Goal: Task Accomplishment & Management: Use online tool/utility

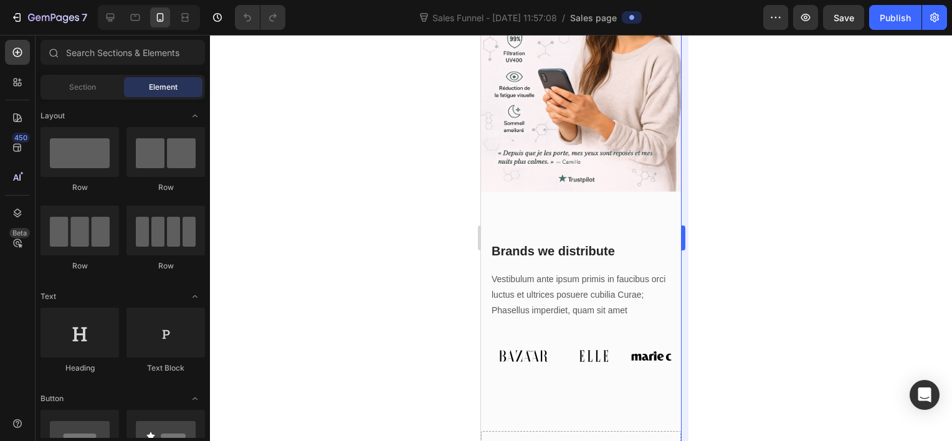
scroll to position [183, 0]
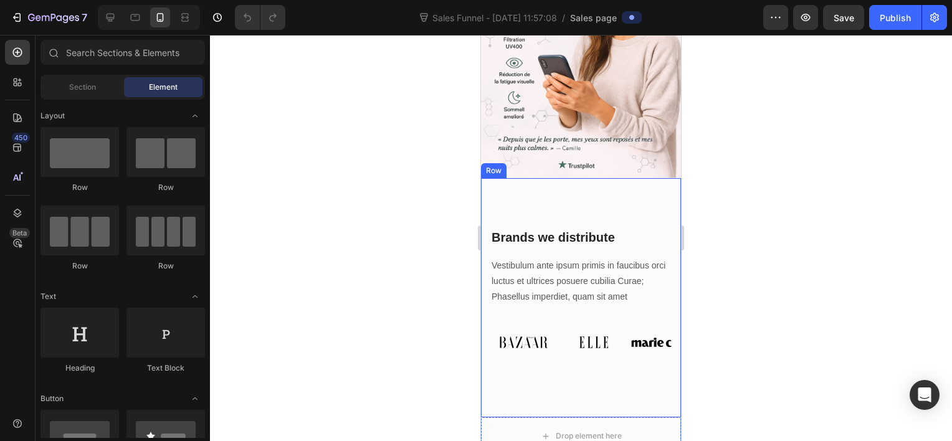
click at [633, 202] on div "Brands we distribute Heading Vestibulum ante ipsum primis in faucibus orci luct…" at bounding box center [581, 298] width 200 height 240
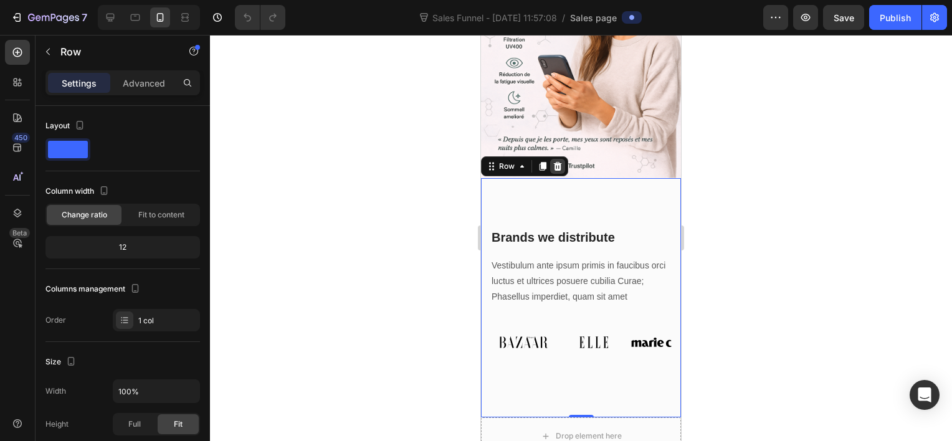
click at [556, 161] on icon at bounding box center [558, 165] width 8 height 9
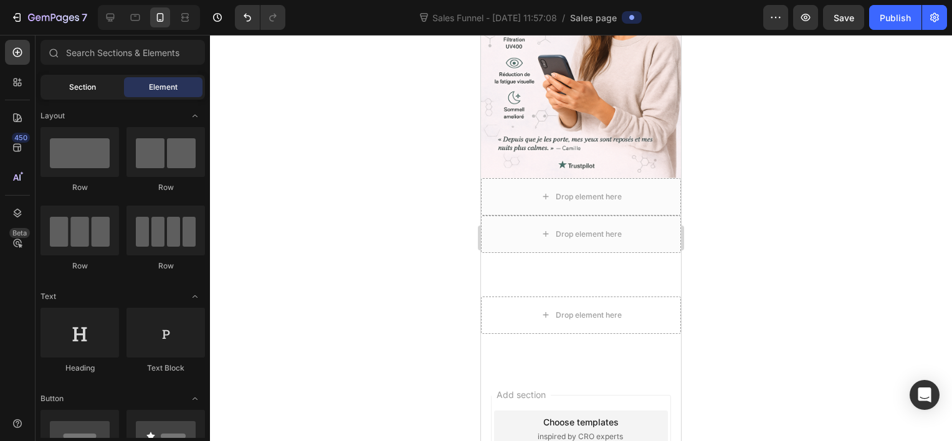
click at [95, 85] on span "Section" at bounding box center [82, 87] width 27 height 11
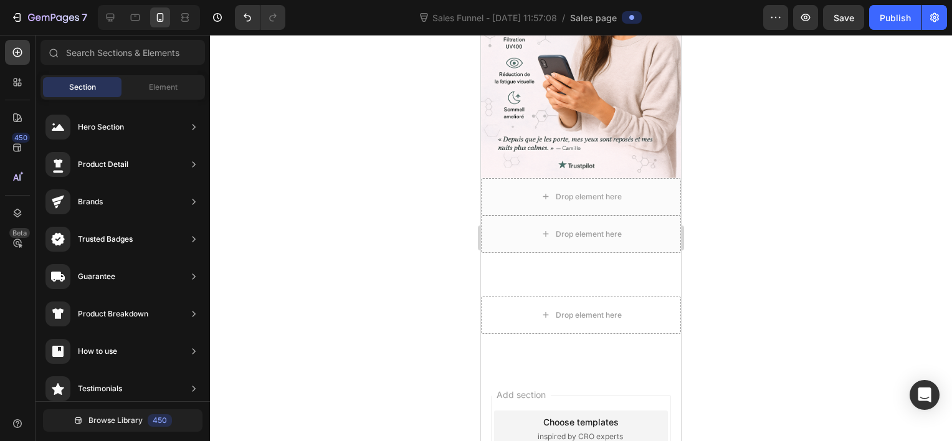
click at [155, 76] on div "Section Element" at bounding box center [122, 87] width 164 height 25
drag, startPoint x: 155, startPoint y: 78, endPoint x: 144, endPoint y: 55, distance: 25.4
click at [144, 55] on div "Sections(18) Elements(87) Section Element Hero Section Product Detail Brands Tr…" at bounding box center [123, 239] width 174 height 399
click at [144, 55] on input "text" at bounding box center [122, 52] width 164 height 25
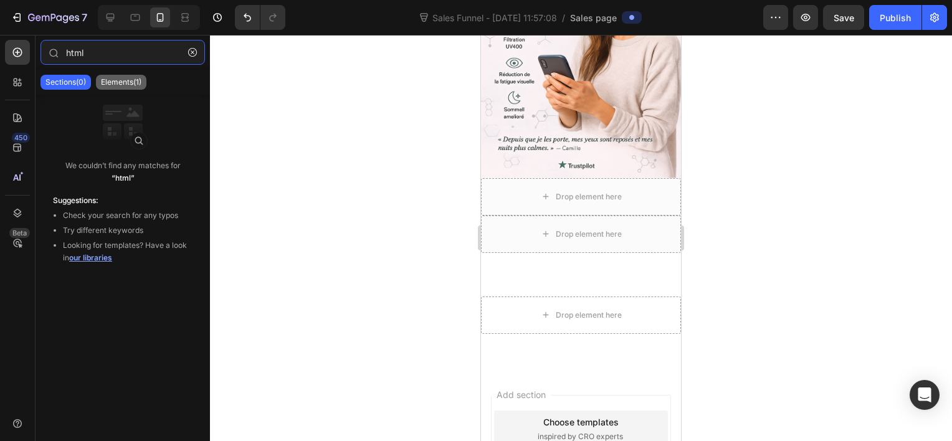
type input "html"
click at [125, 85] on p "Elements(1)" at bounding box center [121, 82] width 40 height 10
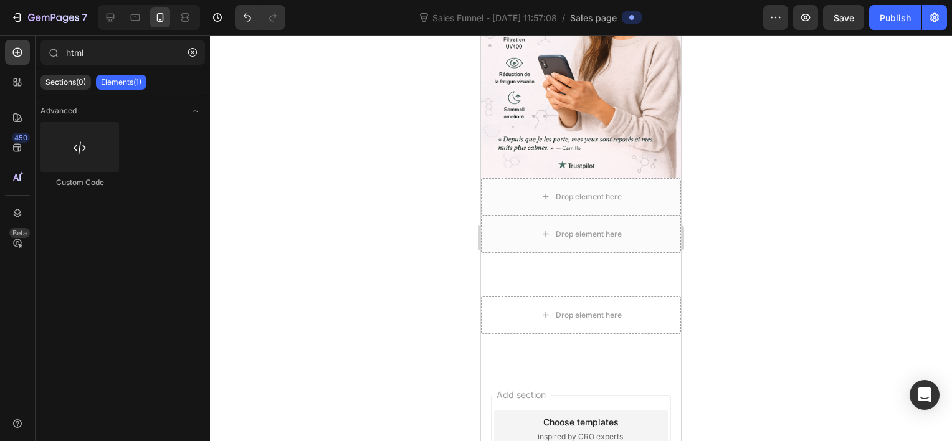
click at [120, 164] on div "Custom Code" at bounding box center [122, 160] width 164 height 77
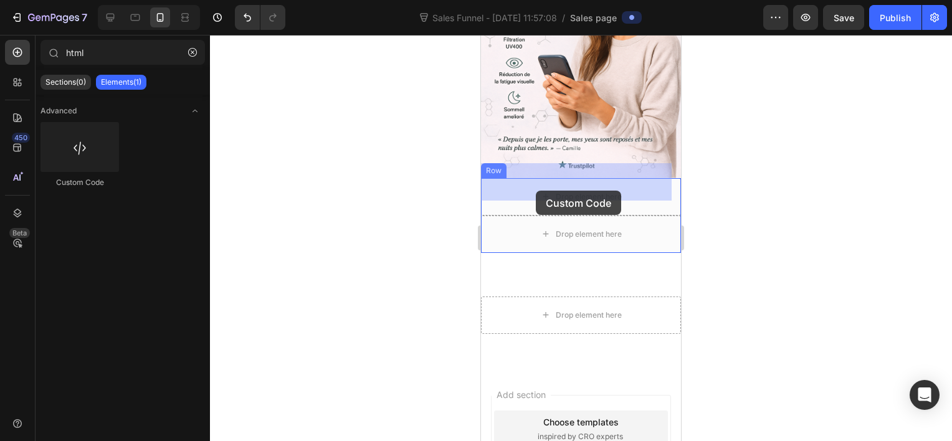
drag, startPoint x: 578, startPoint y: 190, endPoint x: 551, endPoint y: 177, distance: 30.4
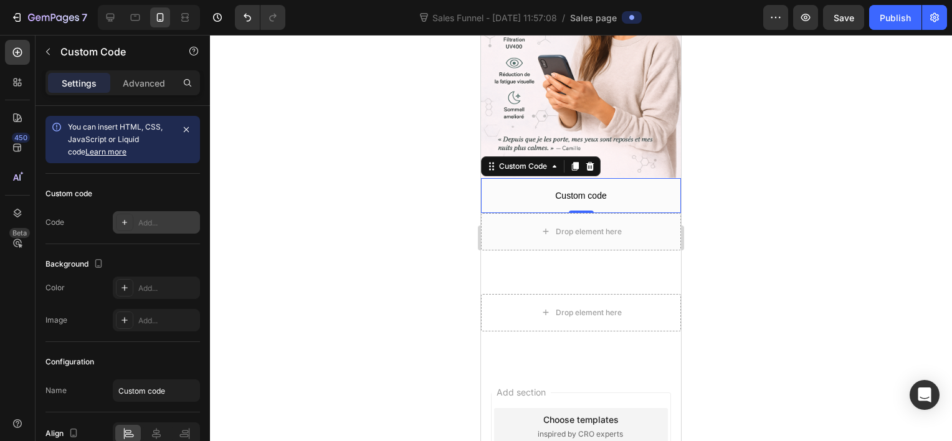
click at [159, 221] on div "Add..." at bounding box center [167, 222] width 59 height 11
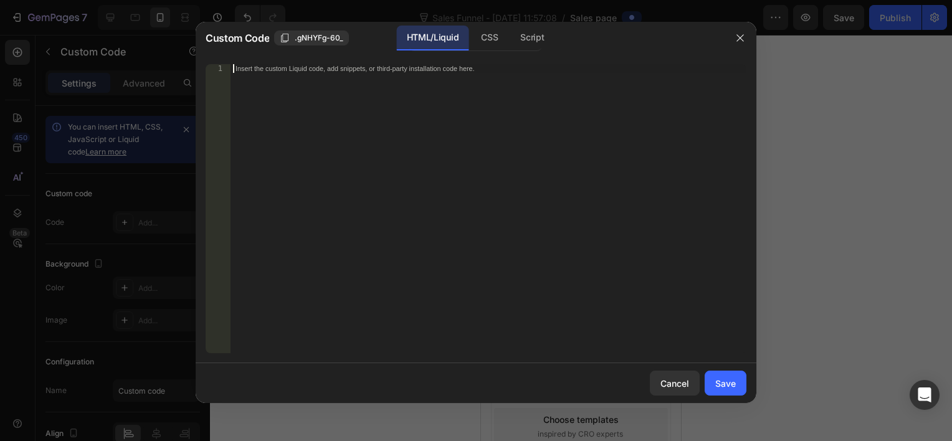
click at [302, 115] on div "Insert the custom Liquid code, add snippets, or third-party installation code h…" at bounding box center [489, 217] width 516 height 307
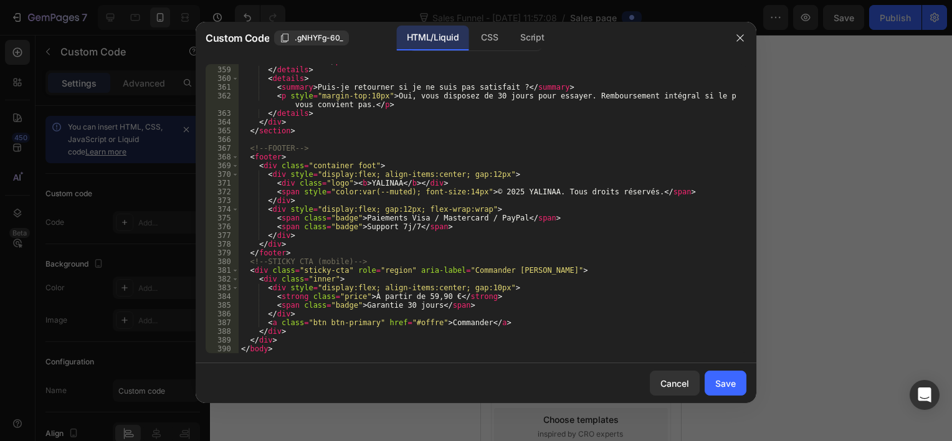
scroll to position [3592, 0]
click at [720, 384] on div "Save" at bounding box center [725, 383] width 21 height 13
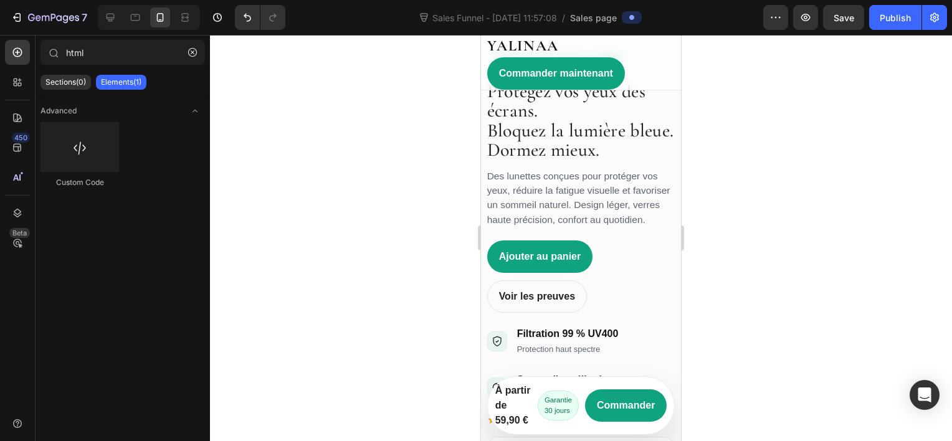
scroll to position [396, 0]
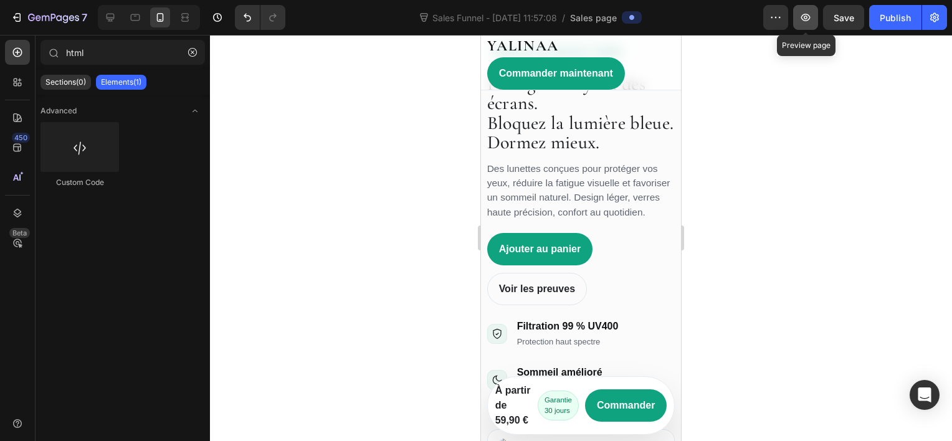
click at [807, 18] on icon "button" at bounding box center [806, 18] width 4 height 4
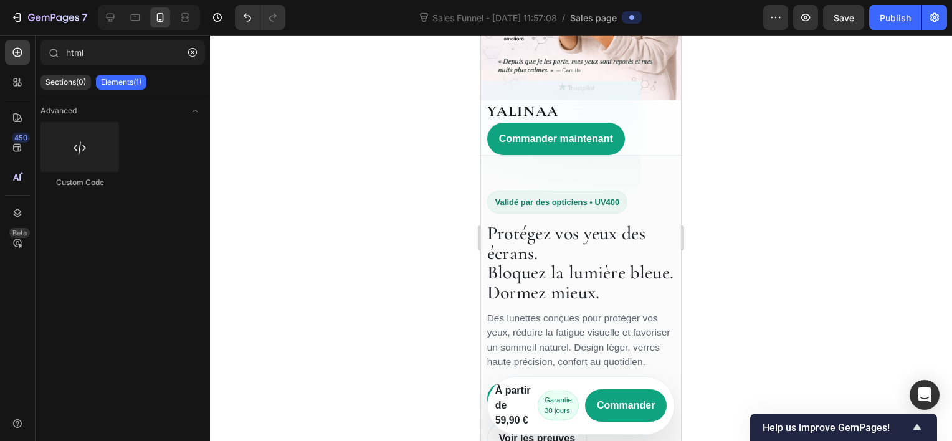
scroll to position [140, 0]
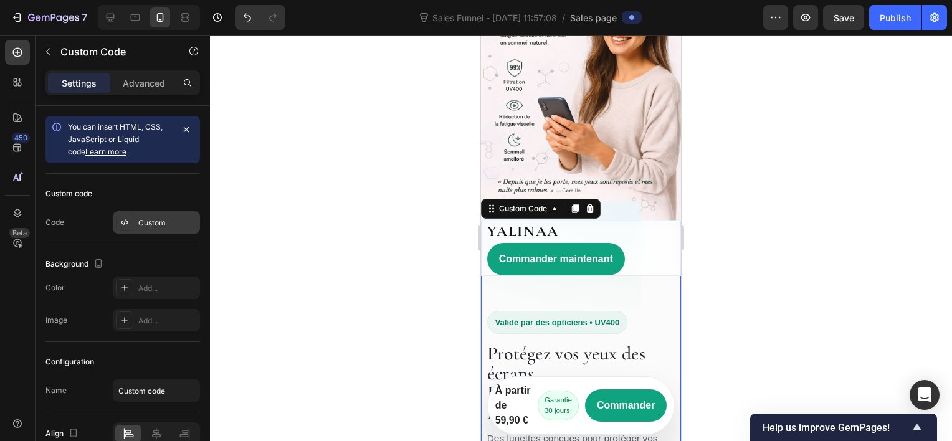
click at [177, 217] on div "Custom" at bounding box center [167, 222] width 59 height 11
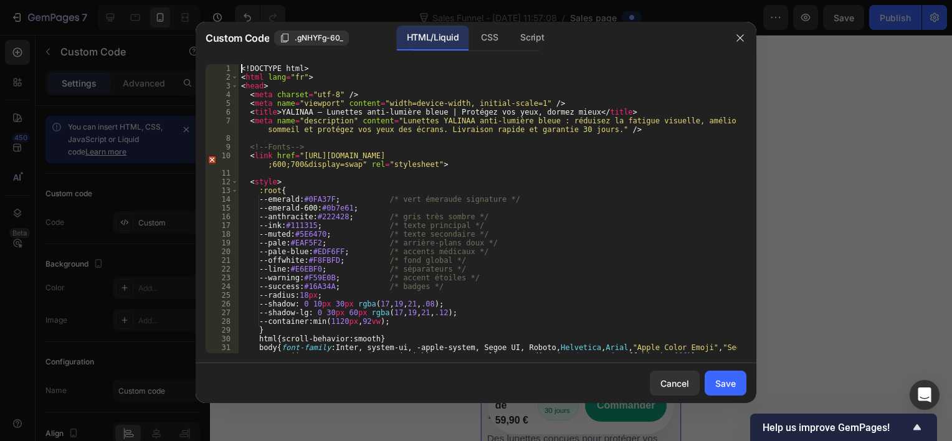
click at [241, 67] on div "<!DOCTYPE html> 1 2 3 4 5 6 7 8 9 10 11 12 13 14 15 16 17 18 19 20 21 22 23 24 …" at bounding box center [476, 208] width 541 height 289
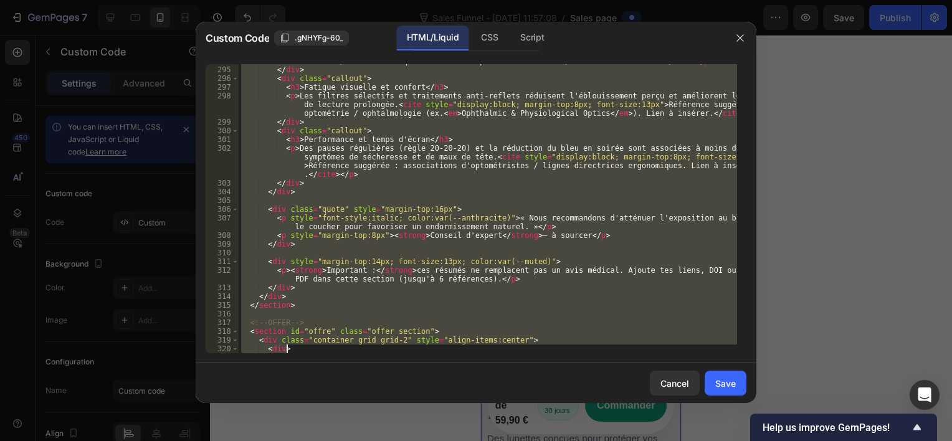
scroll to position [3610, 0]
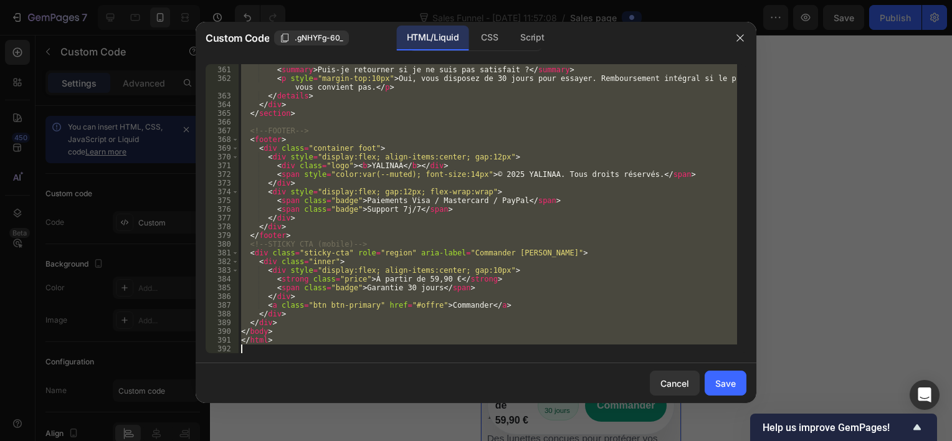
drag, startPoint x: 241, startPoint y: 67, endPoint x: 345, endPoint y: 473, distance: 419.3
click at [345, 0] on html "7 Sales Funnel - [DATE] 11:57:08 / Sales page Preview Save Publish 450 Beta htm…" at bounding box center [476, 0] width 952 height 0
type textarea "</html>"
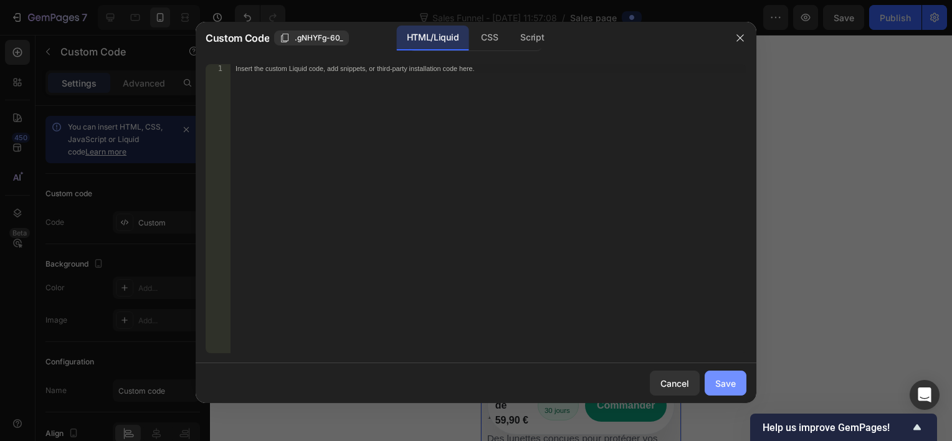
click at [733, 389] on div "Save" at bounding box center [725, 383] width 21 height 13
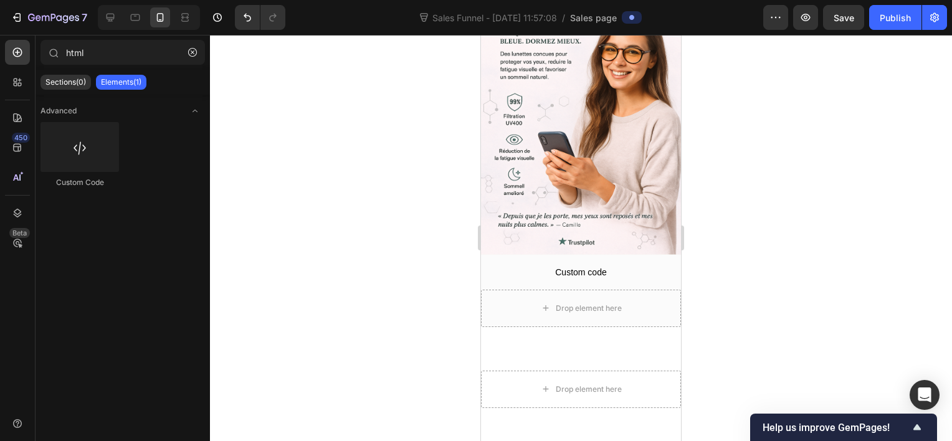
scroll to position [92, 0]
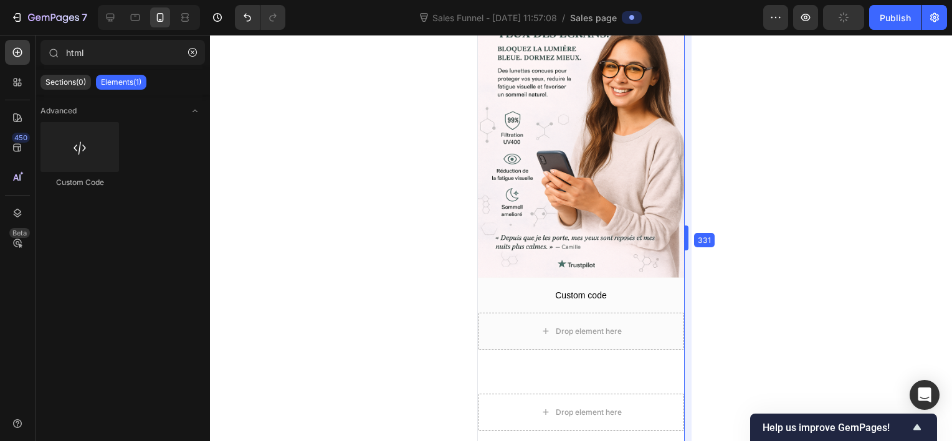
drag, startPoint x: 681, startPoint y: 323, endPoint x: 687, endPoint y: 325, distance: 6.5
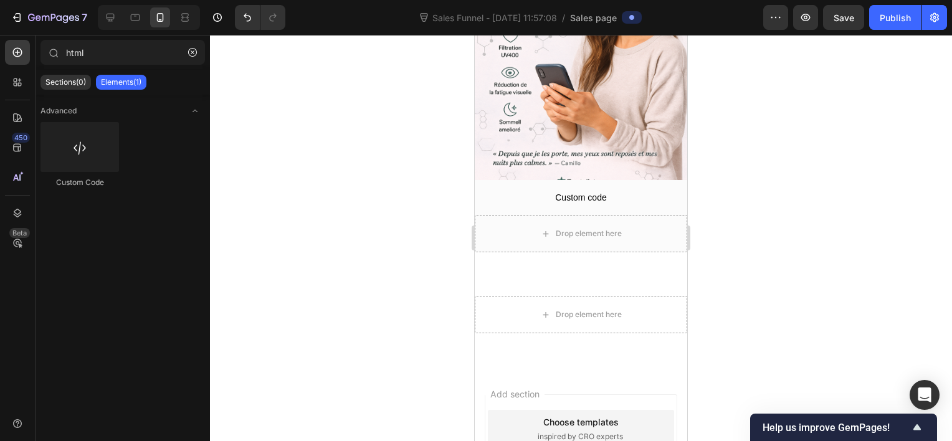
scroll to position [0, 0]
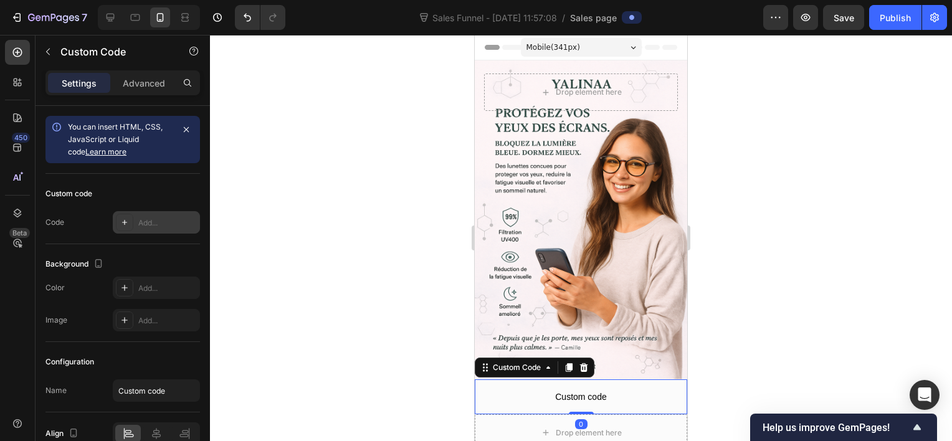
click at [157, 227] on div "Add..." at bounding box center [167, 222] width 59 height 11
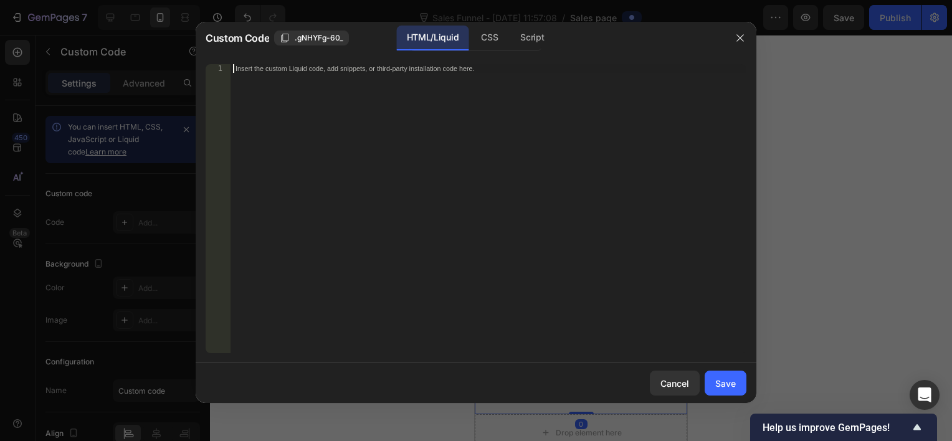
click at [262, 143] on div "Insert the custom Liquid code, add snippets, or third-party installation code h…" at bounding box center [489, 217] width 516 height 307
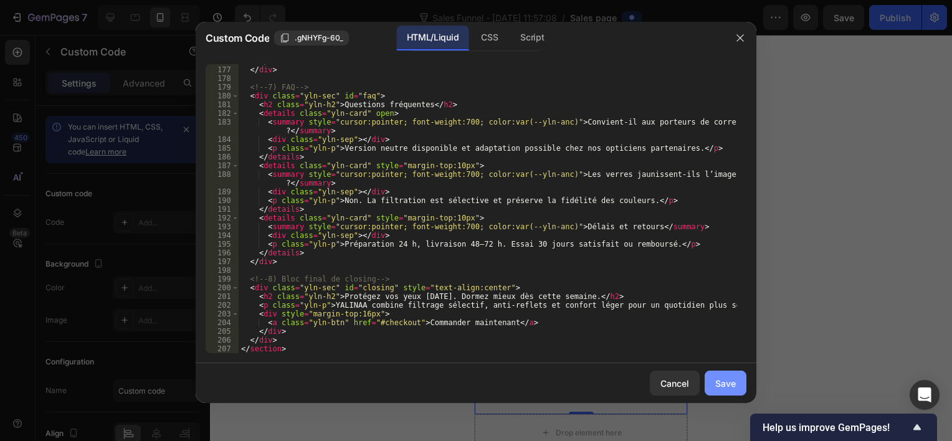
click at [735, 384] on div "Save" at bounding box center [725, 383] width 21 height 13
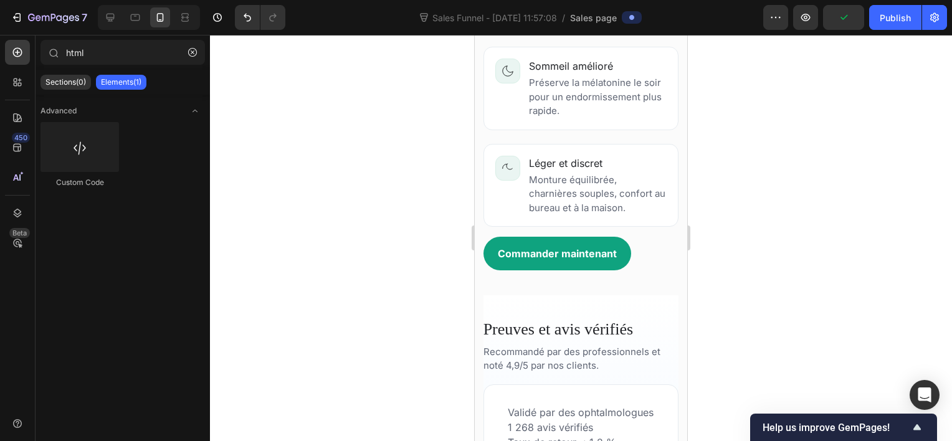
scroll to position [910, 0]
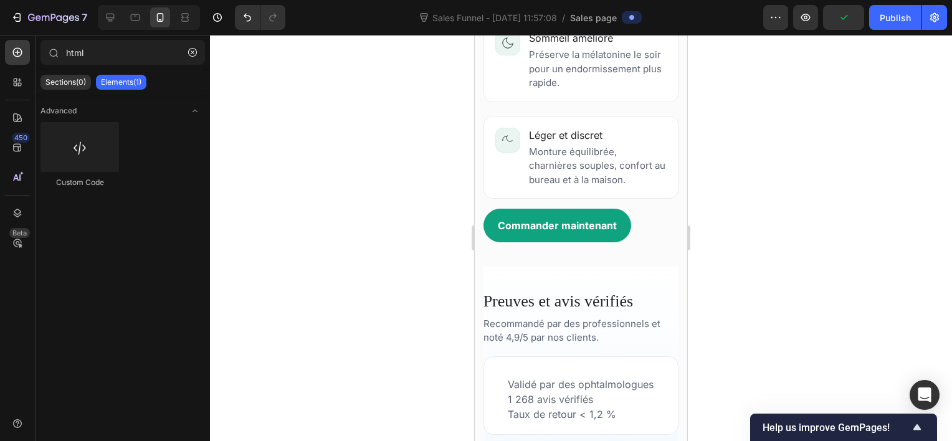
drag, startPoint x: 678, startPoint y: 90, endPoint x: 1162, endPoint y: 229, distance: 503.0
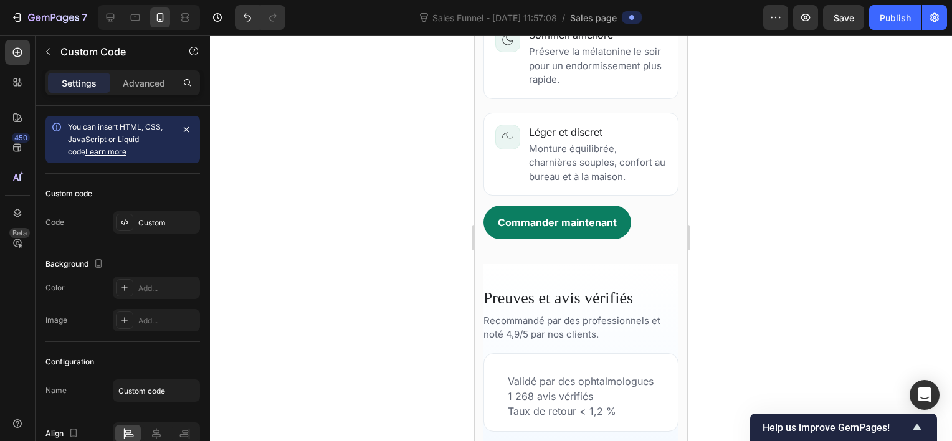
click at [550, 212] on link "Commander maintenant" at bounding box center [557, 223] width 148 height 34
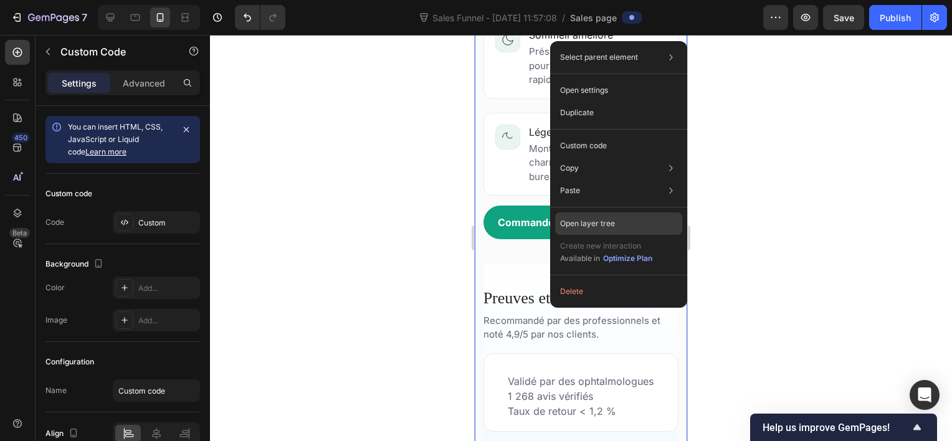
click at [645, 219] on div "Open layer tree" at bounding box center [618, 223] width 127 height 22
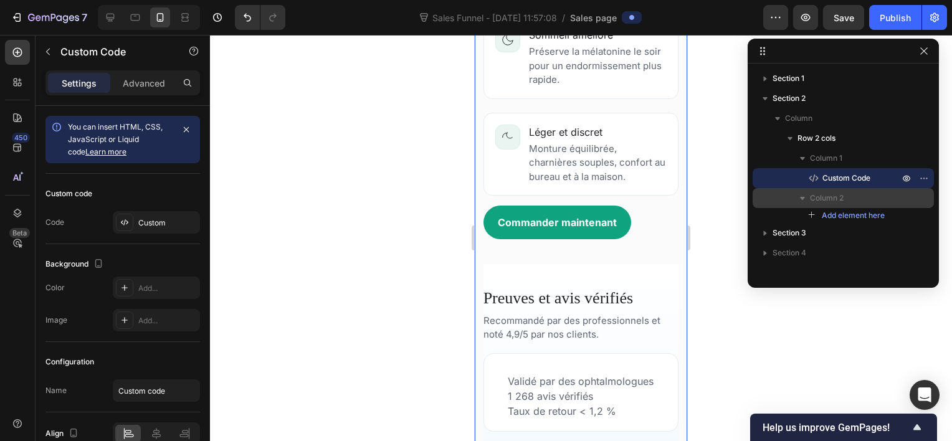
click at [824, 189] on div "Column 2" at bounding box center [843, 198] width 171 height 20
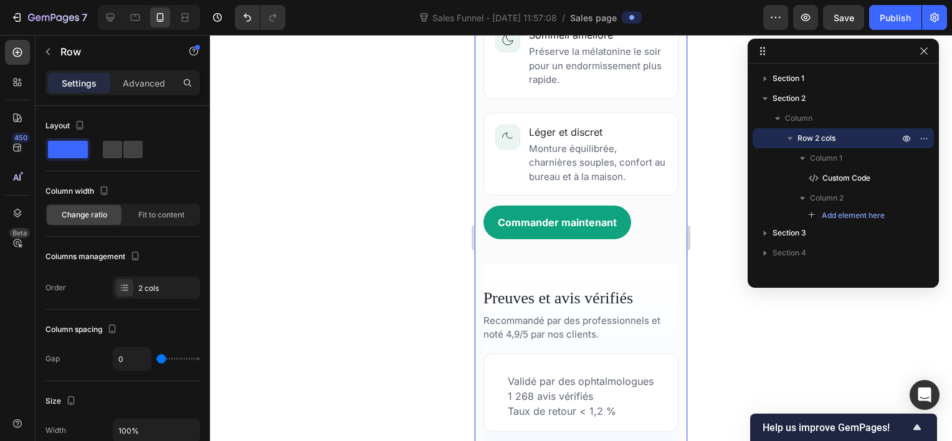
click at [727, 176] on div at bounding box center [581, 238] width 742 height 406
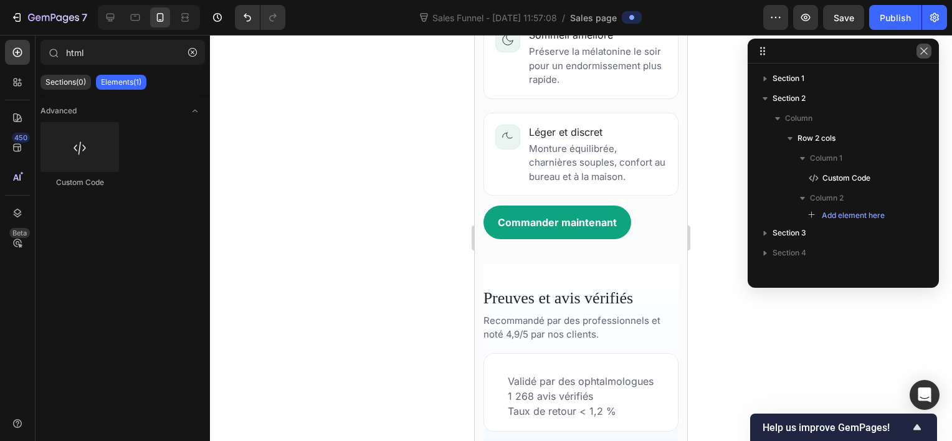
click at [924, 57] on button "button" at bounding box center [923, 51] width 15 height 15
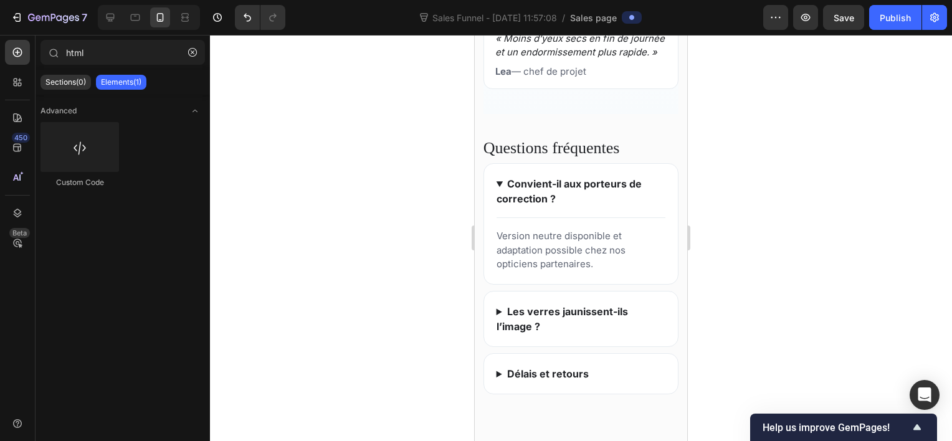
scroll to position [2361, 0]
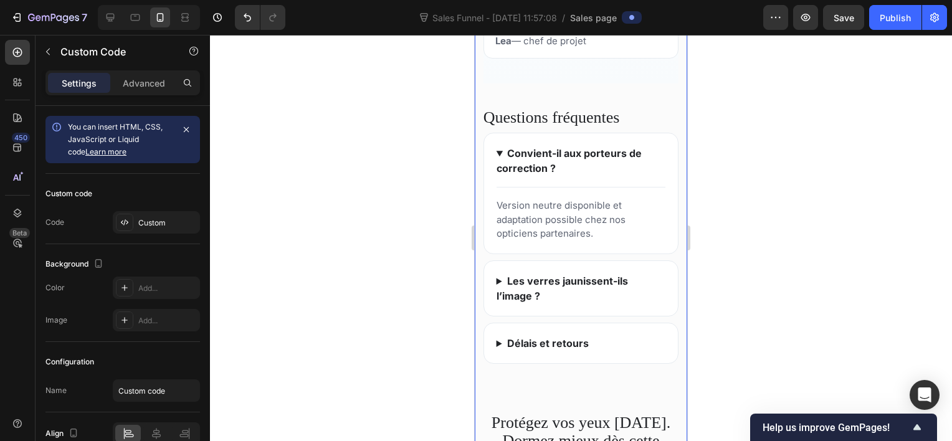
click at [592, 280] on summary "Les verres jaunissent-ils l’image ?" at bounding box center [581, 289] width 169 height 30
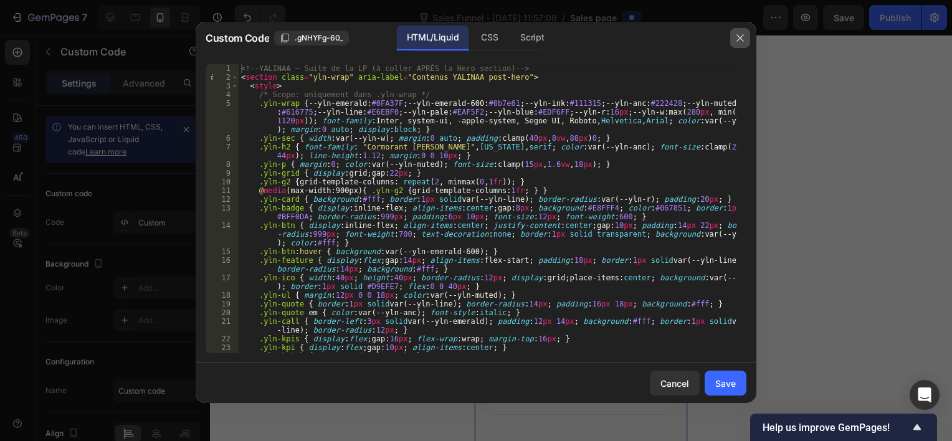
click at [738, 42] on icon "button" at bounding box center [740, 38] width 10 height 10
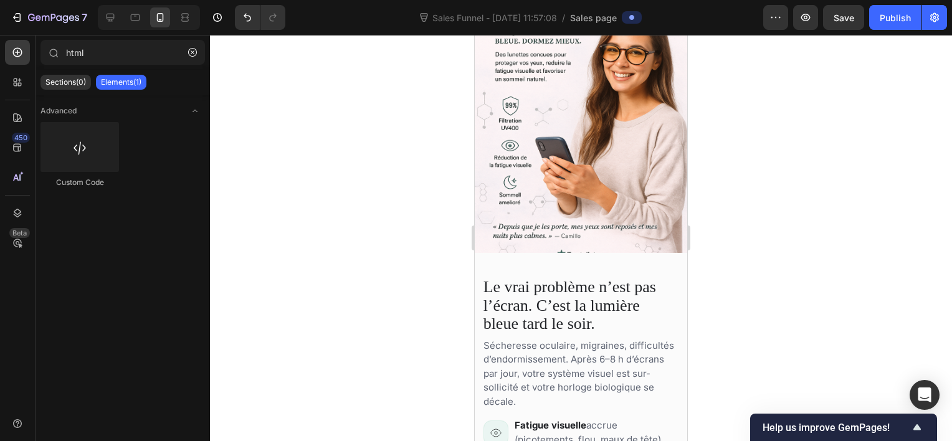
scroll to position [0, 0]
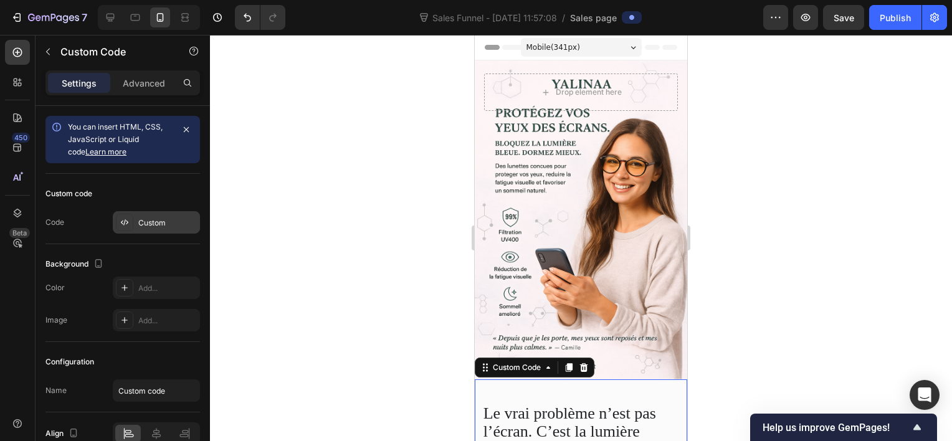
click at [152, 214] on div "Custom" at bounding box center [156, 222] width 87 height 22
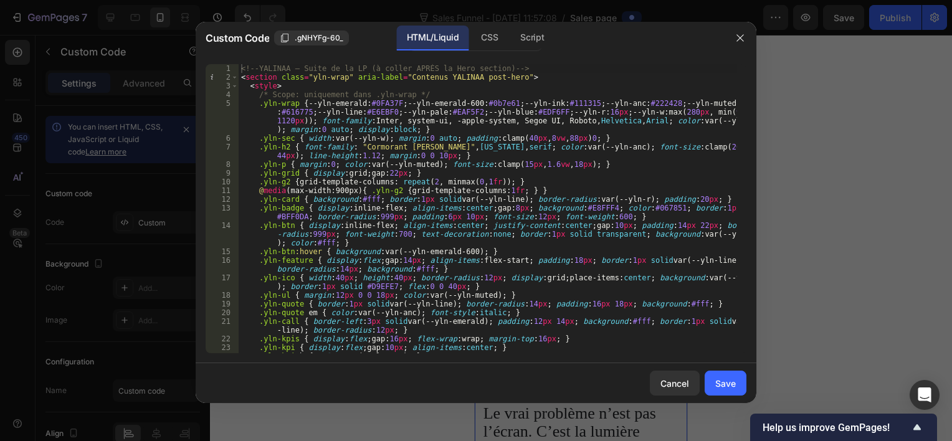
click at [240, 65] on div "1 2 3 4 5 6 7 8 9 10 11 12 13 14 15 16 17 18 19 20 21 22 23 24 25 <!-- YALINAA …" at bounding box center [476, 208] width 561 height 309
click at [241, 64] on div "1 2 3 4 5 6 7 8 9 10 11 12 13 14 15 16 17 18 19 20 21 22 23 24 25 <!-- YALINAA …" at bounding box center [476, 208] width 561 height 309
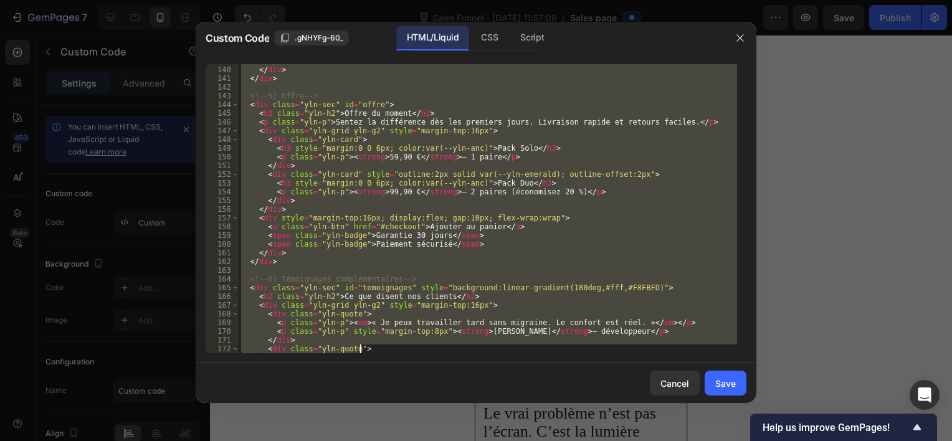
scroll to position [1735, 0]
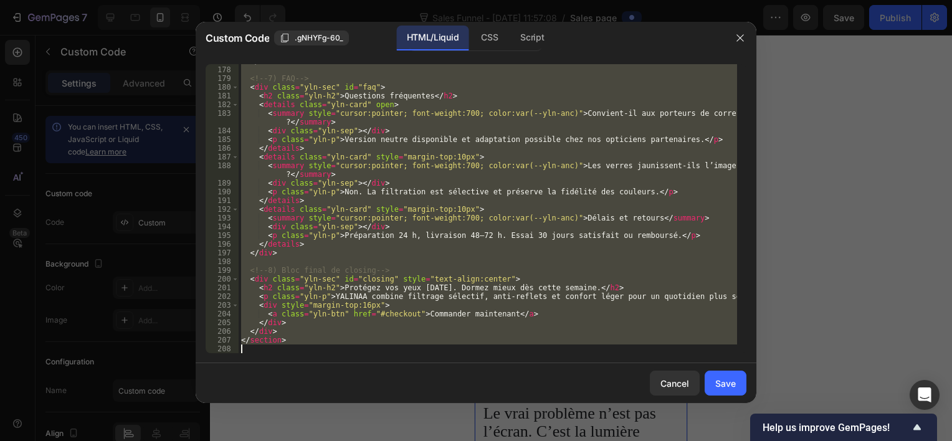
drag, startPoint x: 241, startPoint y: 67, endPoint x: 403, endPoint y: 473, distance: 436.7
click at [403, 0] on html "7 Sales Funnel - [DATE] 11:57:08 / Sales page Preview Save Publish 450 Beta htm…" at bounding box center [476, 0] width 952 height 0
type textarea "</section>"
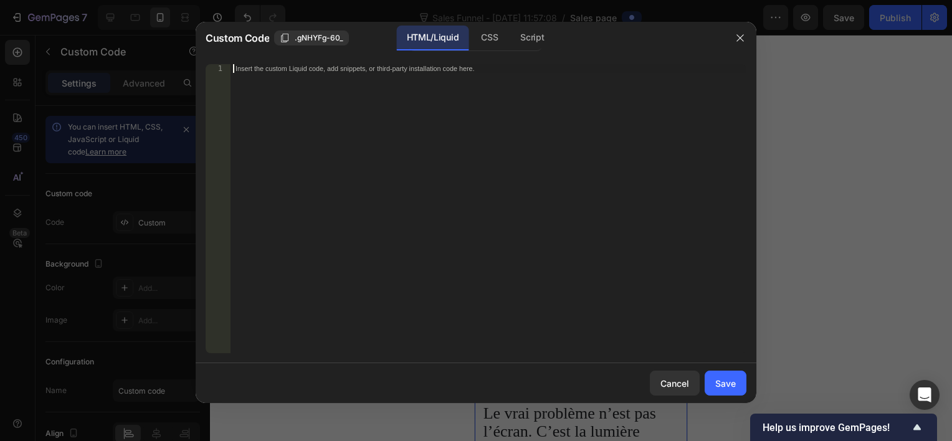
scroll to position [592, 0]
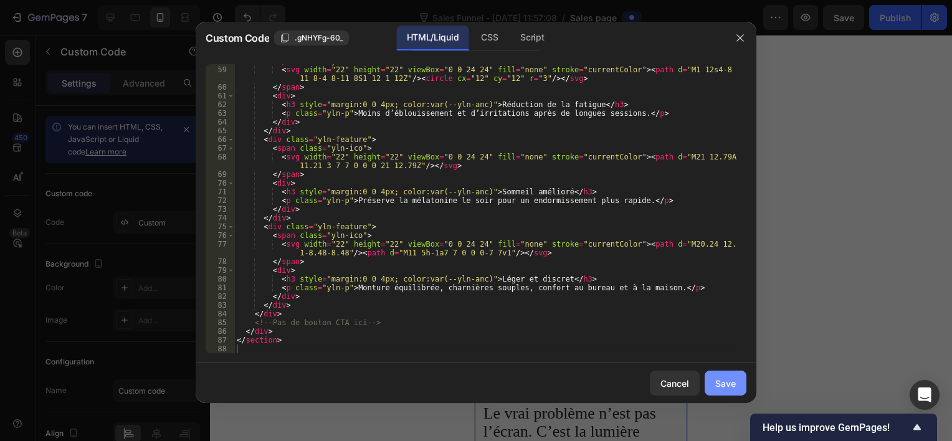
click at [713, 391] on button "Save" at bounding box center [726, 383] width 42 height 25
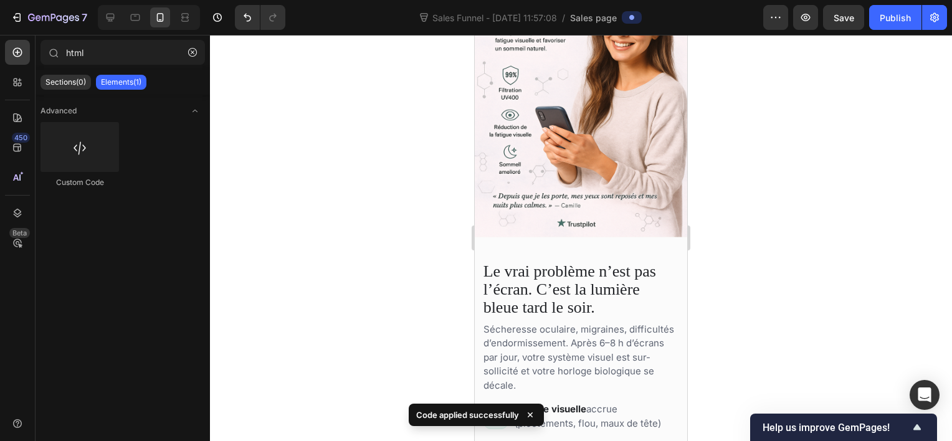
scroll to position [158, 0]
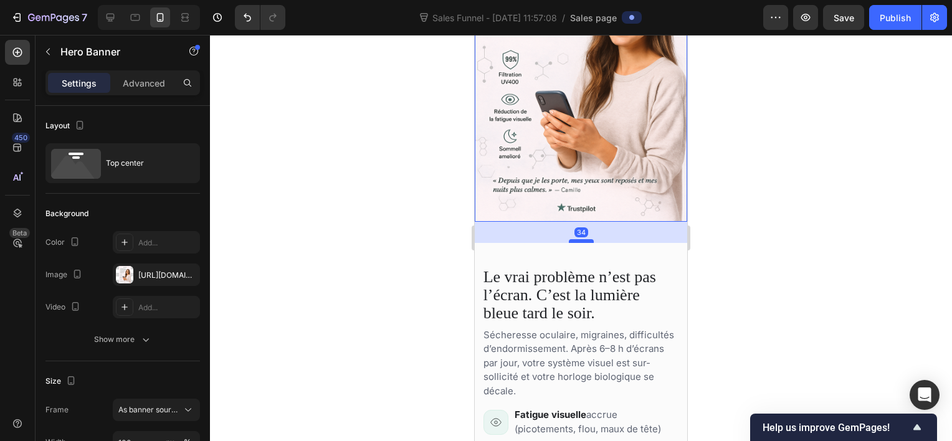
drag, startPoint x: 586, startPoint y: 204, endPoint x: 586, endPoint y: 229, distance: 24.3
click at [586, 239] on div at bounding box center [581, 241] width 25 height 4
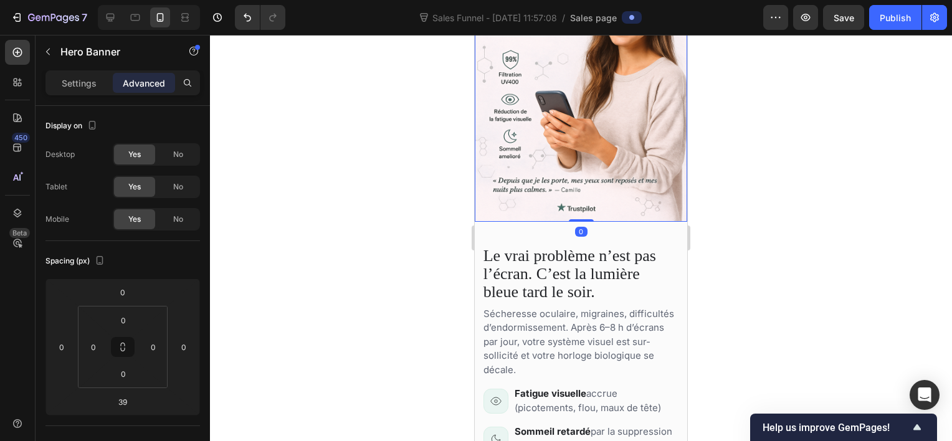
drag, startPoint x: 586, startPoint y: 229, endPoint x: 591, endPoint y: 201, distance: 28.5
click at [591, 201] on div "Icon Icon Icon Icon Icon Icon List Drop element here Hero Banner 0" at bounding box center [581, 62] width 212 height 319
type input "0"
click at [805, 165] on div at bounding box center [581, 238] width 742 height 406
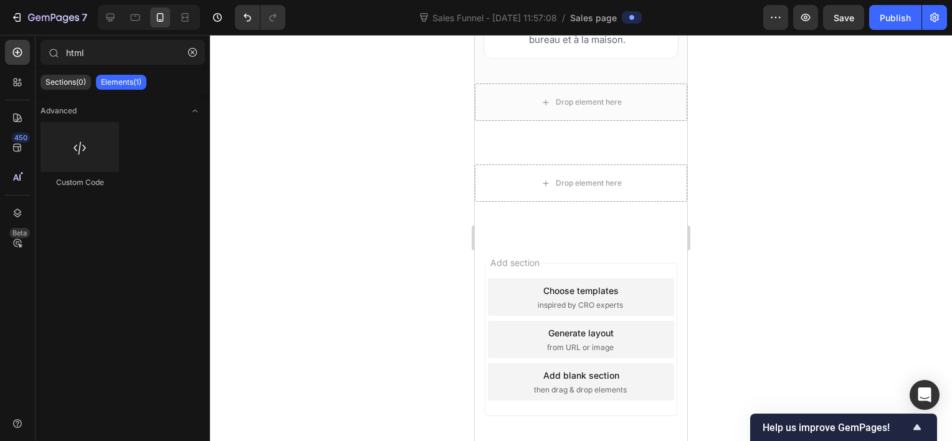
scroll to position [999, 0]
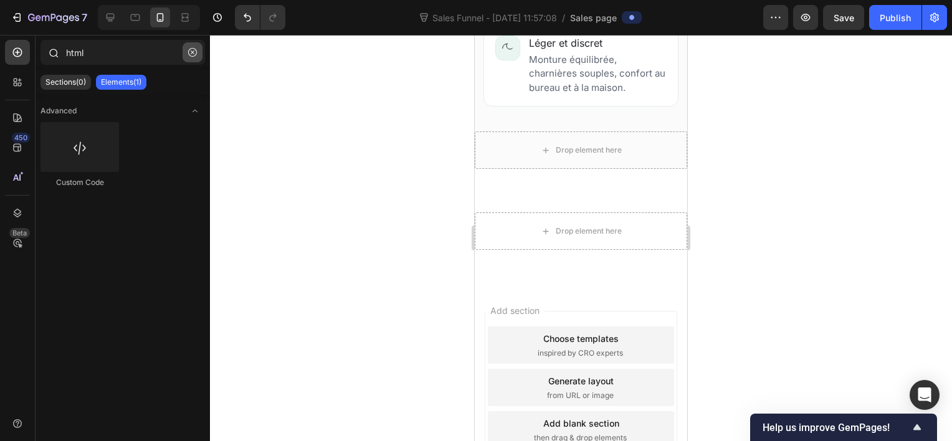
click at [196, 49] on icon "button" at bounding box center [192, 52] width 9 height 9
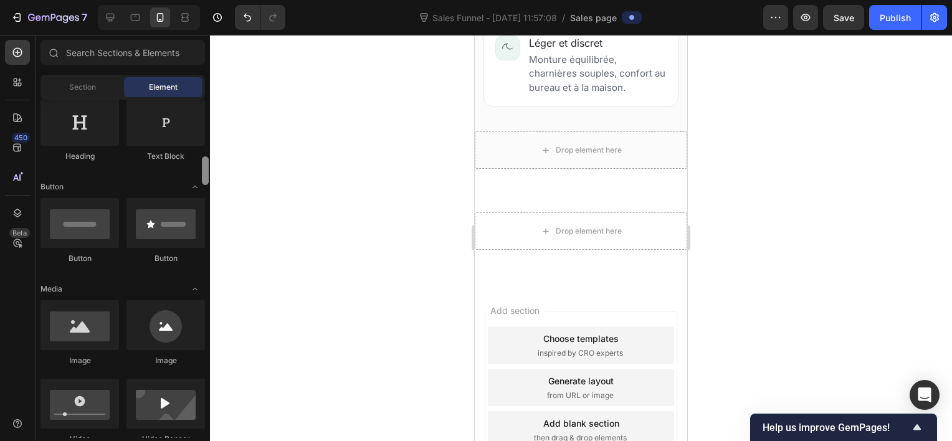
scroll to position [262, 0]
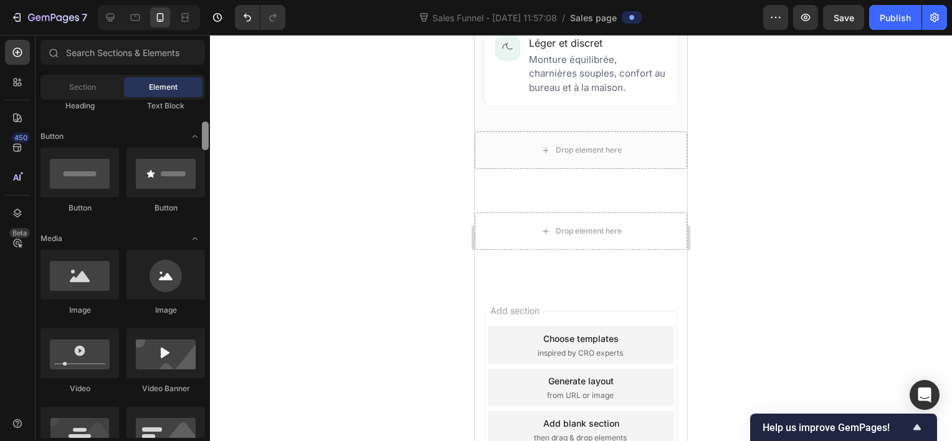
drag, startPoint x: 204, startPoint y: 125, endPoint x: 205, endPoint y: 147, distance: 22.4
click at [205, 147] on div at bounding box center [205, 135] width 7 height 29
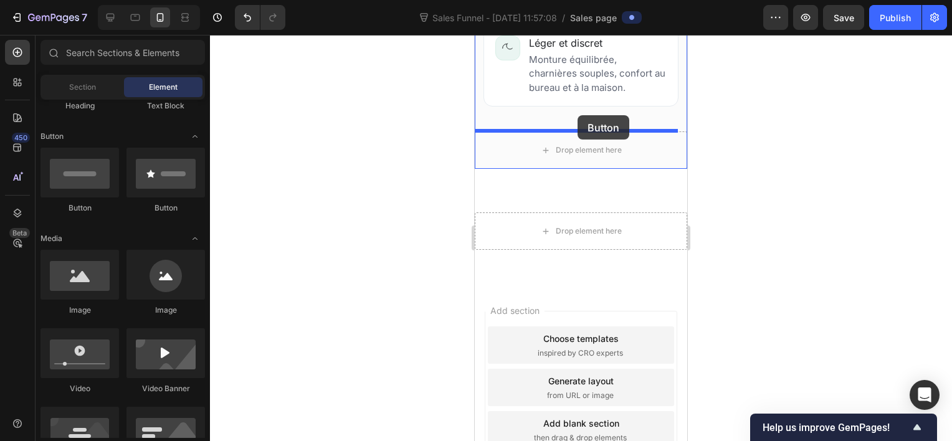
drag, startPoint x: 642, startPoint y: 210, endPoint x: 578, endPoint y: 115, distance: 114.4
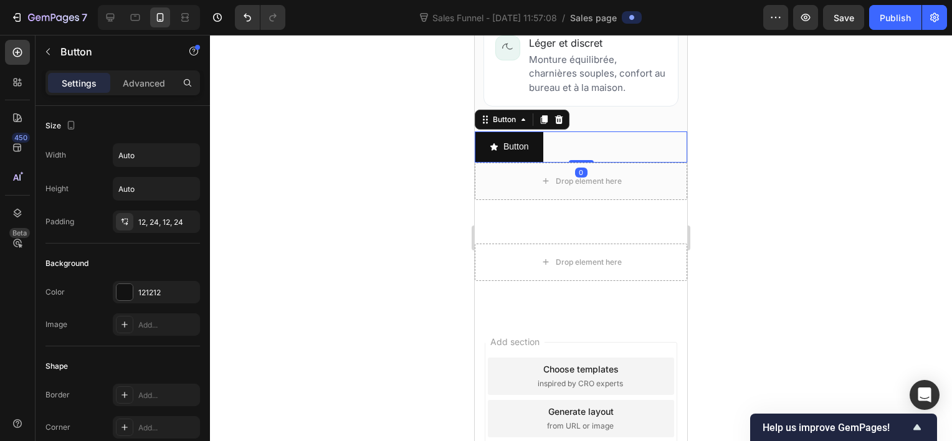
click at [780, 135] on div at bounding box center [581, 238] width 742 height 406
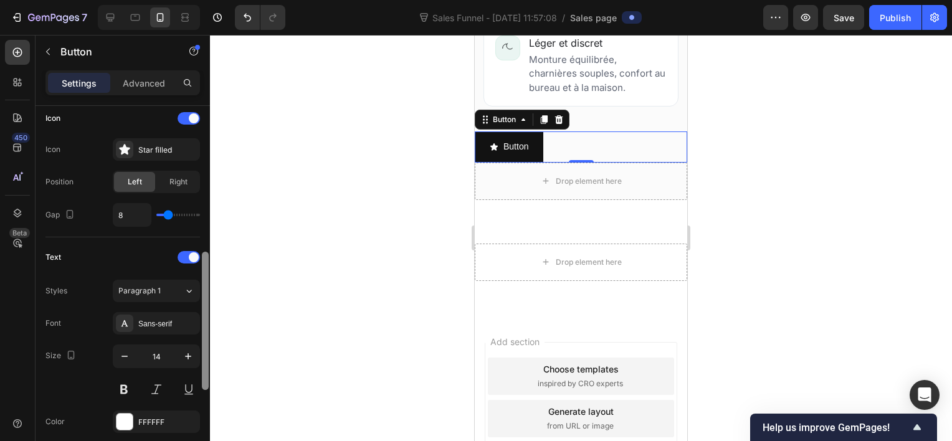
drag, startPoint x: 202, startPoint y: 152, endPoint x: 208, endPoint y: 297, distance: 144.7
click at [208, 297] on div at bounding box center [205, 321] width 7 height 138
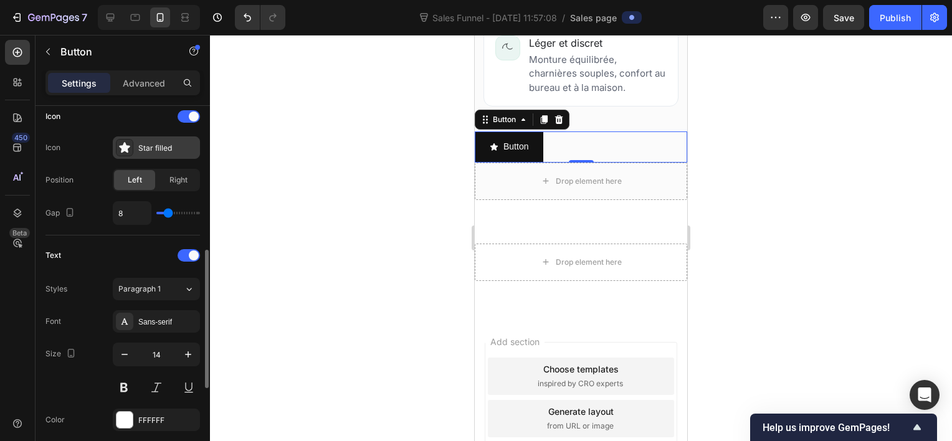
click at [130, 152] on icon at bounding box center [124, 147] width 12 height 12
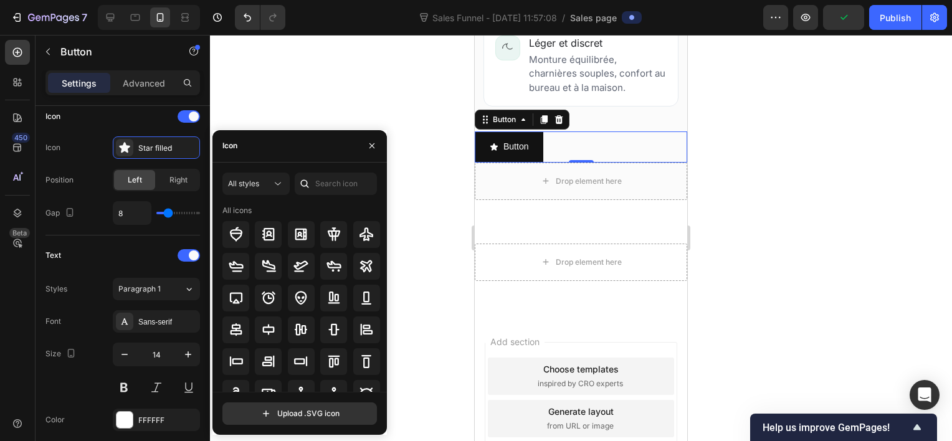
click at [381, 244] on div "All icons" at bounding box center [303, 298] width 163 height 187
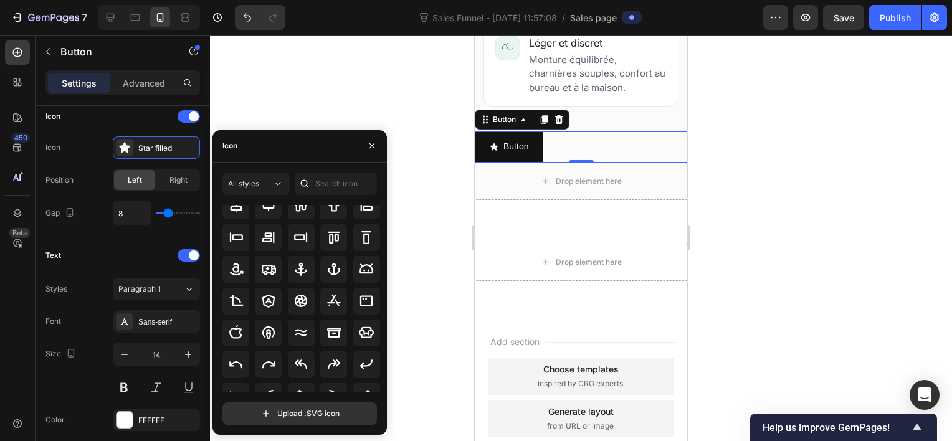
scroll to position [0, 0]
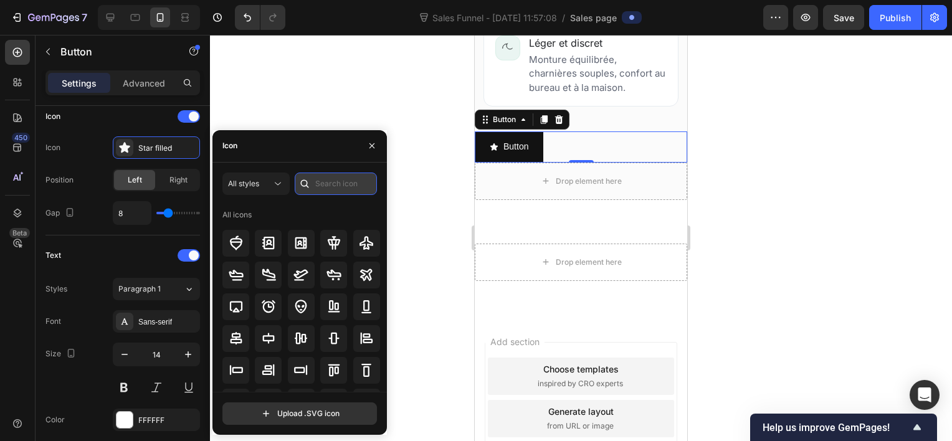
click at [343, 189] on input "text" at bounding box center [336, 184] width 82 height 22
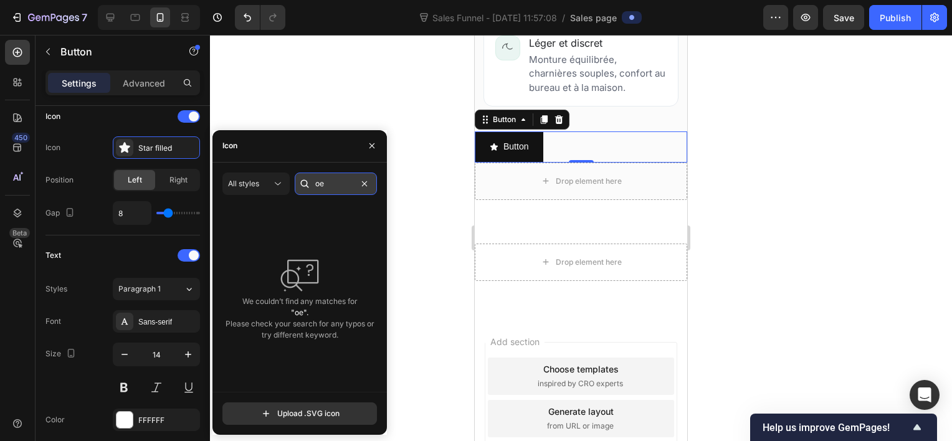
type input "o"
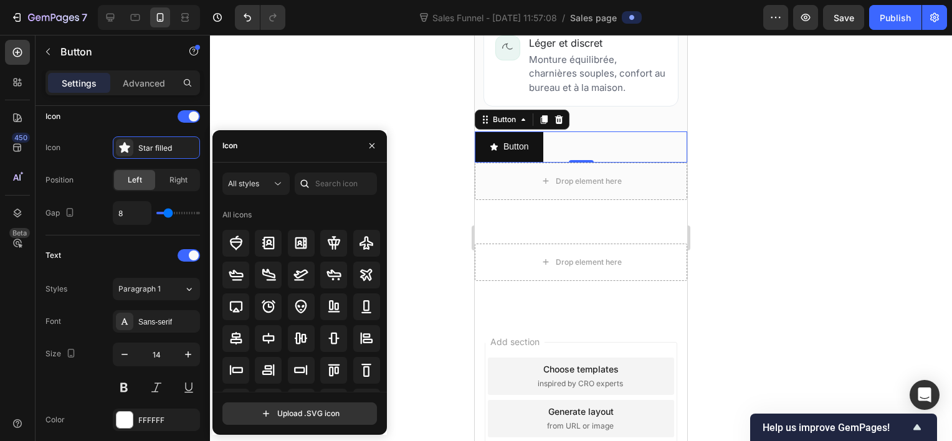
click at [381, 236] on div "All icons" at bounding box center [303, 298] width 163 height 187
click at [274, 300] on icon at bounding box center [268, 306] width 15 height 15
click at [376, 145] on icon "button" at bounding box center [372, 146] width 10 height 10
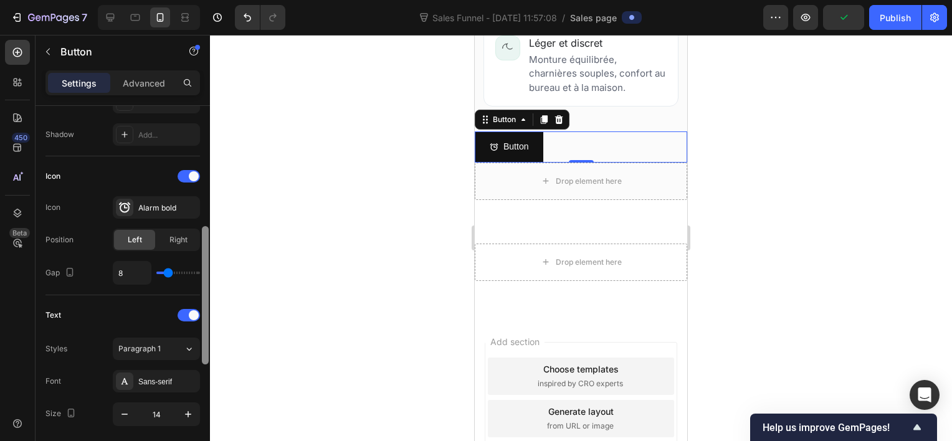
scroll to position [331, 0]
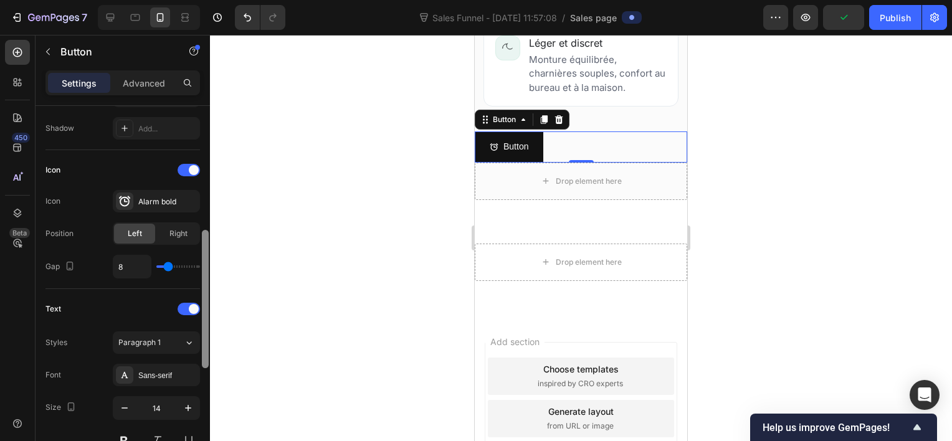
drag, startPoint x: 204, startPoint y: 272, endPoint x: 202, endPoint y: 252, distance: 20.1
click at [202, 252] on div at bounding box center [205, 299] width 7 height 138
click at [161, 214] on div "Icon Icon Alarm bold Position Left Right Gap 8" at bounding box center [122, 219] width 155 height 118
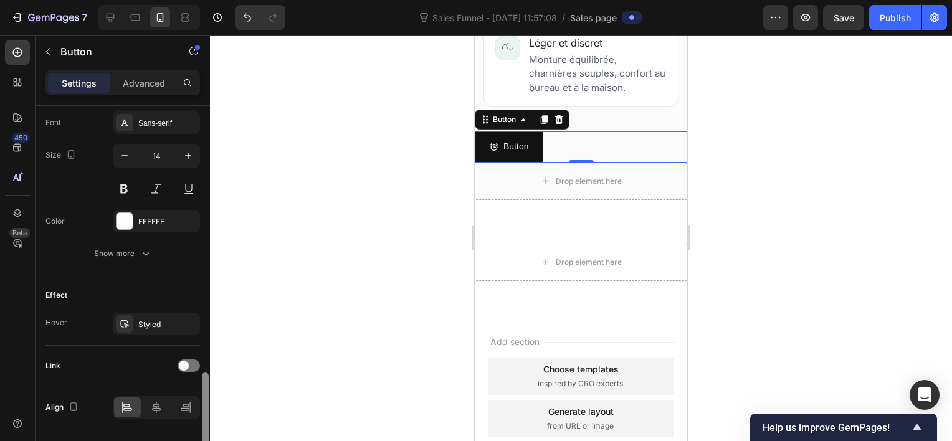
scroll to position [619, 0]
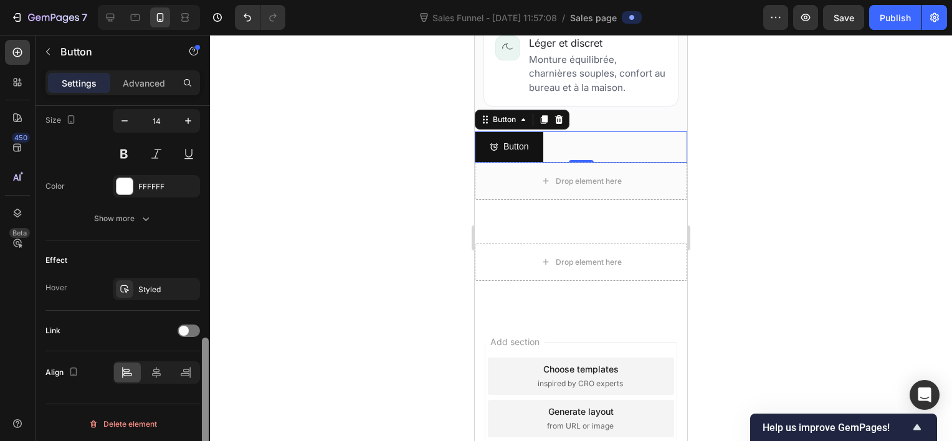
drag, startPoint x: 203, startPoint y: 272, endPoint x: 202, endPoint y: 402, distance: 130.2
click at [202, 402] on div at bounding box center [205, 407] width 7 height 138
click at [167, 374] on div at bounding box center [156, 373] width 27 height 20
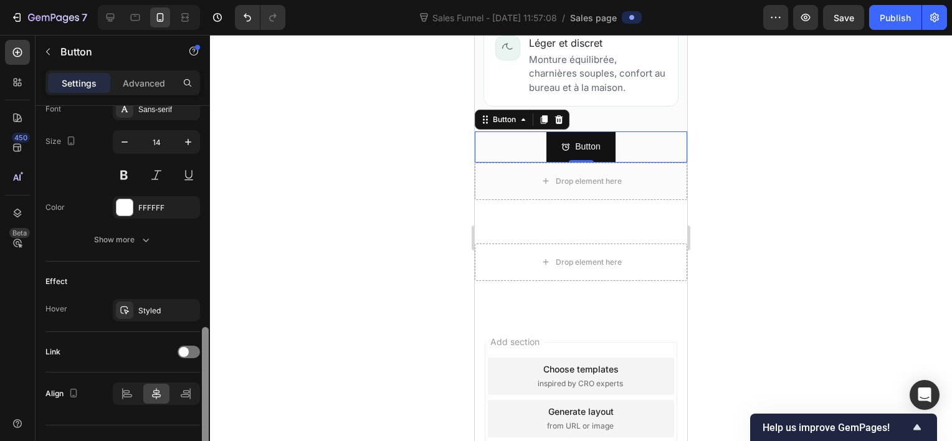
drag, startPoint x: 204, startPoint y: 356, endPoint x: 203, endPoint y: 347, distance: 8.7
click at [203, 347] on div at bounding box center [205, 396] width 7 height 138
click at [166, 314] on div "Styled" at bounding box center [156, 312] width 36 height 11
click at [422, 117] on div at bounding box center [581, 238] width 742 height 406
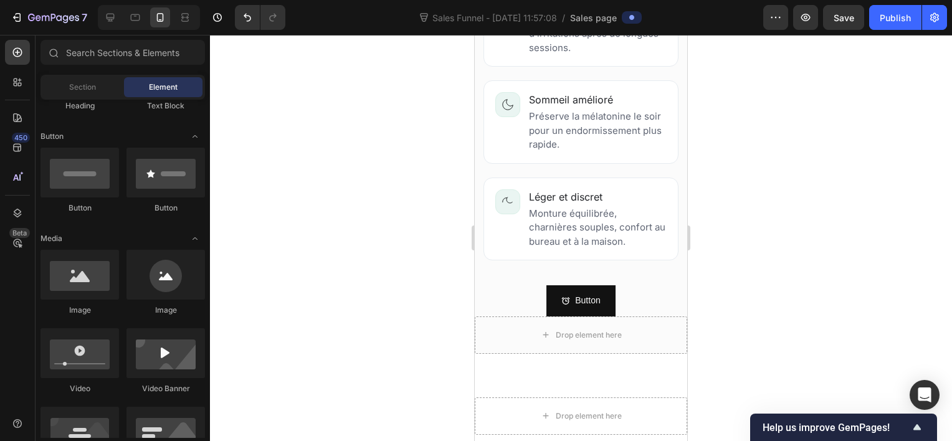
scroll to position [850, 0]
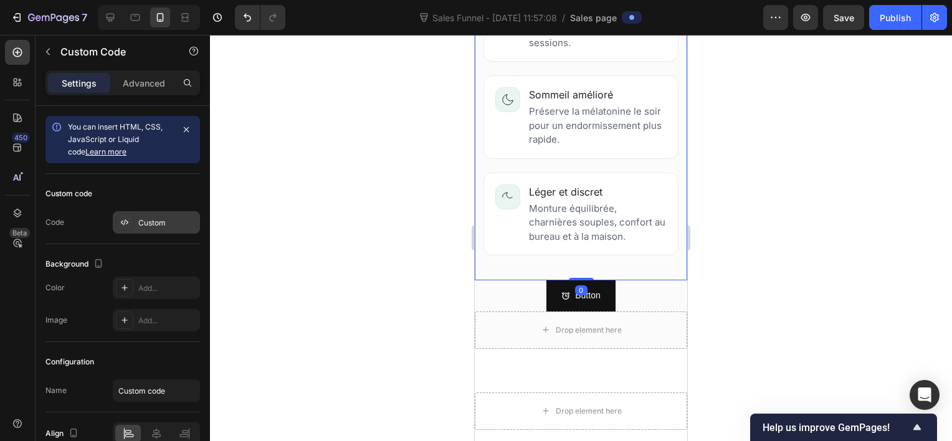
click at [178, 224] on div "Custom" at bounding box center [167, 222] width 59 height 11
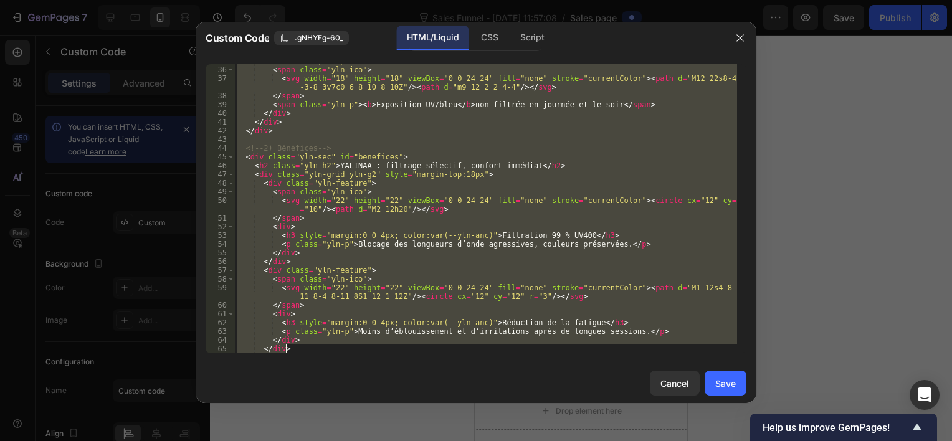
scroll to position [592, 0]
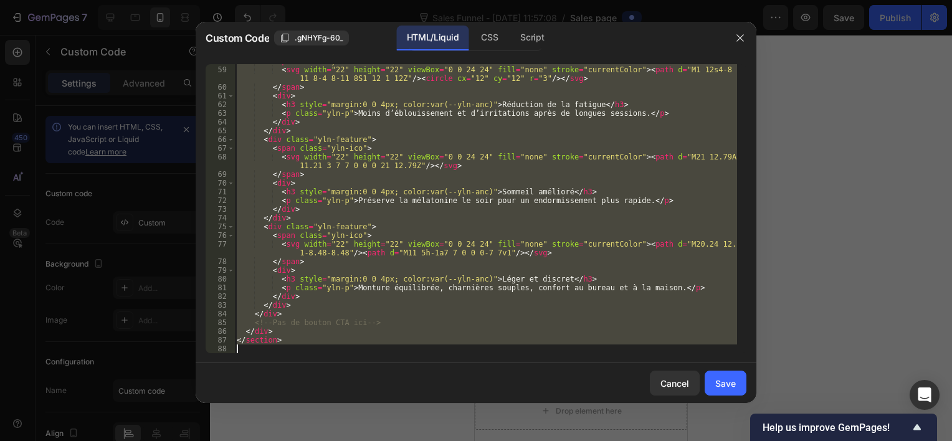
drag, startPoint x: 239, startPoint y: 71, endPoint x: 412, endPoint y: 397, distance: 369.6
click at [412, 397] on div "Custom Code .gNHYFg-60_ HTML/Liquid CSS Script <!-- YALINAA – Bloc Problème + B…" at bounding box center [476, 212] width 561 height 381
type textarea "</section>"
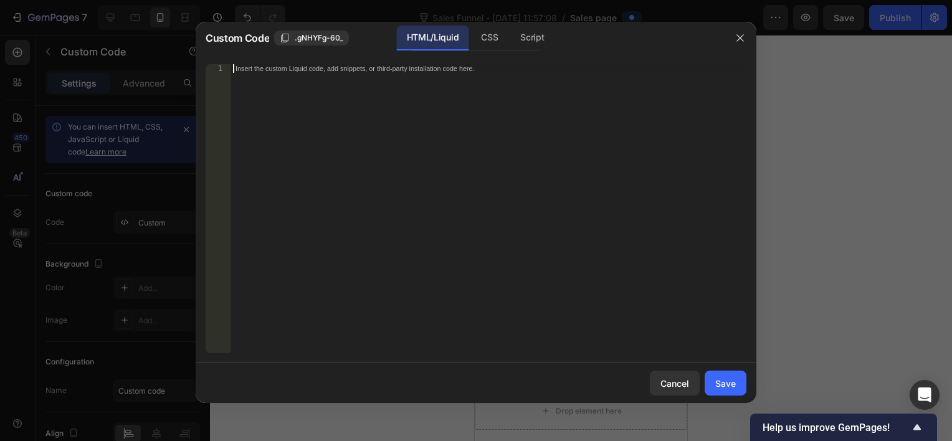
scroll to position [923, 0]
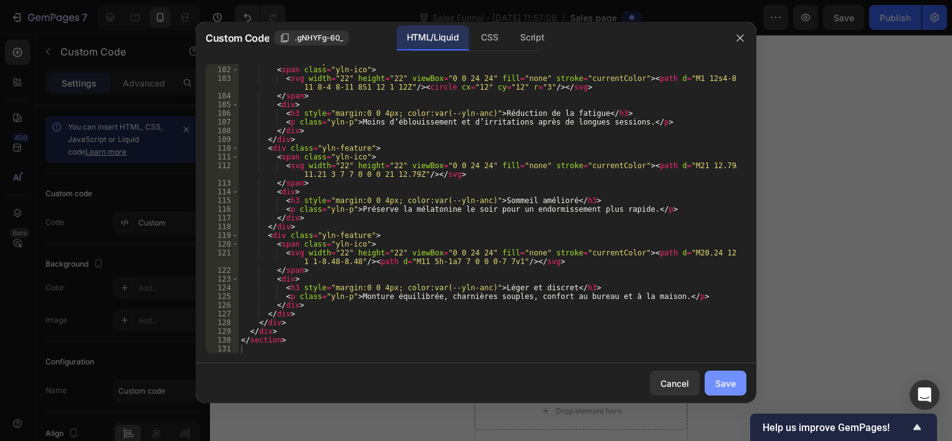
click at [727, 376] on button "Save" at bounding box center [726, 383] width 42 height 25
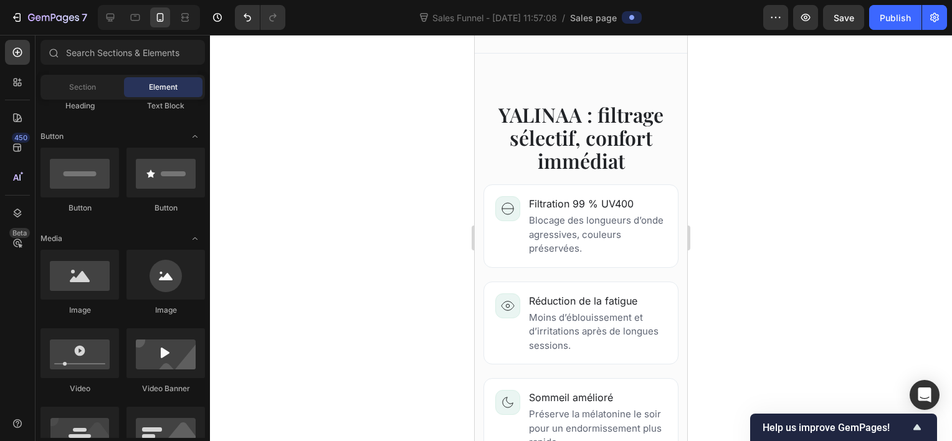
scroll to position [639, 0]
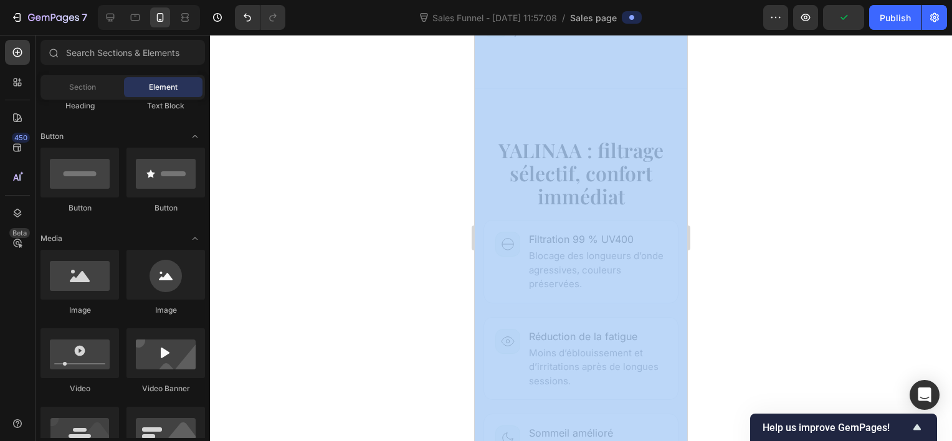
drag, startPoint x: 1185, startPoint y: 252, endPoint x: 681, endPoint y: 222, distance: 505.0
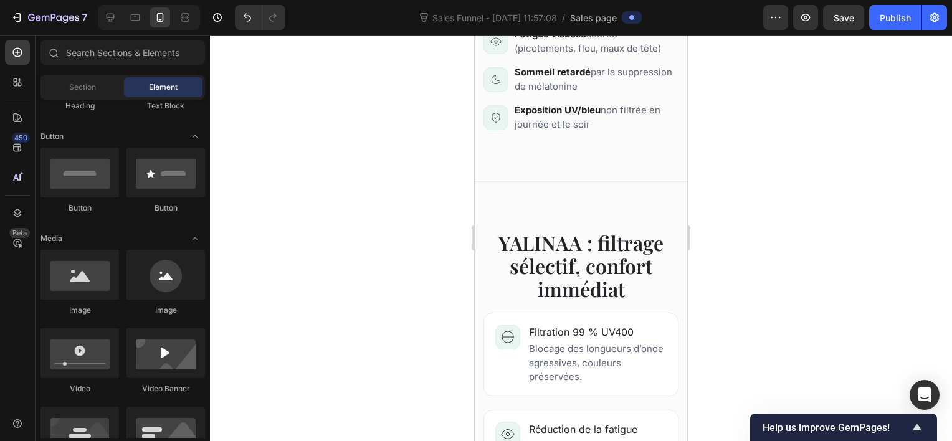
scroll to position [540, 0]
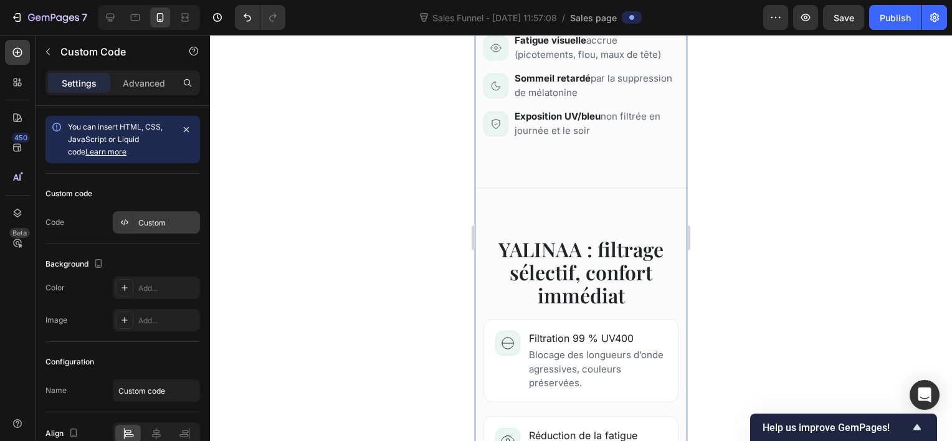
drag, startPoint x: 176, startPoint y: 208, endPoint x: 174, endPoint y: 217, distance: 8.9
click at [174, 217] on div "Custom code Code Custom" at bounding box center [122, 209] width 155 height 70
click at [174, 217] on div "Custom" at bounding box center [167, 222] width 59 height 11
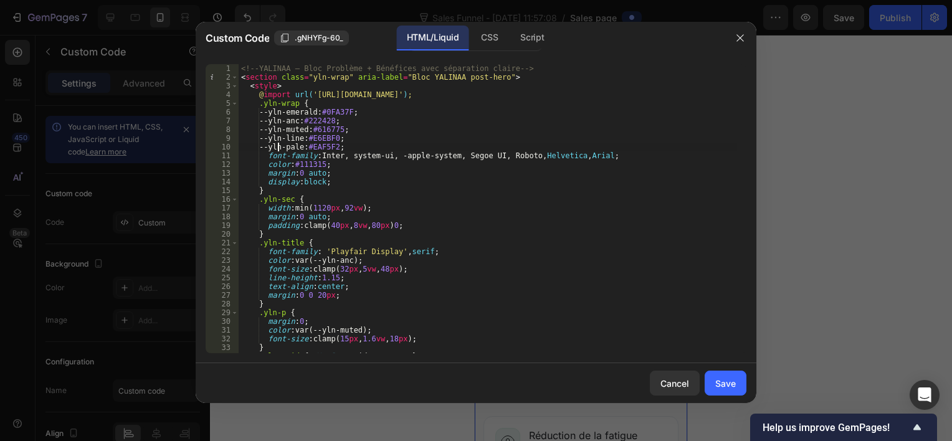
click at [277, 144] on div "<!-- YALINAA – Bloc Problème + Bénéfices avec séparation claire --> < section c…" at bounding box center [488, 217] width 498 height 307
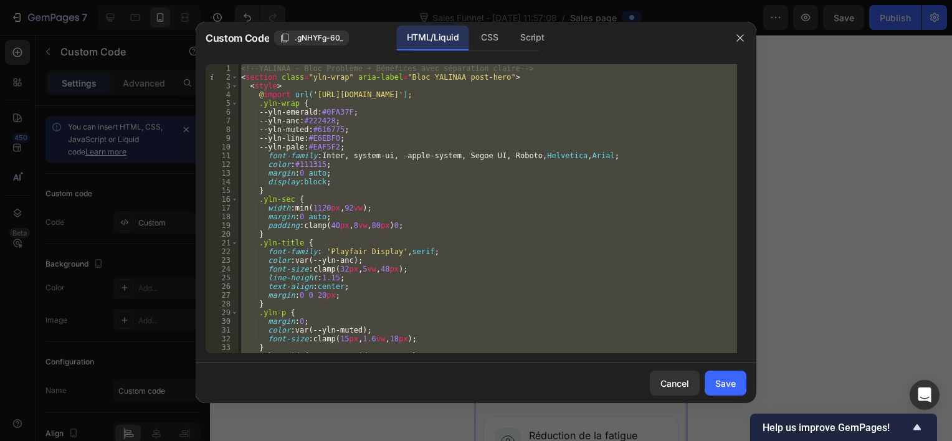
click at [277, 144] on div "<!-- YALINAA – Bloc Problème + Bénéfices avec séparation claire --> < section c…" at bounding box center [488, 217] width 498 height 307
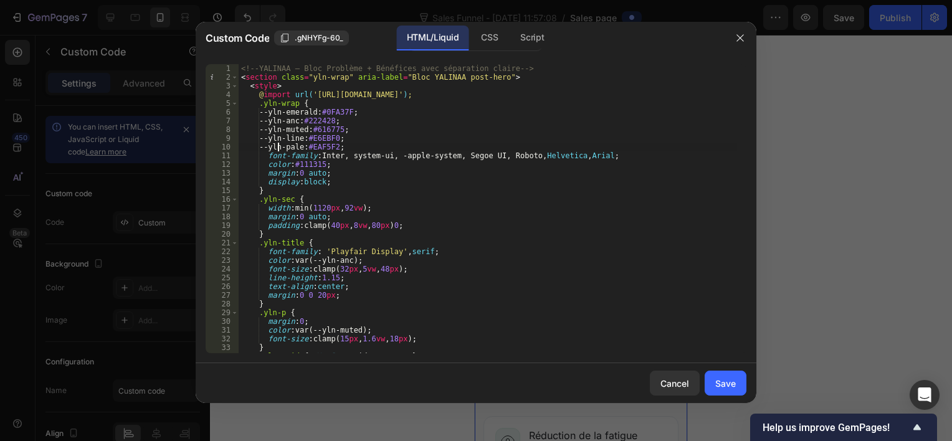
click at [277, 144] on div "<!-- YALINAA – Bloc Problème + Bénéfices avec séparation claire --> < section c…" at bounding box center [488, 217] width 498 height 307
click at [277, 144] on div "<!-- YALINAA – Bloc Problème + Bénéfices avec séparation claire --> < section c…" at bounding box center [488, 208] width 498 height 289
click at [277, 144] on div "<!-- YALINAA – Bloc Problème + Bénéfices avec séparation claire --> < section c…" at bounding box center [488, 217] width 498 height 307
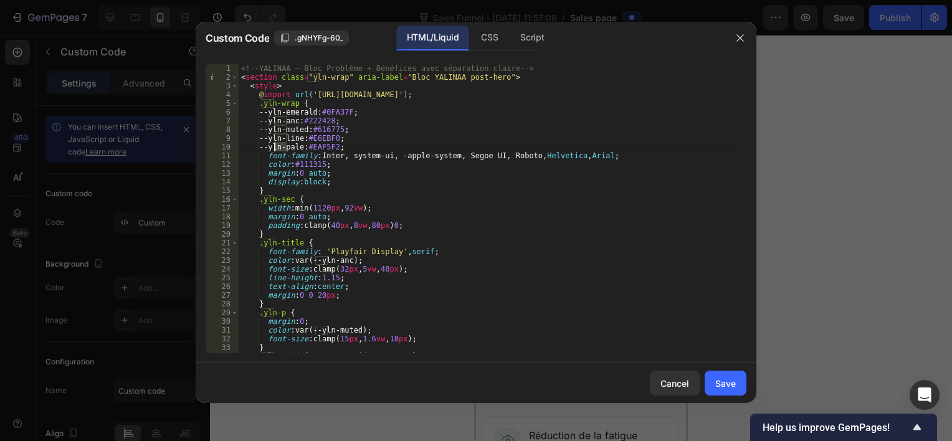
click at [277, 144] on div "<!-- YALINAA – Bloc Problème + Bénéfices avec séparation claire --> < section c…" at bounding box center [488, 217] width 498 height 307
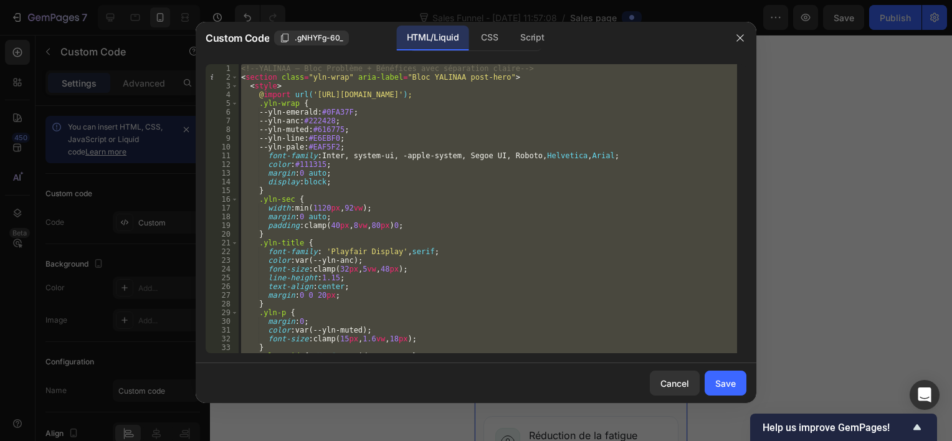
click at [277, 144] on div "<!-- YALINAA – Bloc Problème + Bénéfices avec séparation claire --> < section c…" at bounding box center [488, 217] width 498 height 307
type textarea "</section>"
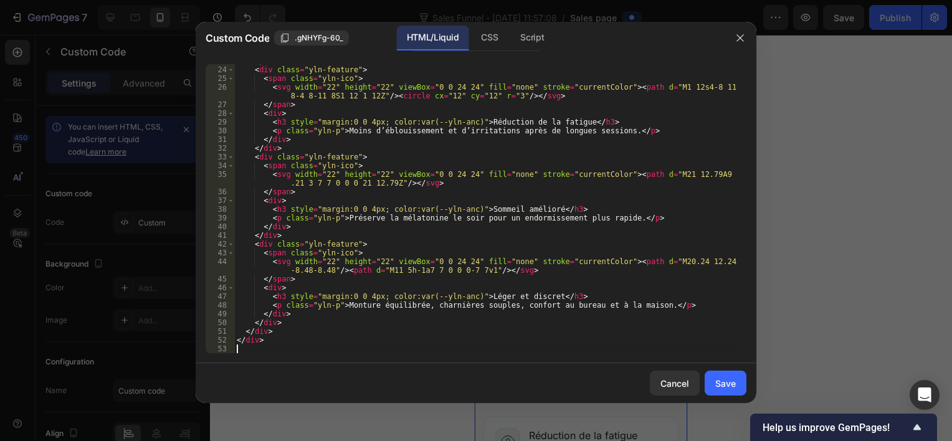
scroll to position [217, 0]
click at [720, 381] on div "Save" at bounding box center [725, 383] width 21 height 13
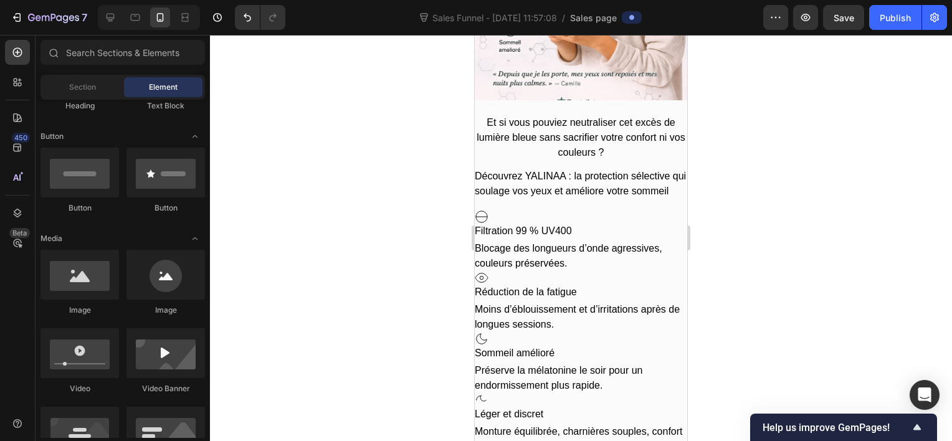
scroll to position [267, 0]
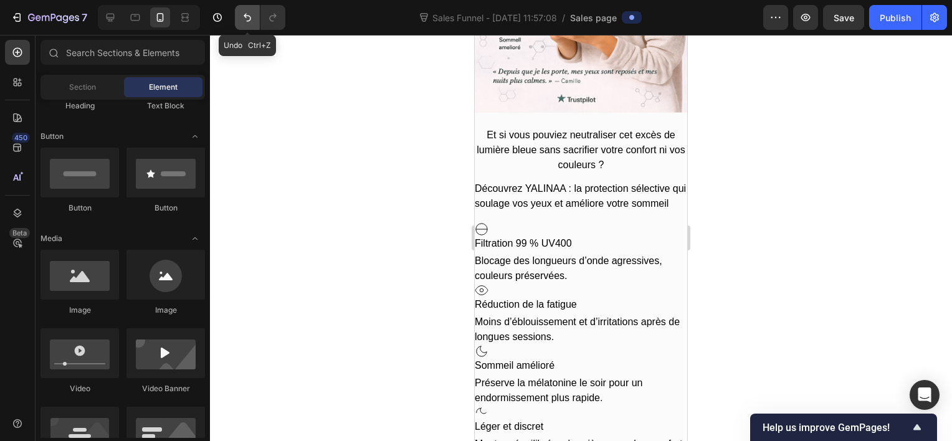
click at [252, 21] on icon "Undo/Redo" at bounding box center [247, 17] width 12 height 12
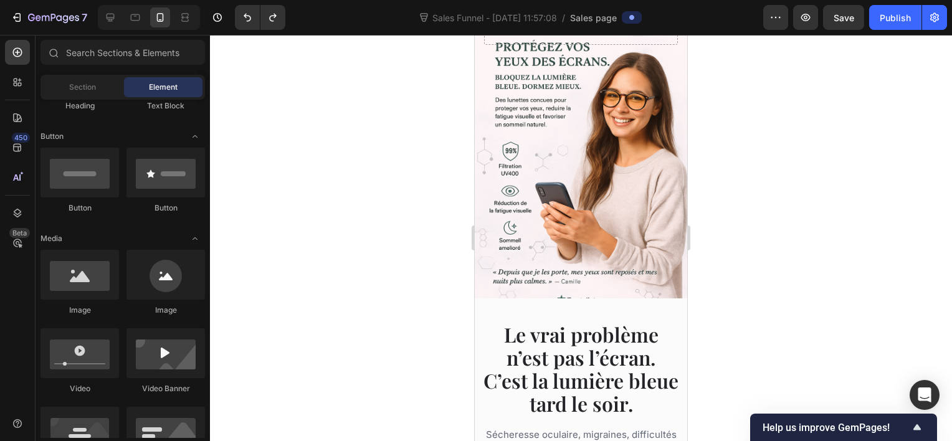
scroll to position [0, 0]
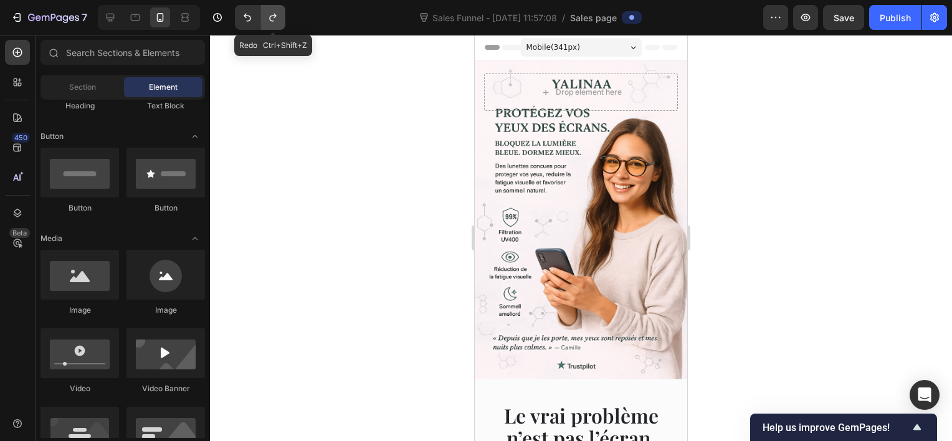
click at [269, 19] on icon "Undo/Redo" at bounding box center [273, 17] width 12 height 12
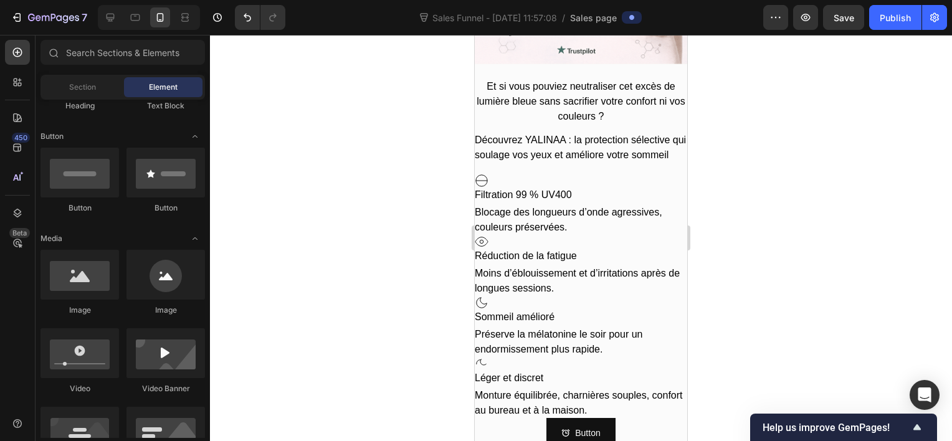
scroll to position [330, 0]
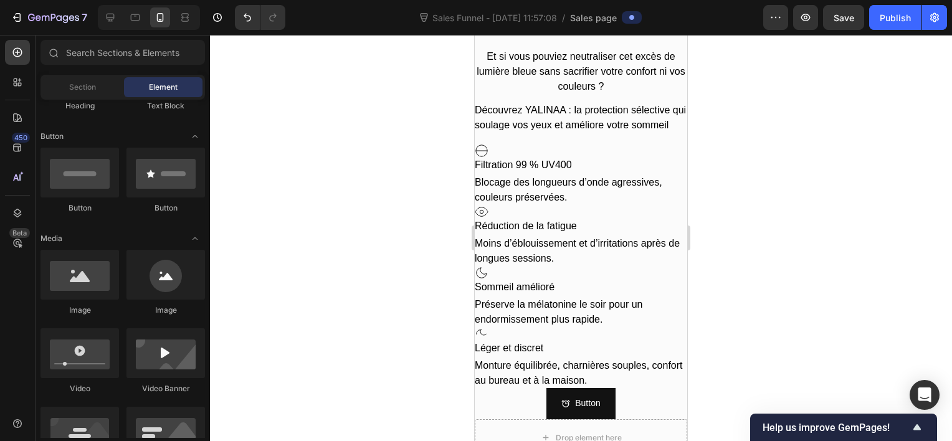
drag, startPoint x: 678, startPoint y: 102, endPoint x: 1168, endPoint y: 245, distance: 509.6
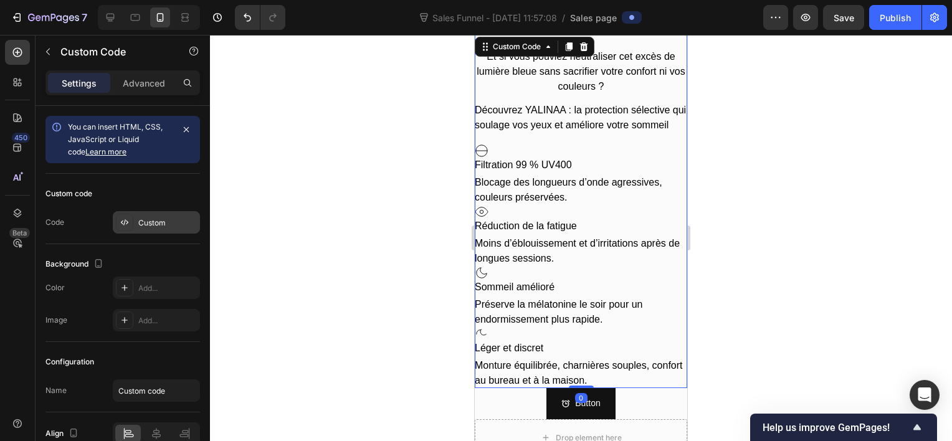
click at [155, 219] on div "Custom" at bounding box center [167, 222] width 59 height 11
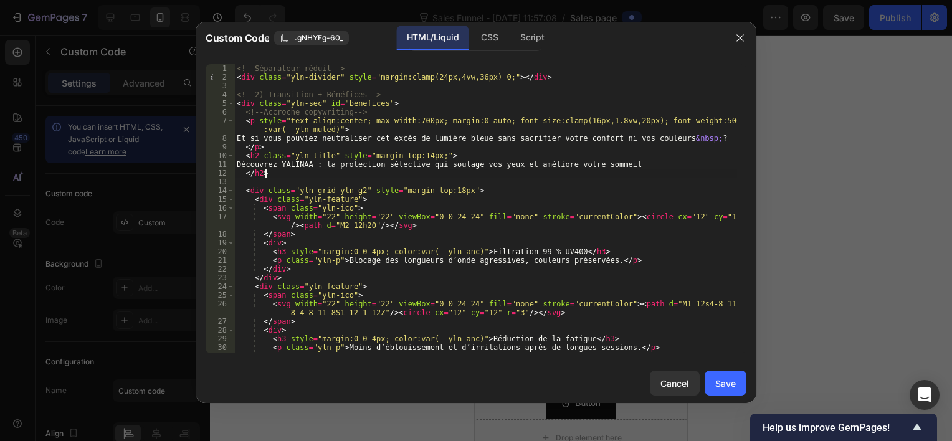
click at [293, 172] on div "<!-- Séparateur réduit --> < div class = "yln-divider" style = "margin:clamp(24…" at bounding box center [485, 217] width 503 height 307
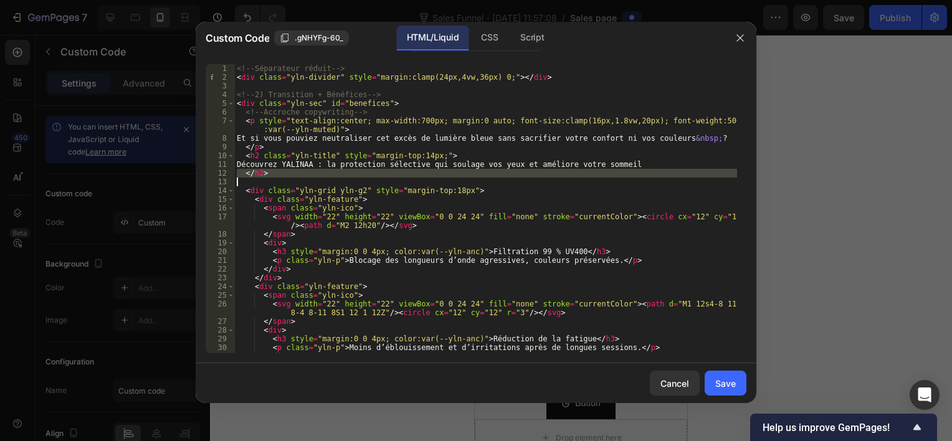
click at [293, 172] on div "<!-- Séparateur réduit --> < div class = "yln-divider" style = "margin:clamp(24…" at bounding box center [485, 217] width 503 height 307
type textarea "</div>"
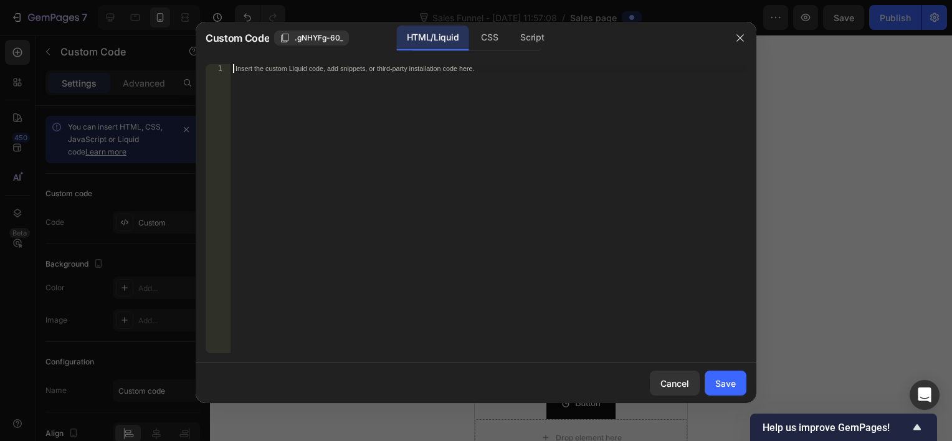
scroll to position [888, 0]
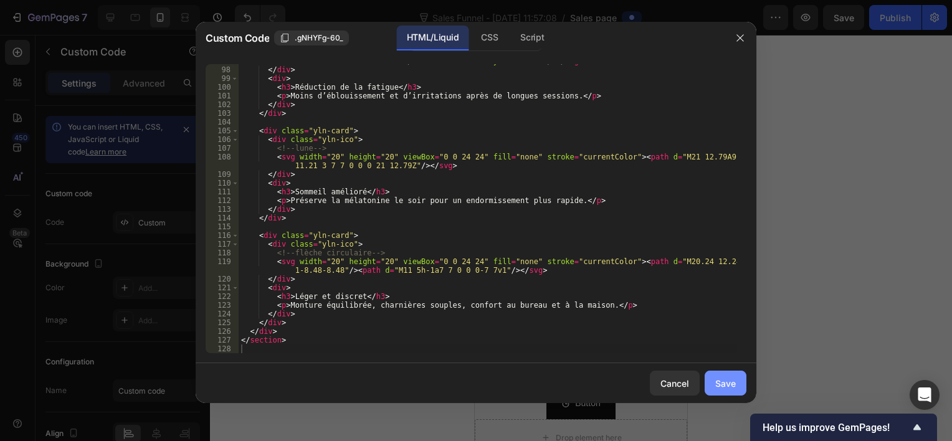
click at [728, 391] on button "Save" at bounding box center [726, 383] width 42 height 25
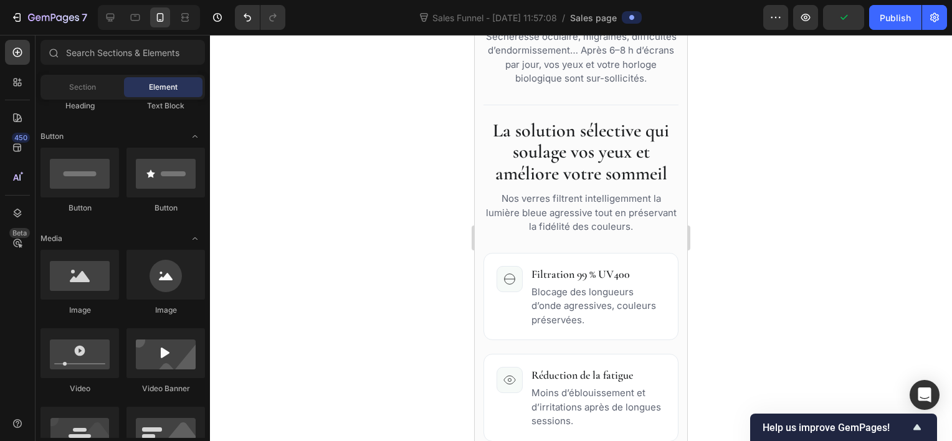
scroll to position [0, 0]
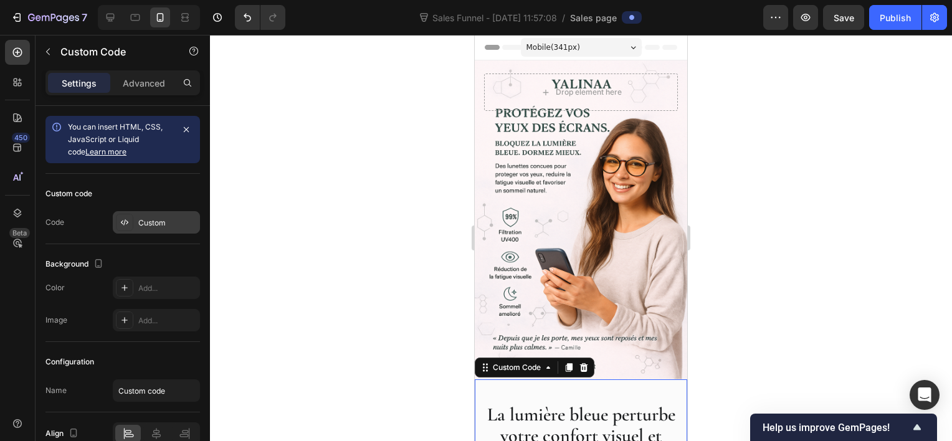
click at [160, 220] on div "Custom" at bounding box center [167, 222] width 59 height 11
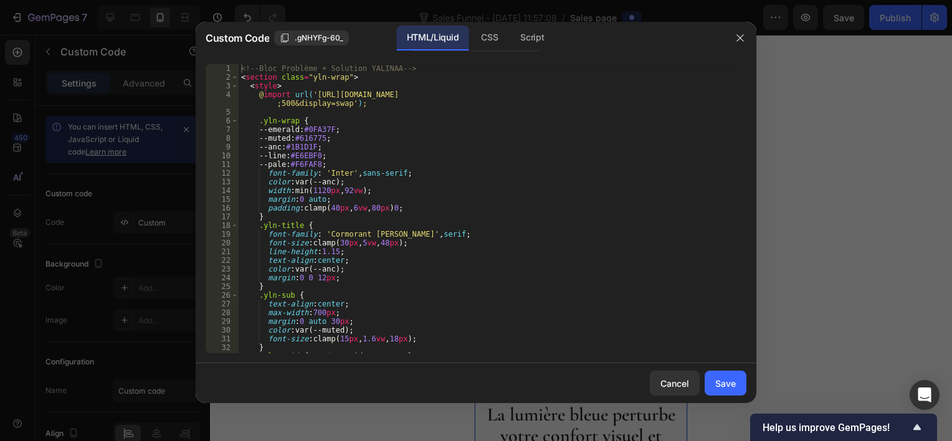
click at [247, 179] on div "<!-- Bloc Problème + Solution YALINAA --> < section class = "yln-wrap" > < styl…" at bounding box center [488, 217] width 498 height 307
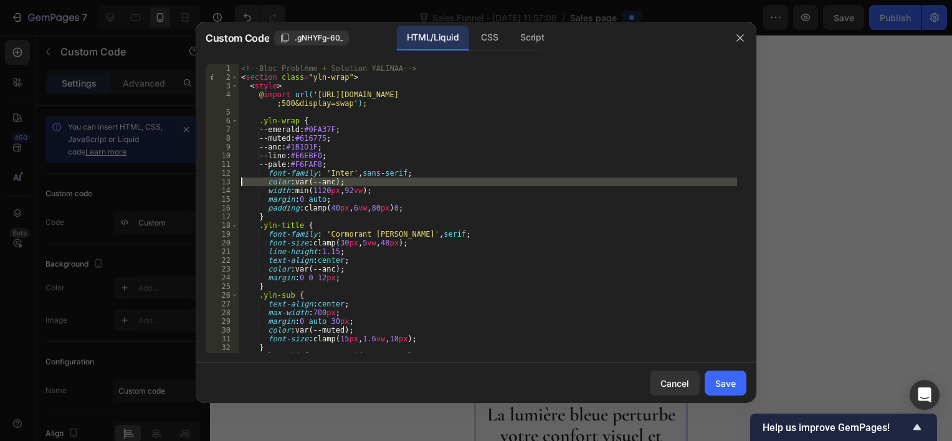
click at [247, 179] on div "<!-- Bloc Problème + Solution YALINAA --> < section class = "yln-wrap" > < styl…" at bounding box center [488, 217] width 498 height 307
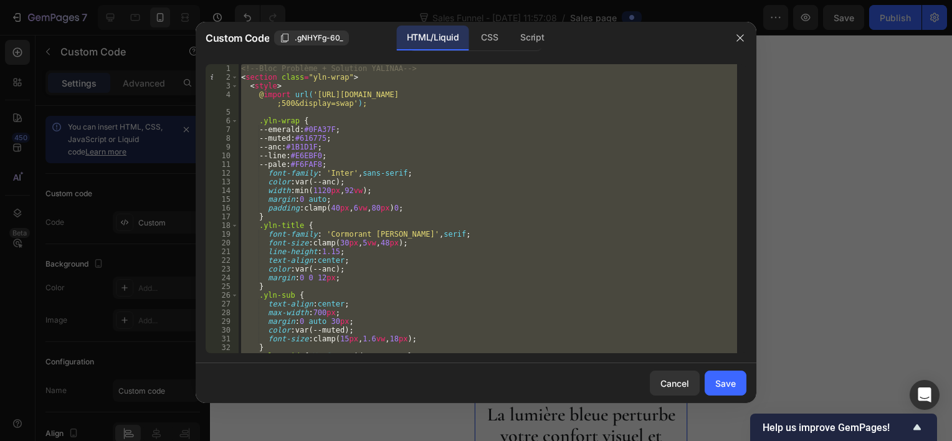
type textarea "</section>"
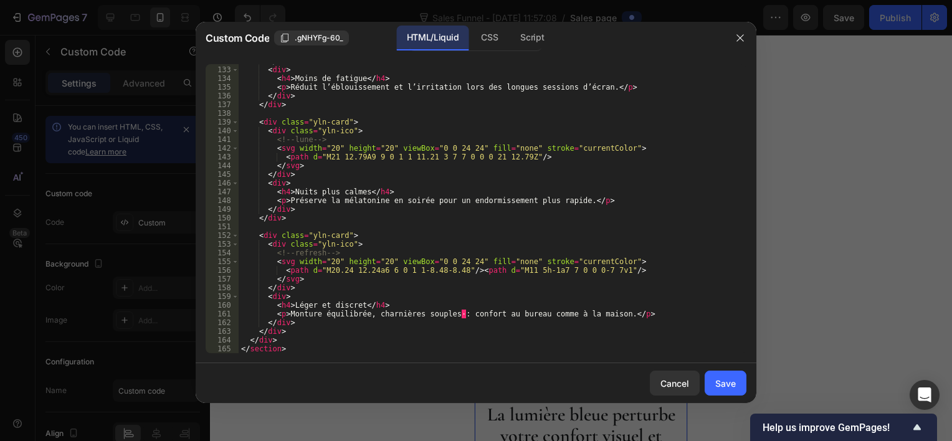
scroll to position [1185, 0]
click at [710, 379] on button "Save" at bounding box center [726, 383] width 42 height 25
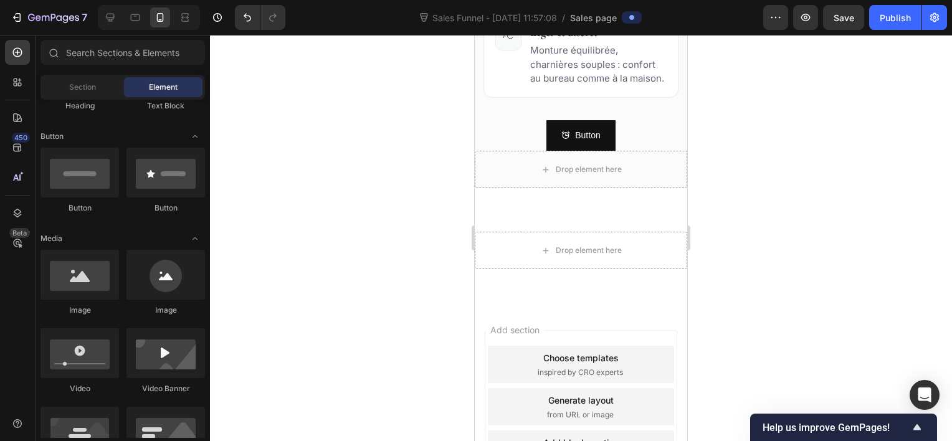
scroll to position [1203, 0]
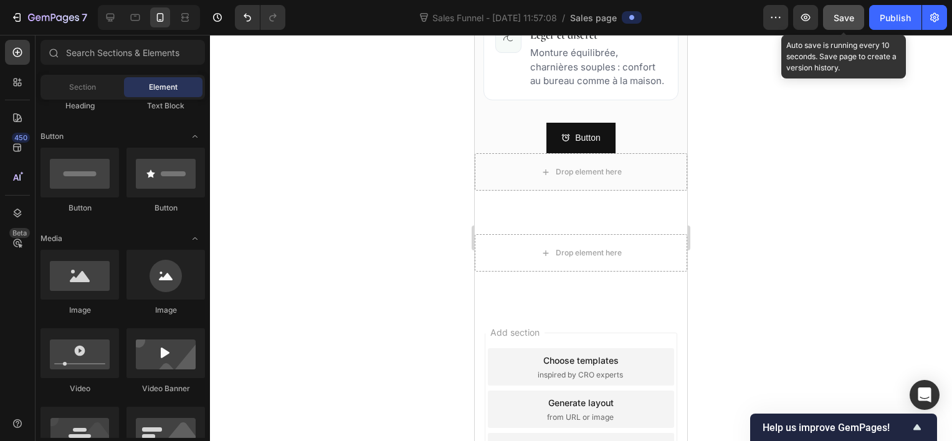
click at [842, 14] on span "Save" at bounding box center [844, 17] width 21 height 11
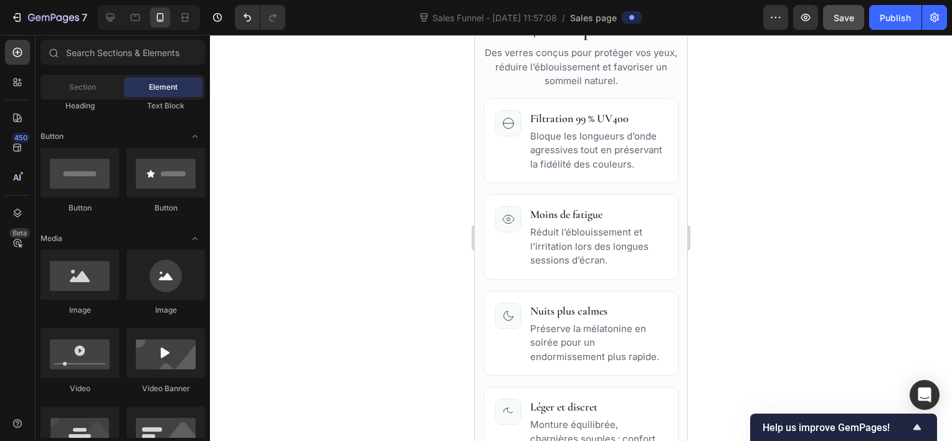
scroll to position [833, 0]
click at [175, 16] on div at bounding box center [185, 17] width 20 height 20
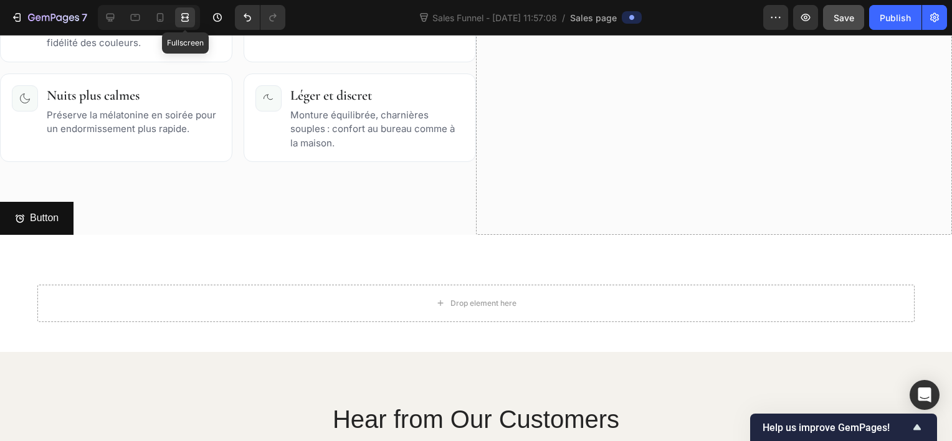
scroll to position [818, 0]
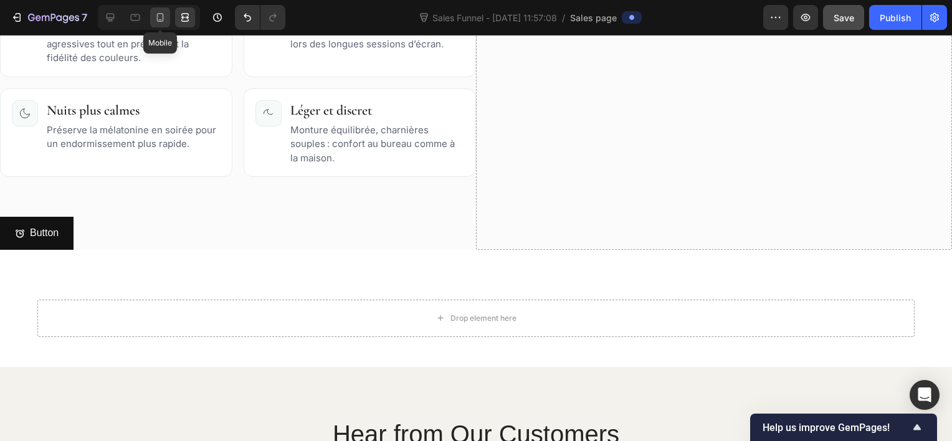
click at [164, 9] on div at bounding box center [160, 17] width 20 height 20
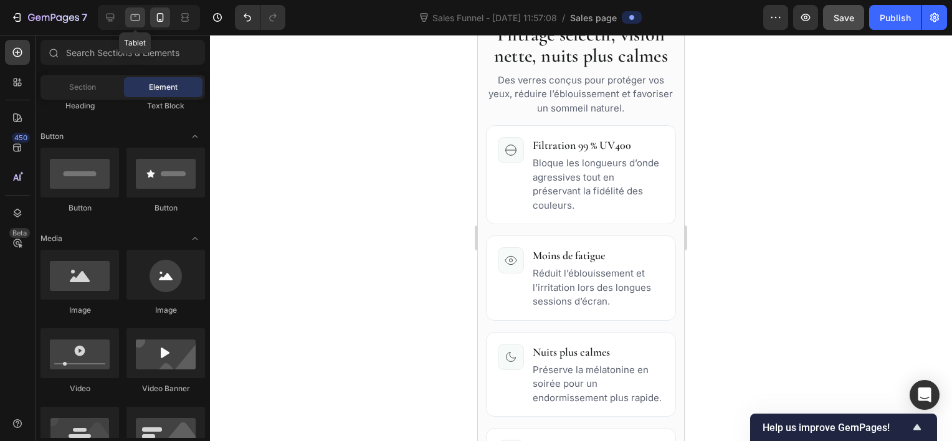
click at [130, 15] on icon at bounding box center [135, 17] width 12 height 12
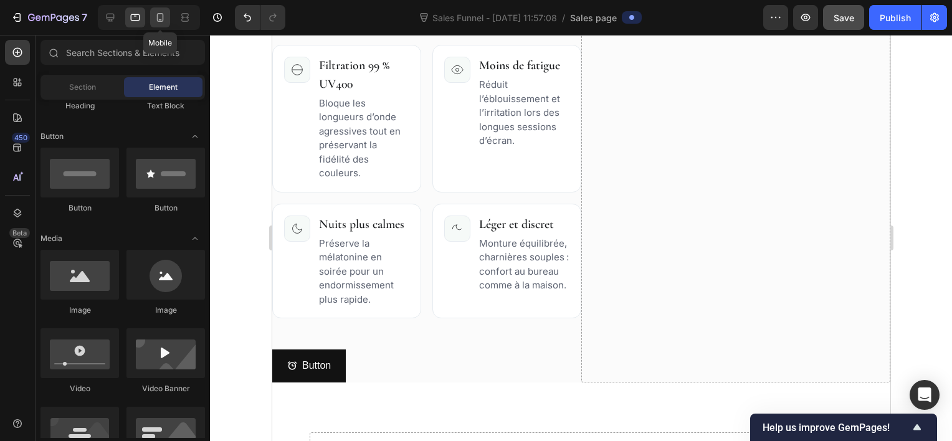
click at [155, 22] on icon at bounding box center [160, 17] width 12 height 12
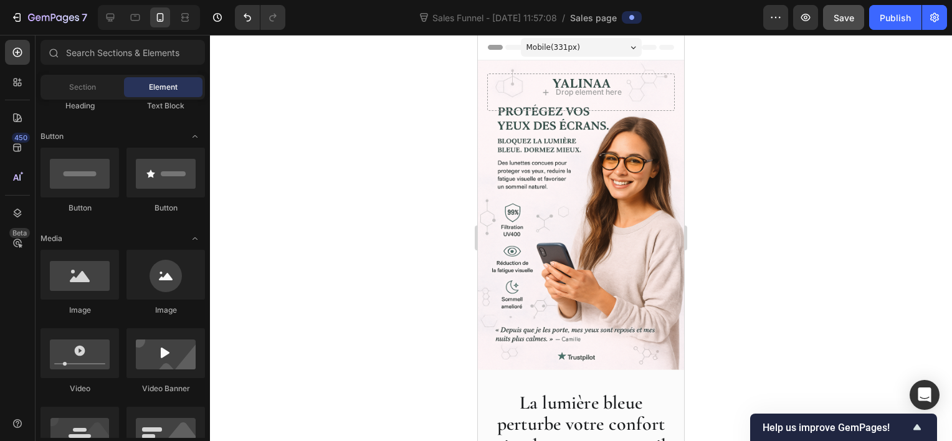
drag, startPoint x: 678, startPoint y: 242, endPoint x: 1164, endPoint y: 45, distance: 524.3
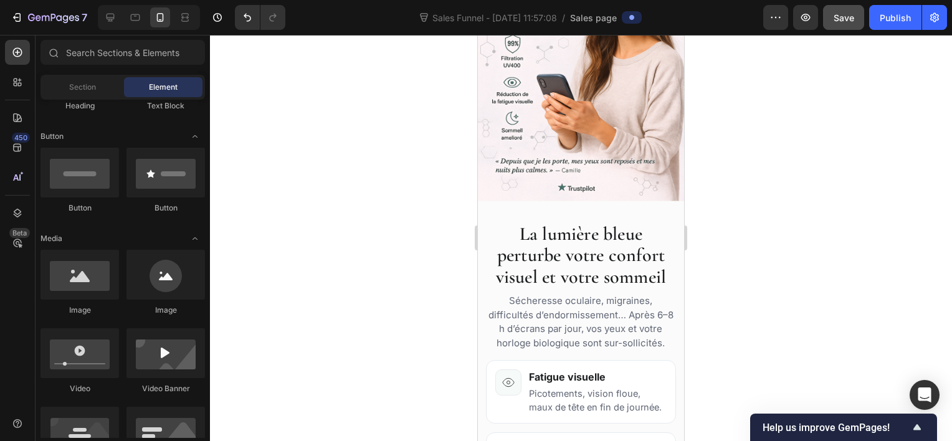
scroll to position [204, 0]
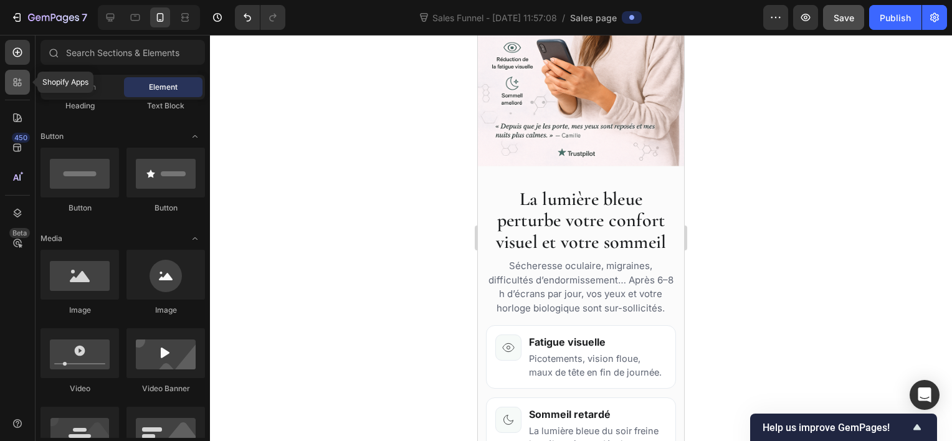
click at [24, 87] on div at bounding box center [17, 82] width 25 height 25
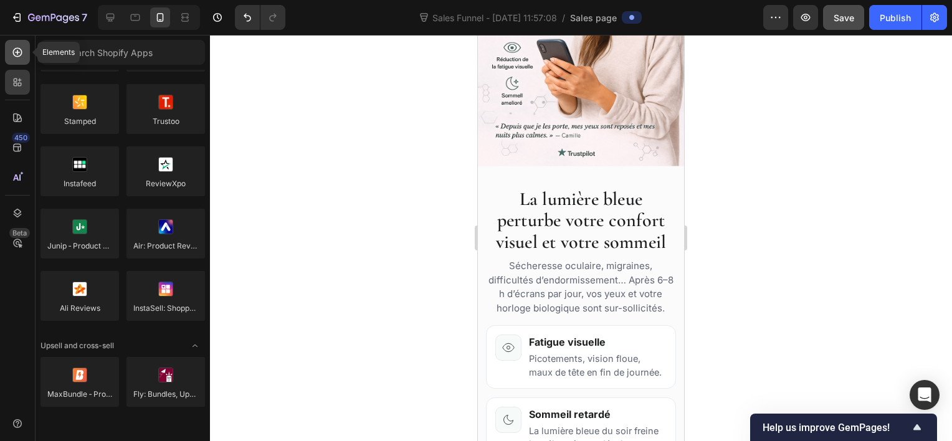
click at [17, 47] on icon at bounding box center [17, 52] width 12 height 12
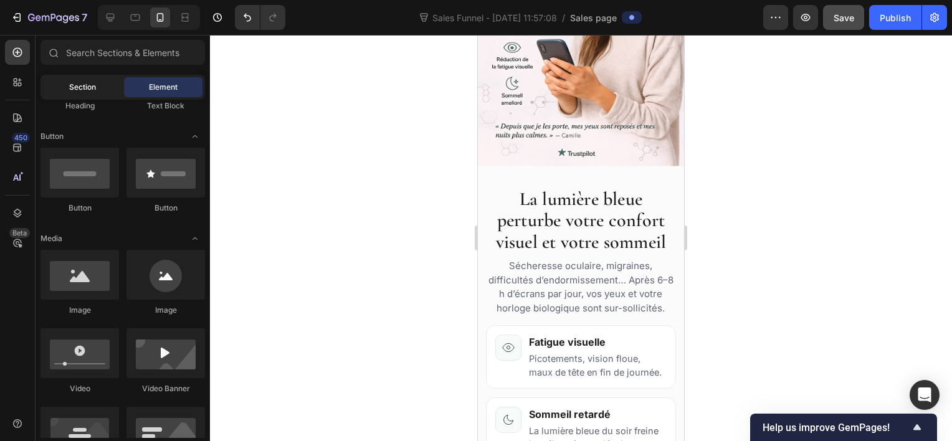
click at [80, 84] on span "Section" at bounding box center [82, 87] width 27 height 11
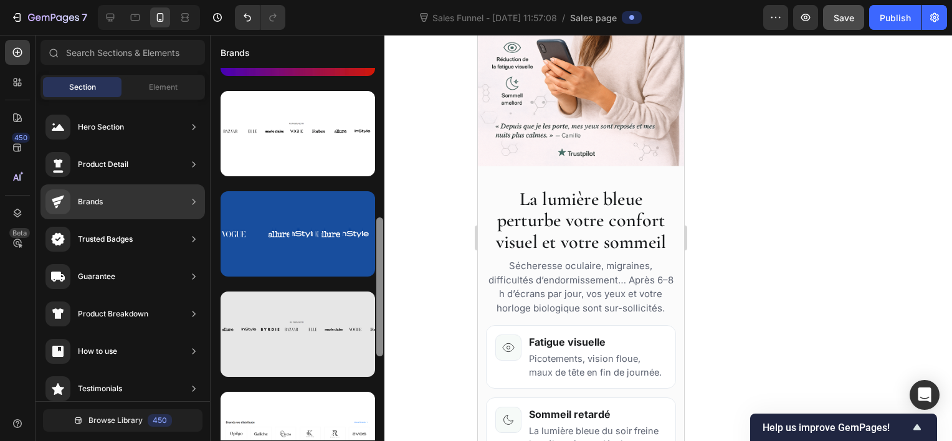
scroll to position [387, 0]
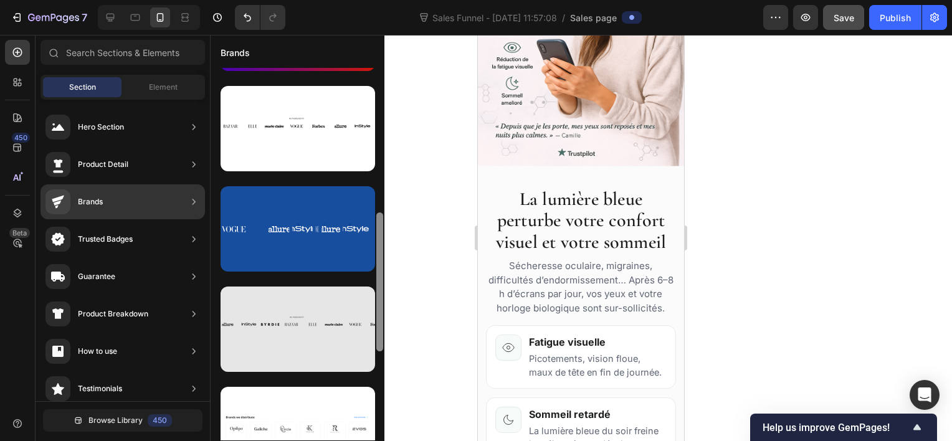
drag, startPoint x: 380, startPoint y: 157, endPoint x: 358, endPoint y: 302, distance: 146.8
click at [358, 302] on div at bounding box center [298, 254] width 174 height 373
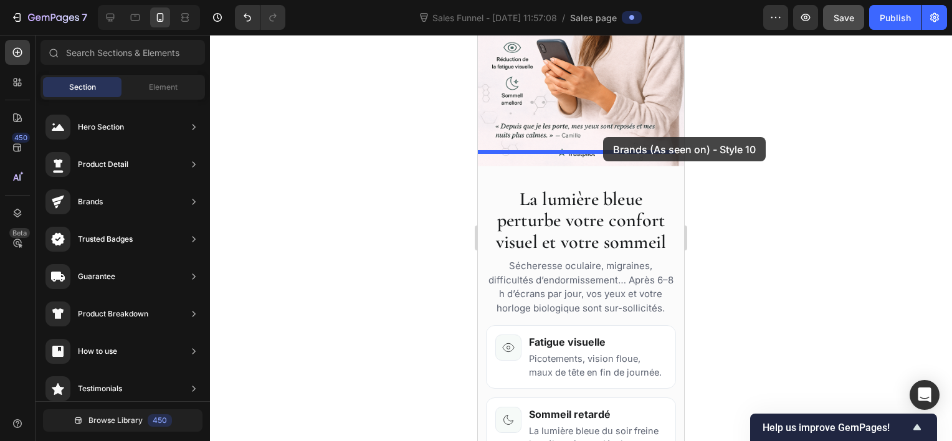
drag, startPoint x: 772, startPoint y: 242, endPoint x: 598, endPoint y: 144, distance: 199.5
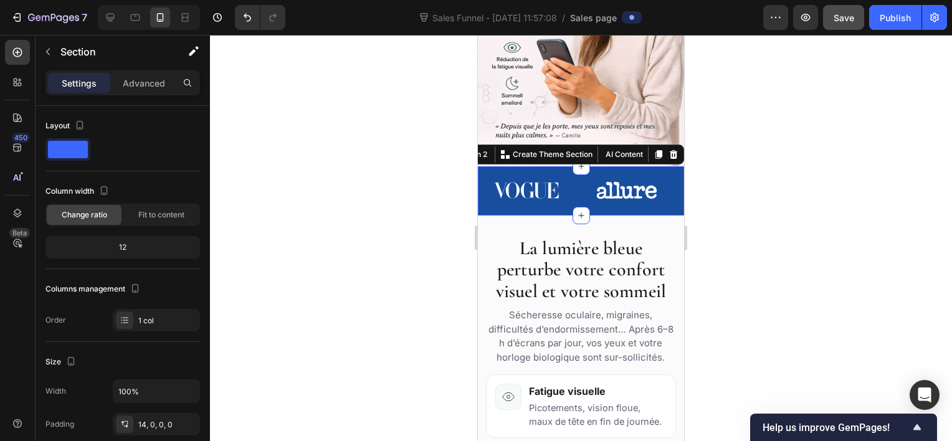
click at [210, 141] on div at bounding box center [581, 238] width 742 height 406
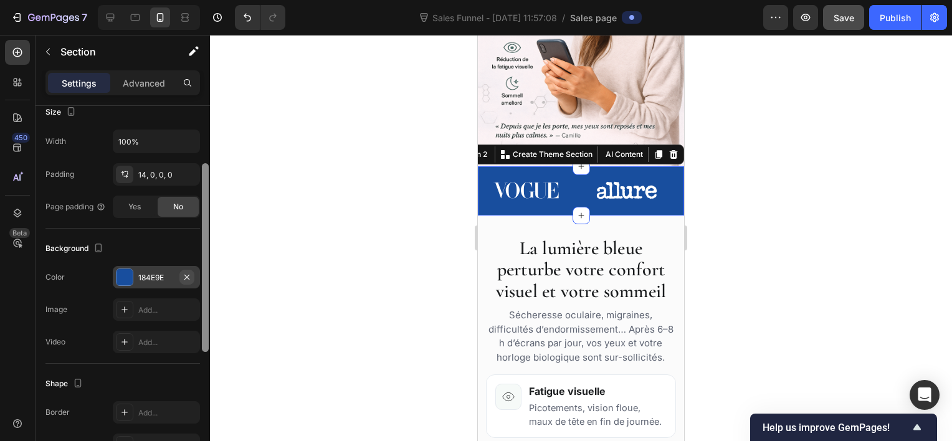
drag, startPoint x: 205, startPoint y: 140, endPoint x: 187, endPoint y: 269, distance: 130.2
click at [187, 269] on div "Layout Column width Change ratio Fit to content 12 Columns management Order 1 c…" at bounding box center [123, 291] width 174 height 371
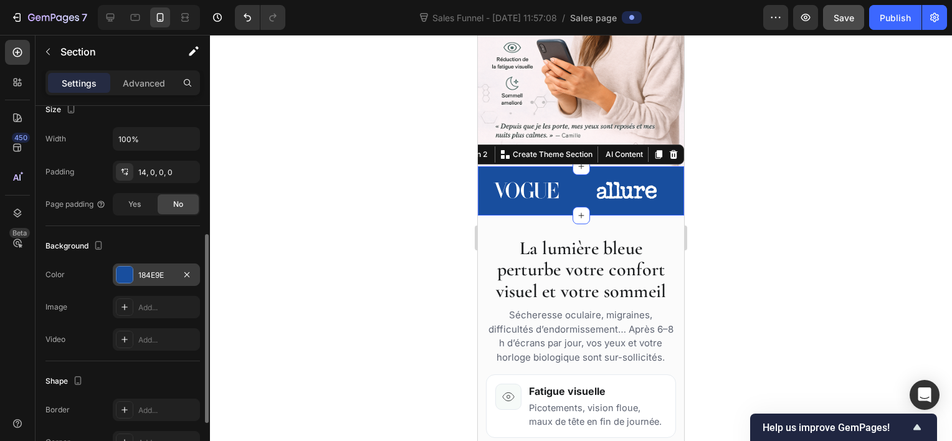
click at [130, 269] on div at bounding box center [125, 275] width 16 height 16
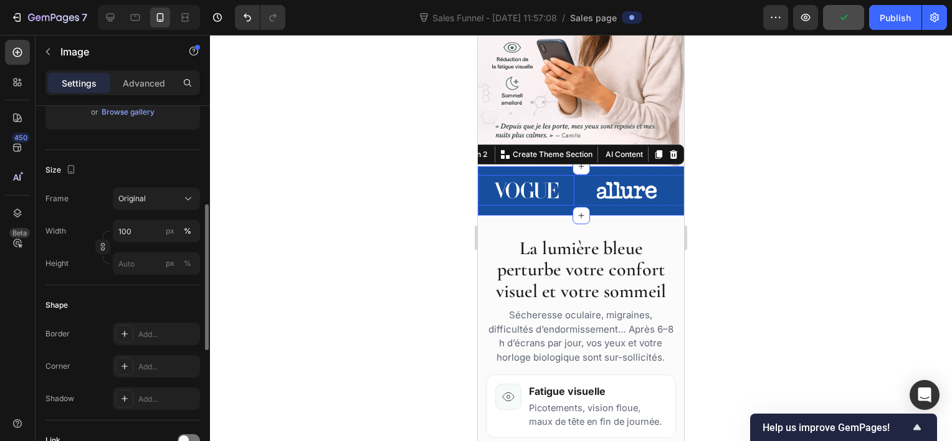
scroll to position [0, 0]
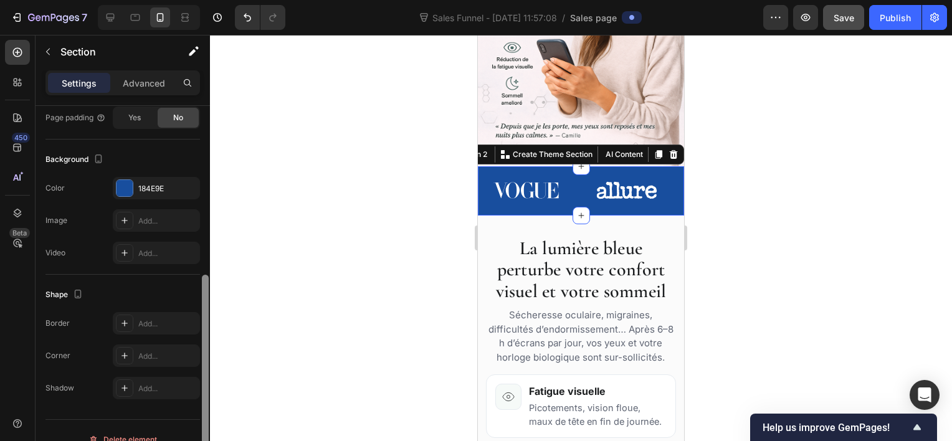
drag, startPoint x: 202, startPoint y: 159, endPoint x: 202, endPoint y: 332, distance: 172.6
click at [202, 332] on div at bounding box center [205, 369] width 7 height 189
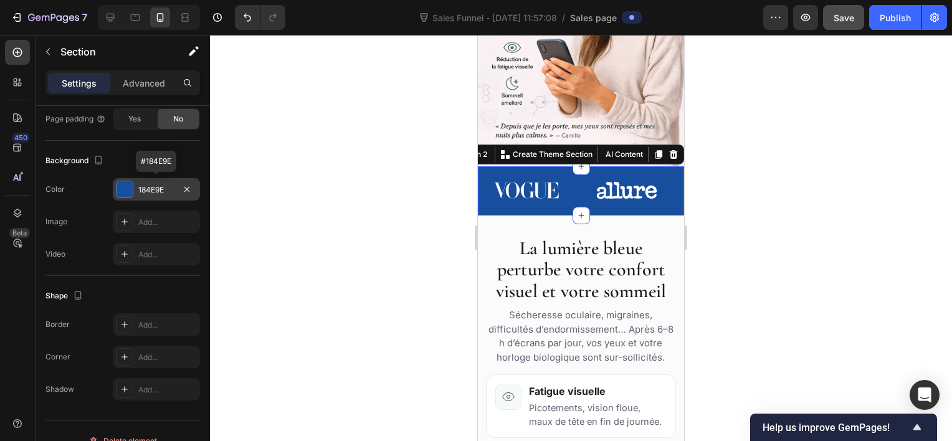
click at [125, 195] on div at bounding box center [125, 189] width 16 height 16
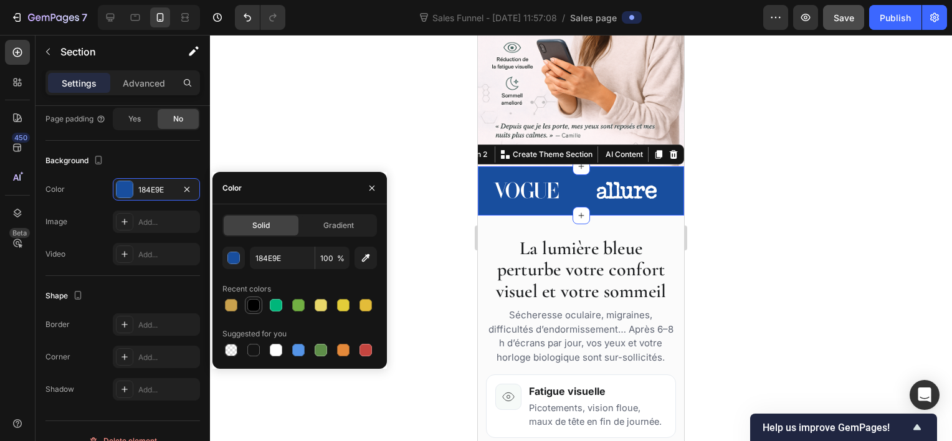
click at [251, 307] on div at bounding box center [253, 305] width 12 height 12
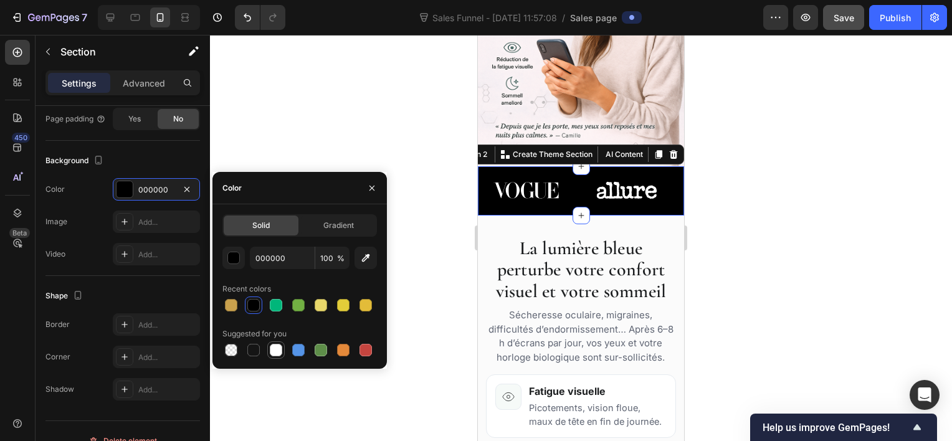
click at [272, 348] on div at bounding box center [276, 350] width 12 height 12
type input "FFFFFF"
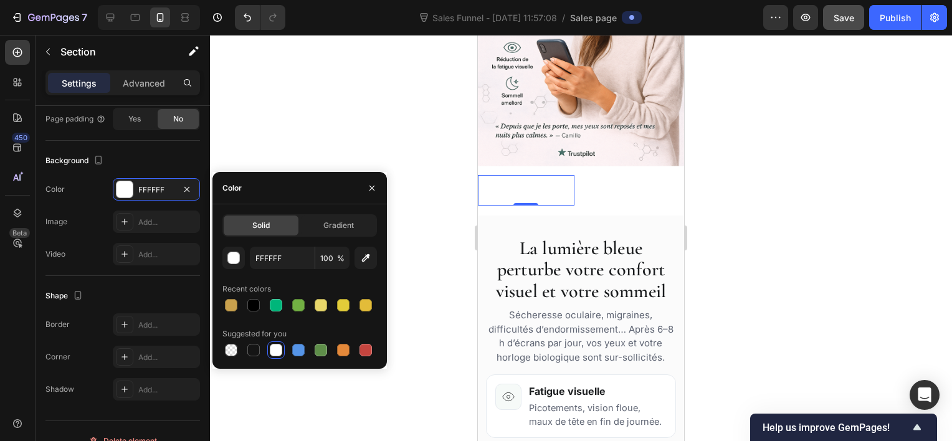
scroll to position [0, 0]
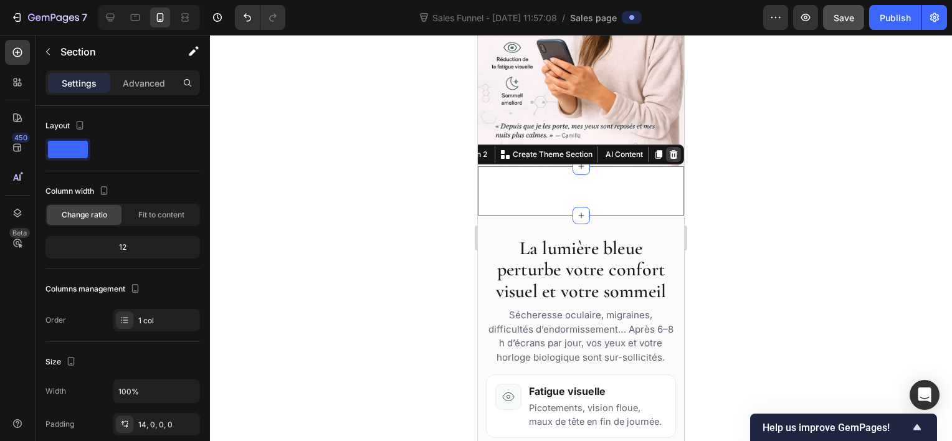
click at [669, 150] on icon at bounding box center [674, 155] width 10 height 10
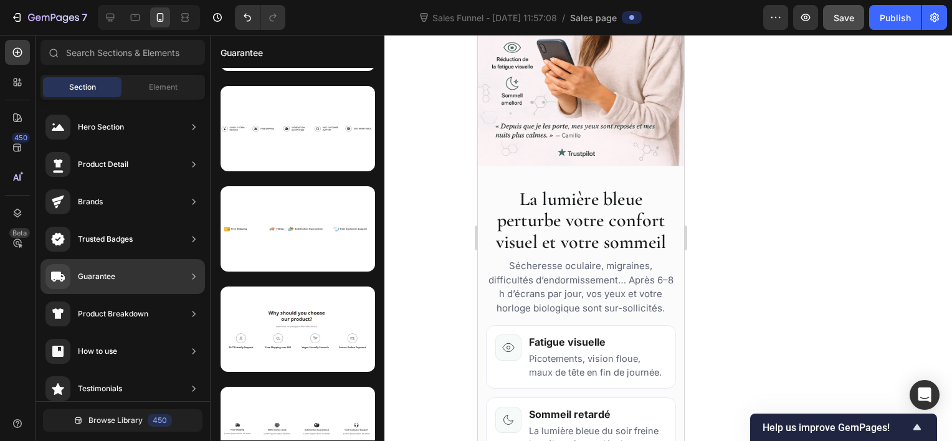
scroll to position [121, 0]
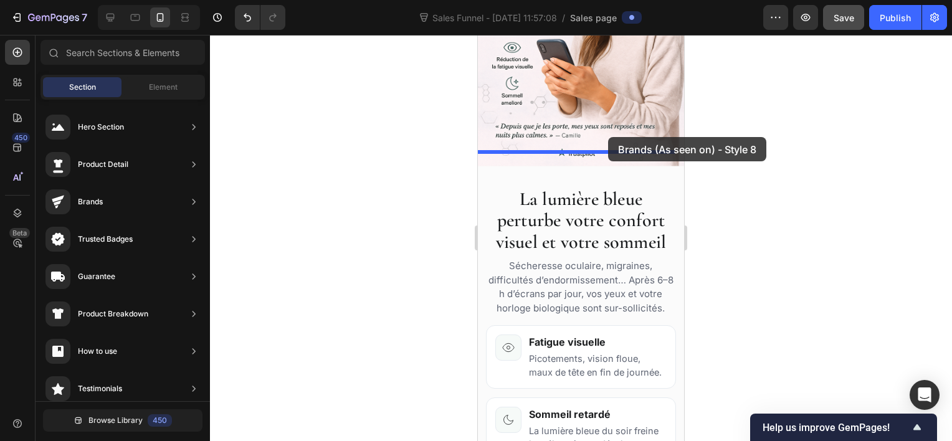
drag, startPoint x: 789, startPoint y: 315, endPoint x: 607, endPoint y: 140, distance: 252.9
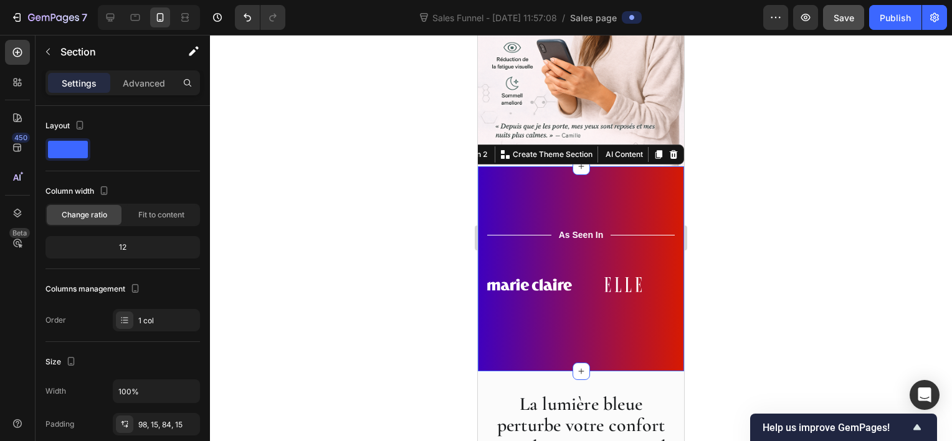
click at [322, 211] on div at bounding box center [581, 238] width 742 height 406
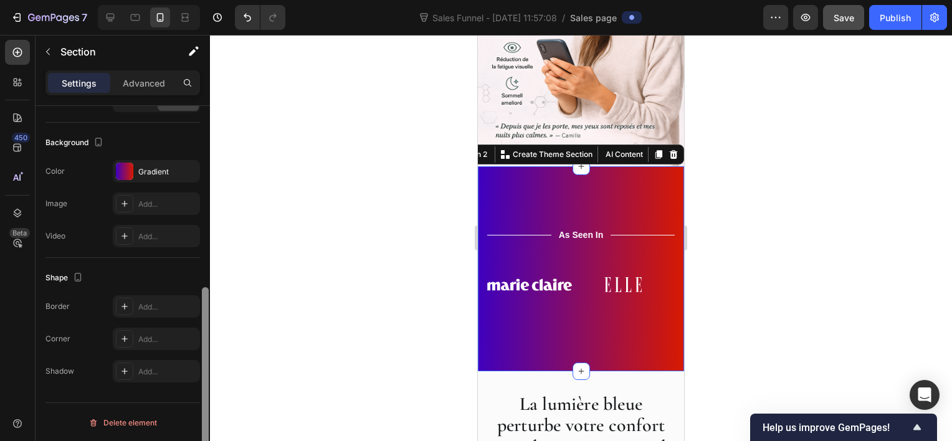
scroll to position [300, 0]
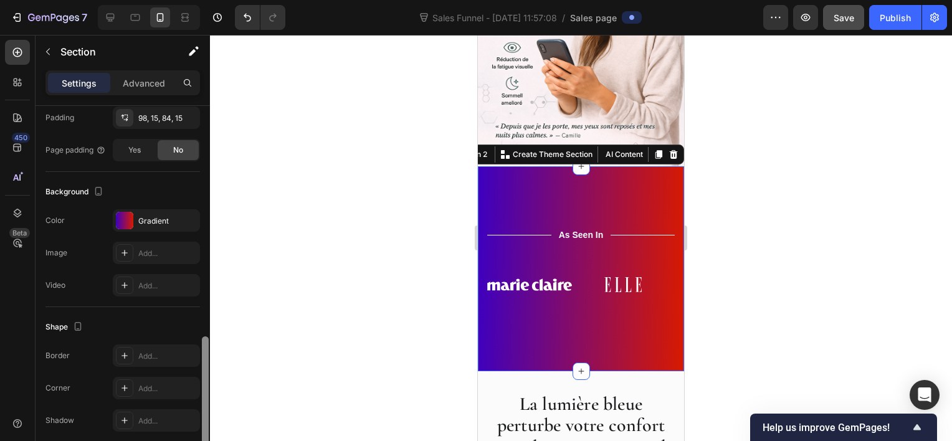
drag, startPoint x: 207, startPoint y: 139, endPoint x: 200, endPoint y: 292, distance: 153.4
click at [201, 292] on div at bounding box center [205, 340] width 9 height 371
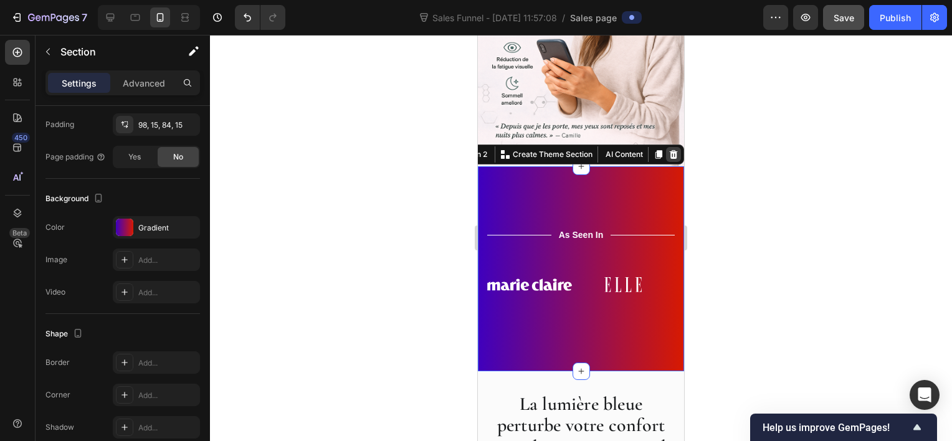
click at [670, 150] on icon at bounding box center [674, 154] width 8 height 9
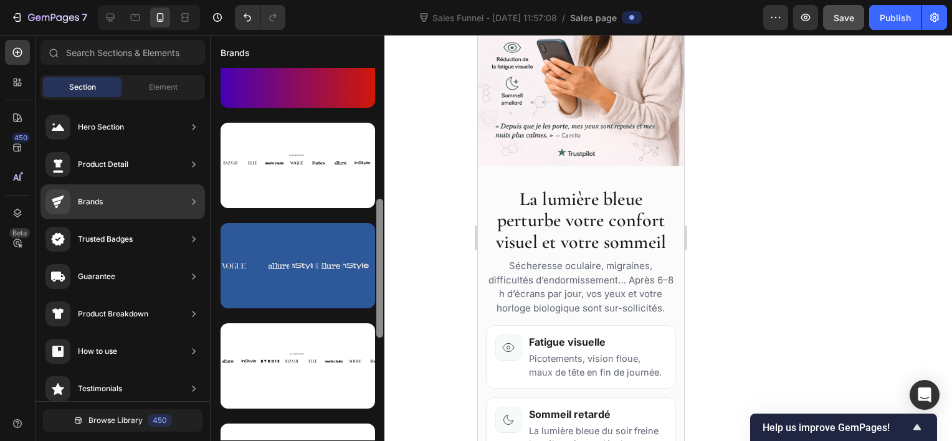
scroll to position [366, 0]
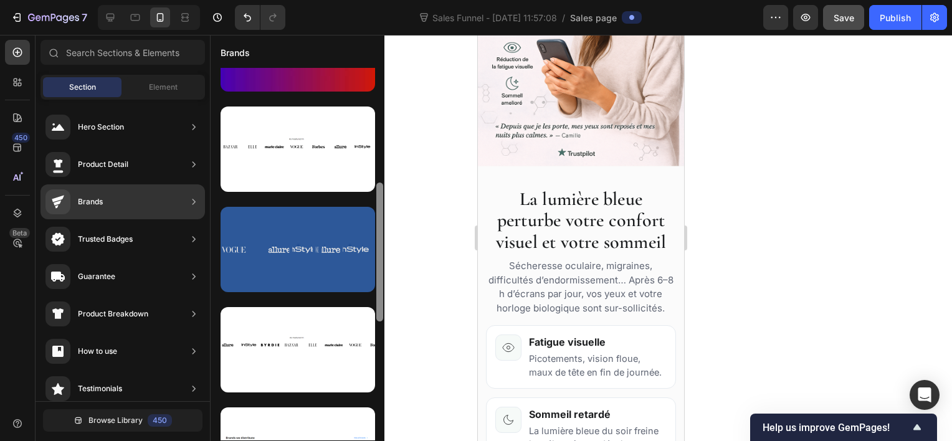
drag, startPoint x: 381, startPoint y: 172, endPoint x: 371, endPoint y: 264, distance: 92.8
click at [371, 264] on div at bounding box center [298, 254] width 174 height 373
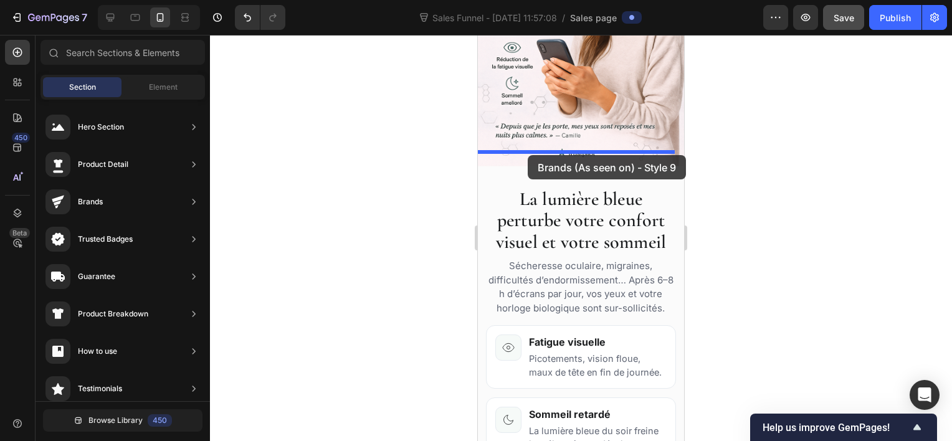
drag, startPoint x: 795, startPoint y: 183, endPoint x: 528, endPoint y: 155, distance: 268.7
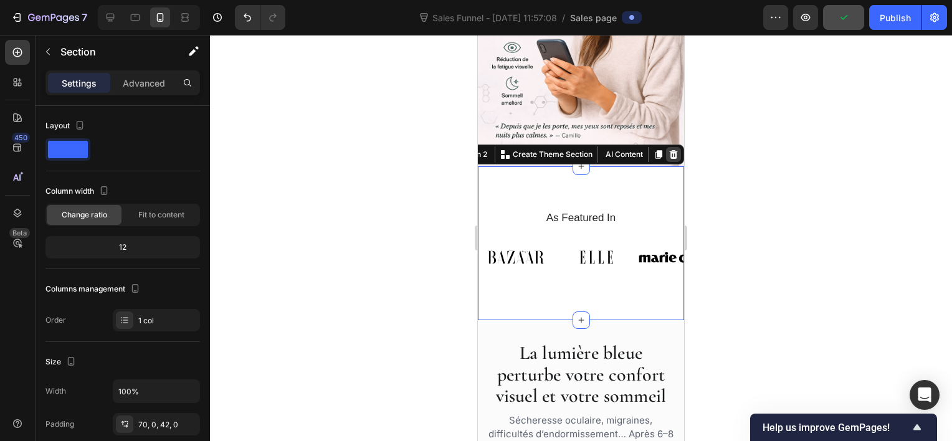
click at [670, 150] on icon at bounding box center [674, 154] width 8 height 9
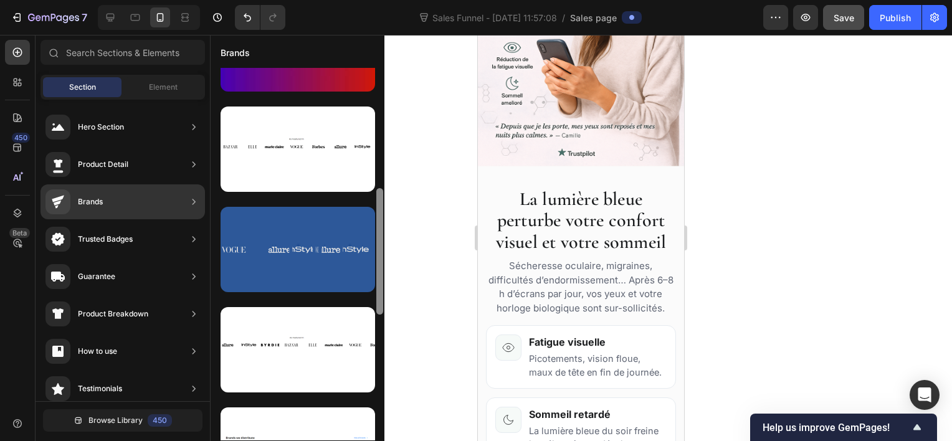
drag, startPoint x: 379, startPoint y: 207, endPoint x: 350, endPoint y: 207, distance: 29.9
click at [350, 207] on div at bounding box center [298, 254] width 174 height 373
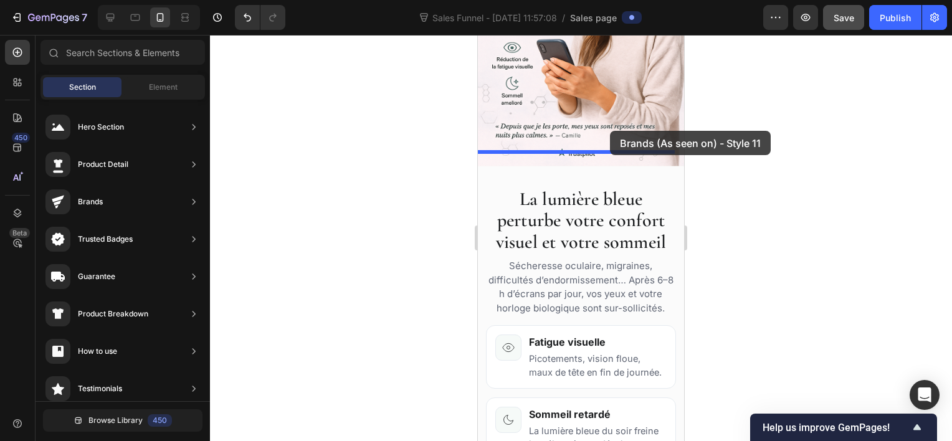
drag, startPoint x: 793, startPoint y: 384, endPoint x: 601, endPoint y: 140, distance: 310.1
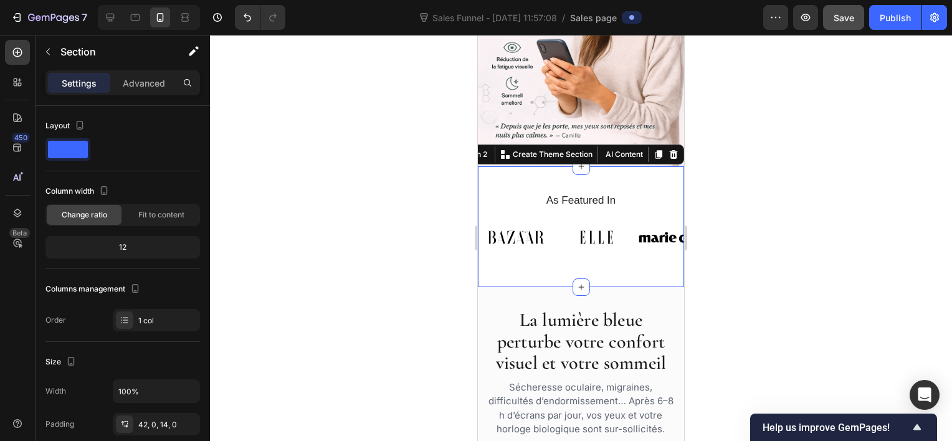
click at [721, 191] on div at bounding box center [581, 238] width 742 height 406
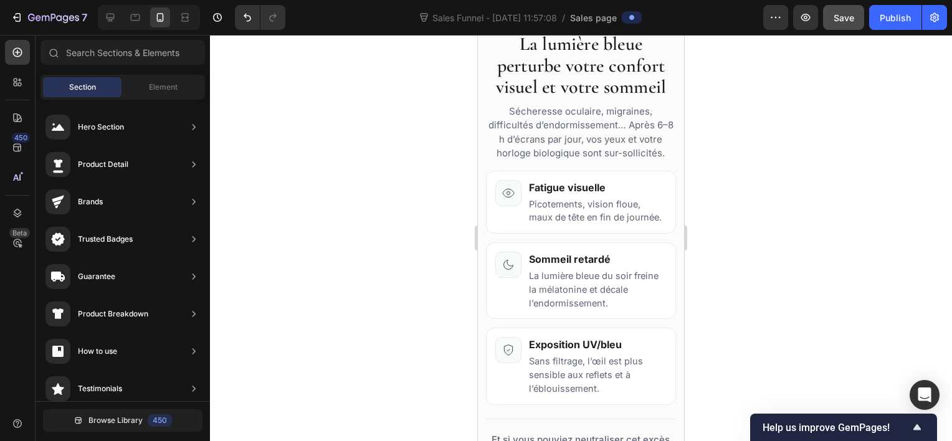
scroll to position [250, 0]
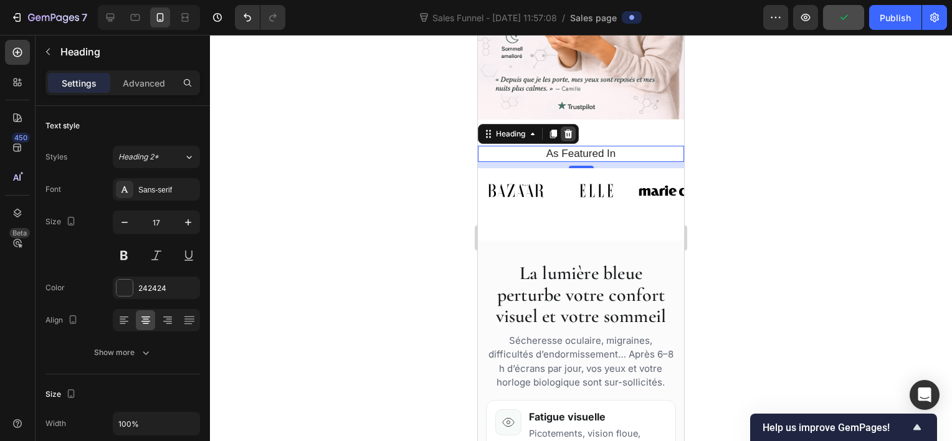
click at [570, 129] on icon at bounding box center [568, 133] width 8 height 9
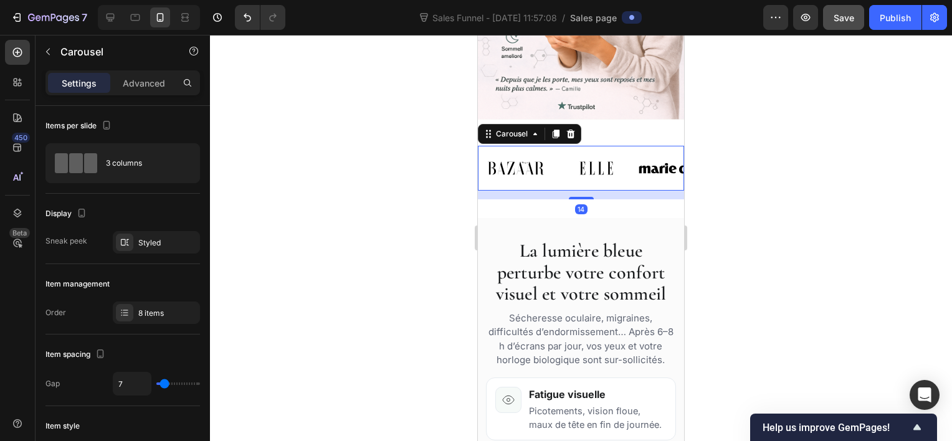
drag, startPoint x: 572, startPoint y: 184, endPoint x: 573, endPoint y: 164, distance: 20.0
click at [573, 164] on div "Image Image Image Image Image Image Image Image Carousel 14" at bounding box center [581, 168] width 206 height 45
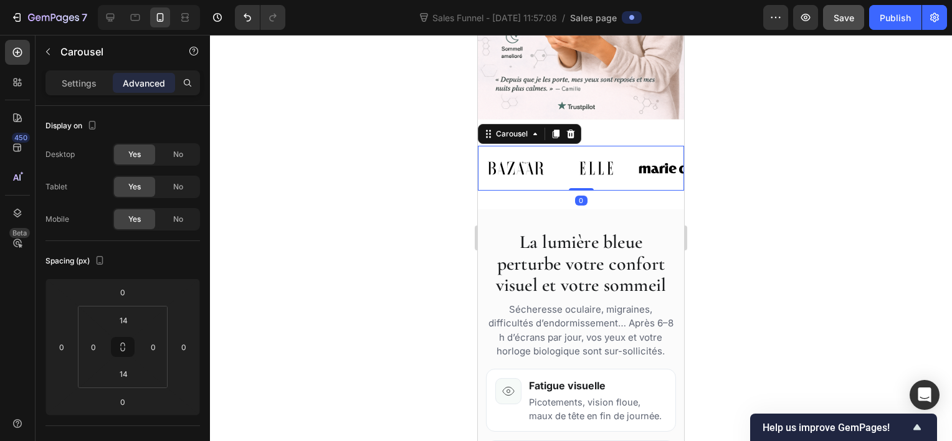
click at [361, 142] on div at bounding box center [581, 238] width 742 height 406
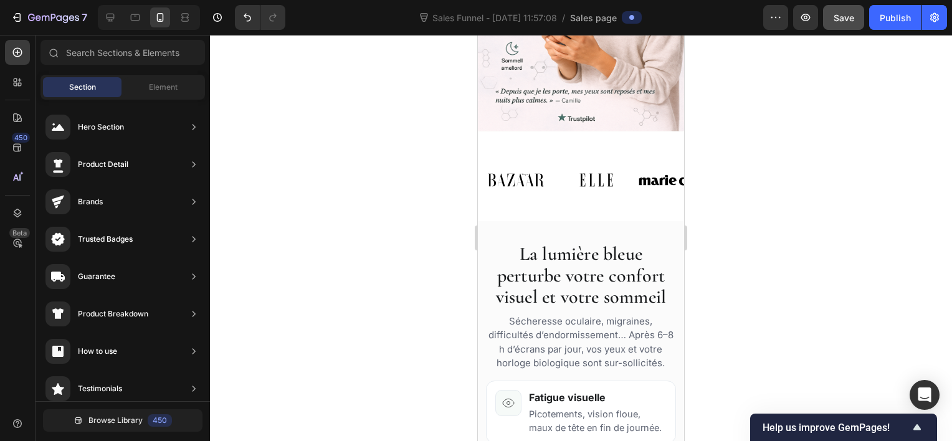
scroll to position [236, 0]
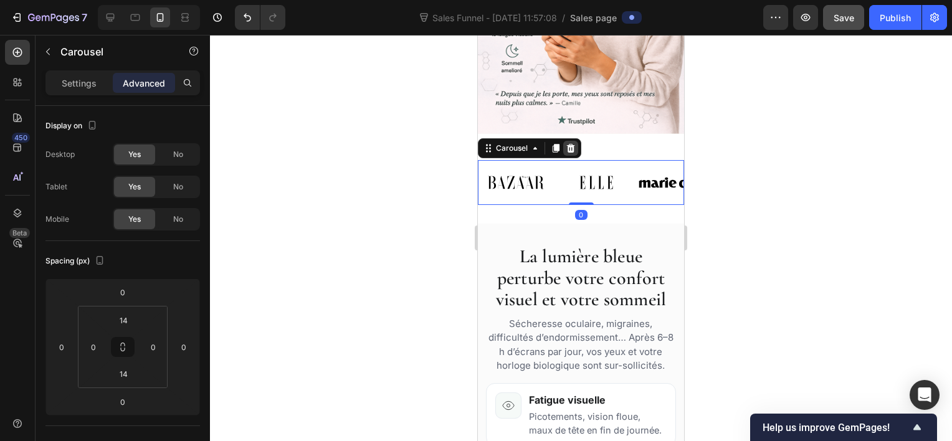
click at [569, 143] on icon at bounding box center [571, 148] width 10 height 10
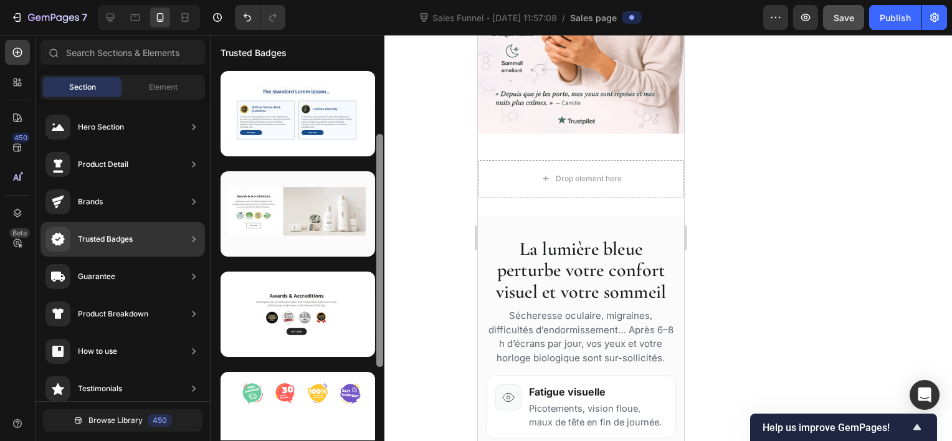
scroll to position [99, 0]
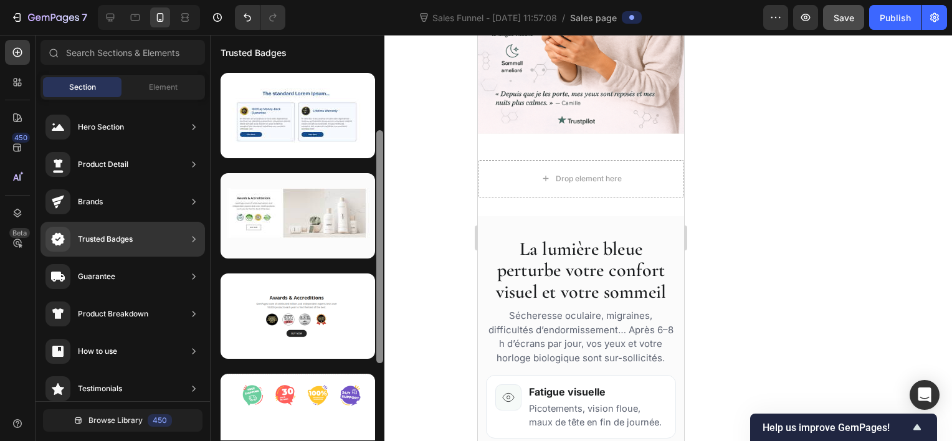
drag, startPoint x: 379, startPoint y: 233, endPoint x: 376, endPoint y: 156, distance: 77.3
click at [376, 156] on div at bounding box center [379, 254] width 9 height 373
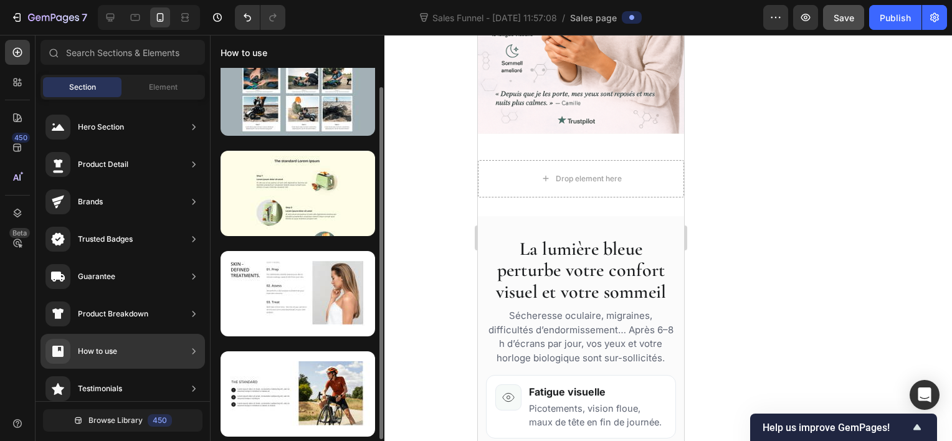
scroll to position [21, 0]
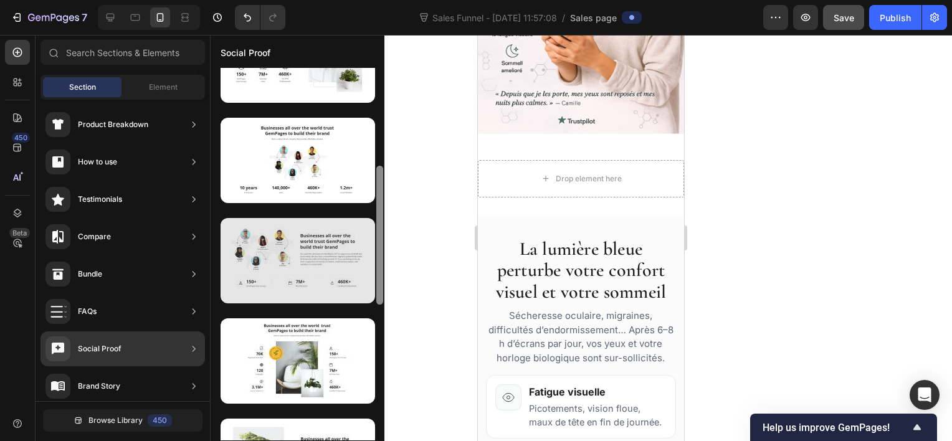
scroll to position [257, 0]
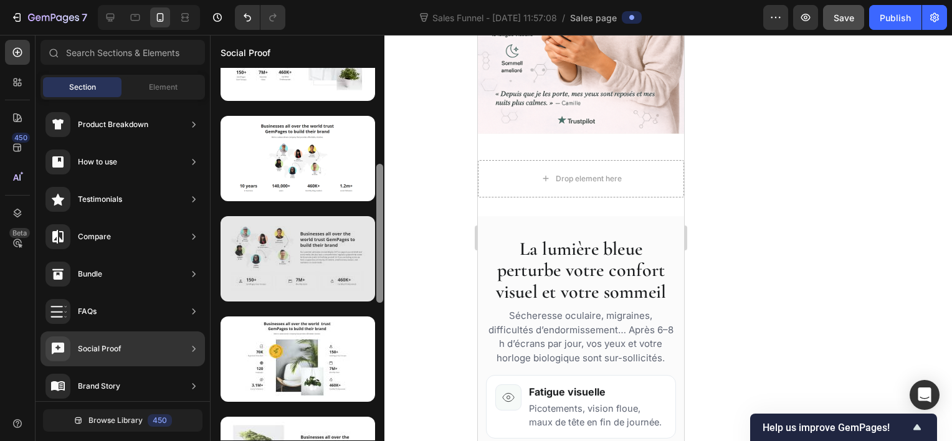
drag, startPoint x: 379, startPoint y: 178, endPoint x: 363, endPoint y: 267, distance: 89.9
click at [363, 267] on div at bounding box center [298, 254] width 174 height 373
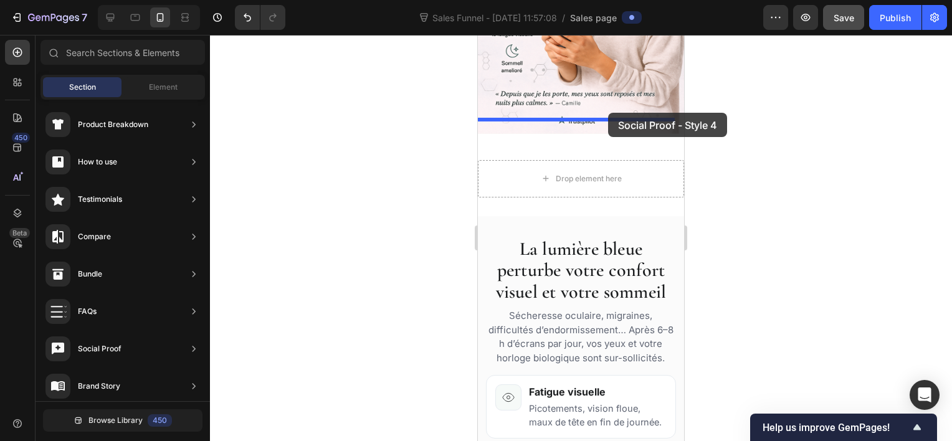
drag, startPoint x: 788, startPoint y: 297, endPoint x: 594, endPoint y: 133, distance: 254.2
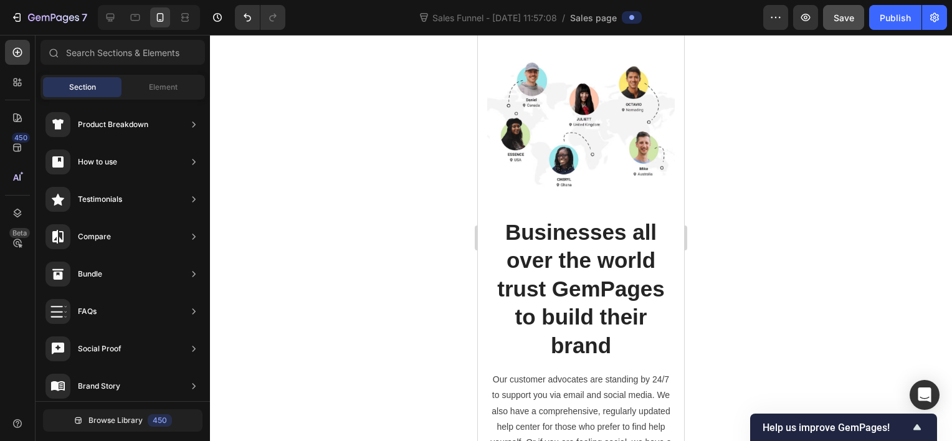
scroll to position [334, 0]
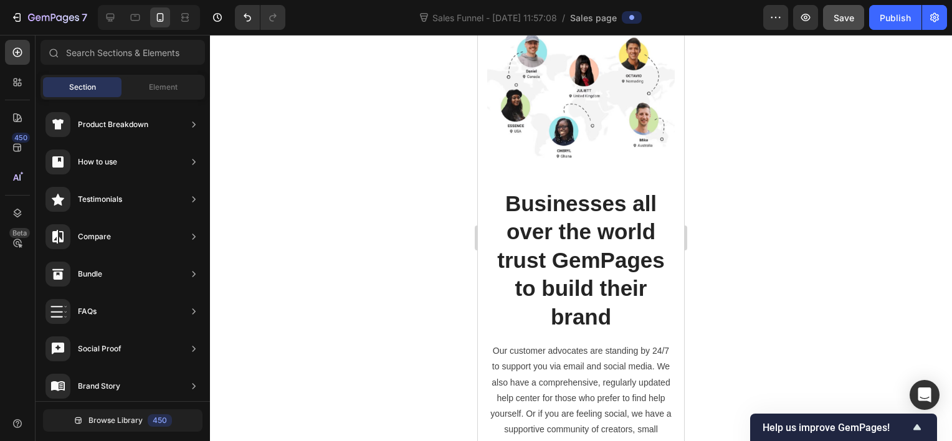
drag, startPoint x: 679, startPoint y: 135, endPoint x: 1163, endPoint y: 183, distance: 486.5
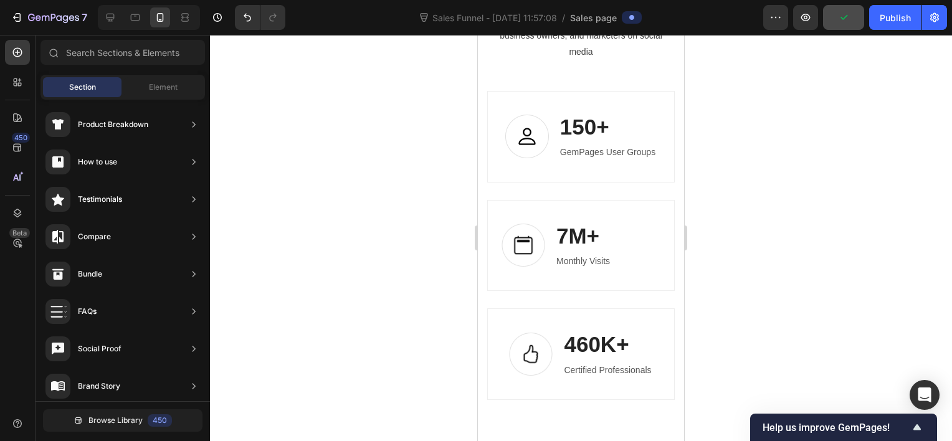
scroll to position [829, 0]
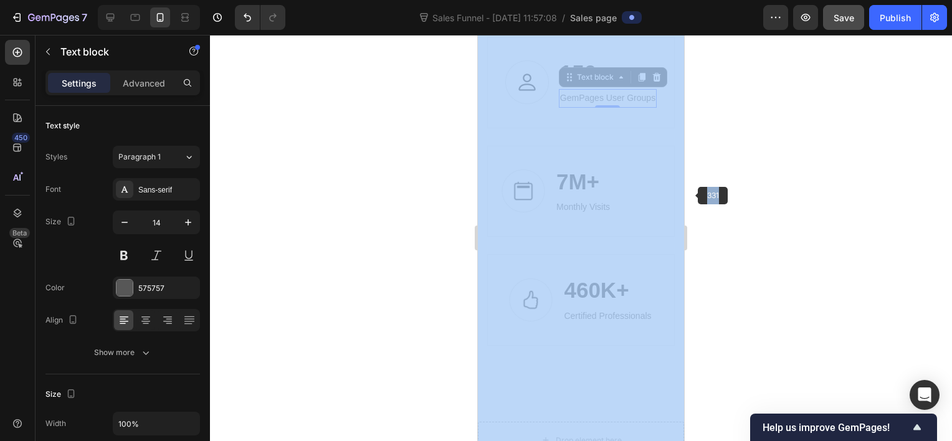
drag, startPoint x: 1264, startPoint y: 270, endPoint x: 683, endPoint y: 195, distance: 586.1
click at [717, 189] on div at bounding box center [581, 238] width 742 height 406
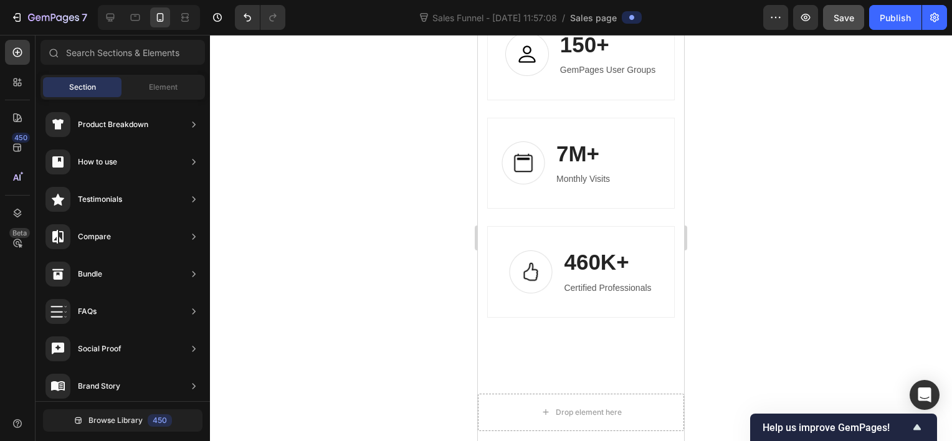
scroll to position [872, 0]
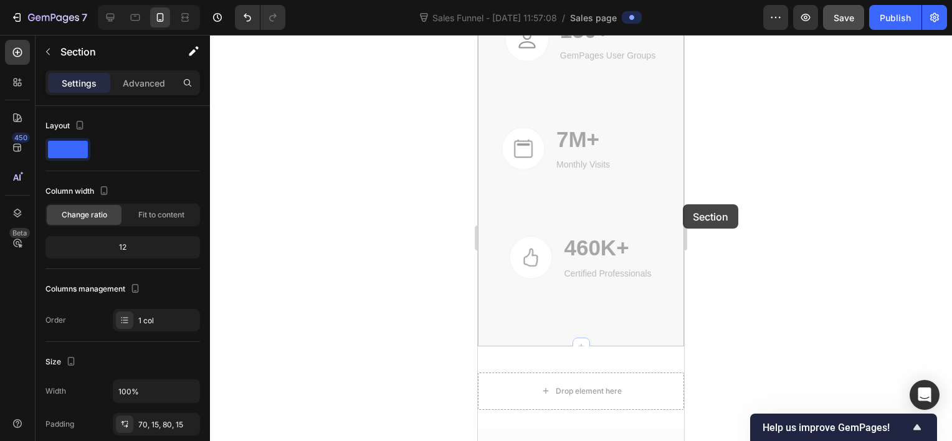
drag, startPoint x: 674, startPoint y: 204, endPoint x: 683, endPoint y: 204, distance: 8.7
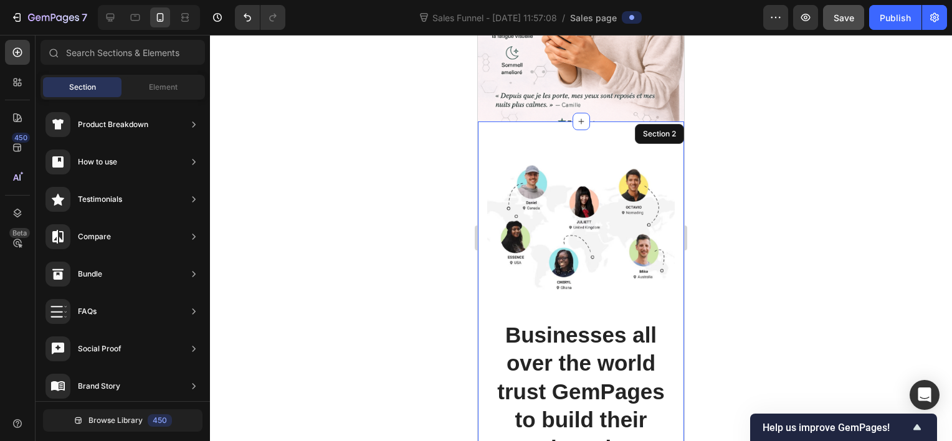
scroll to position [237, 0]
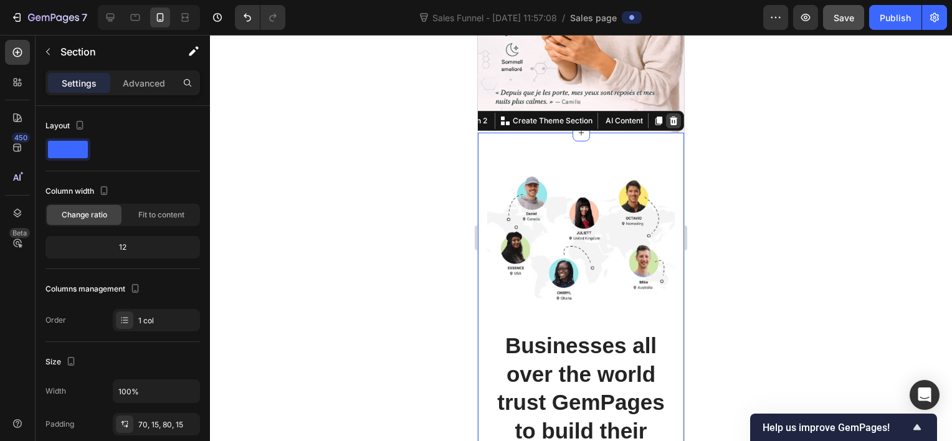
click at [670, 116] on icon at bounding box center [674, 120] width 8 height 9
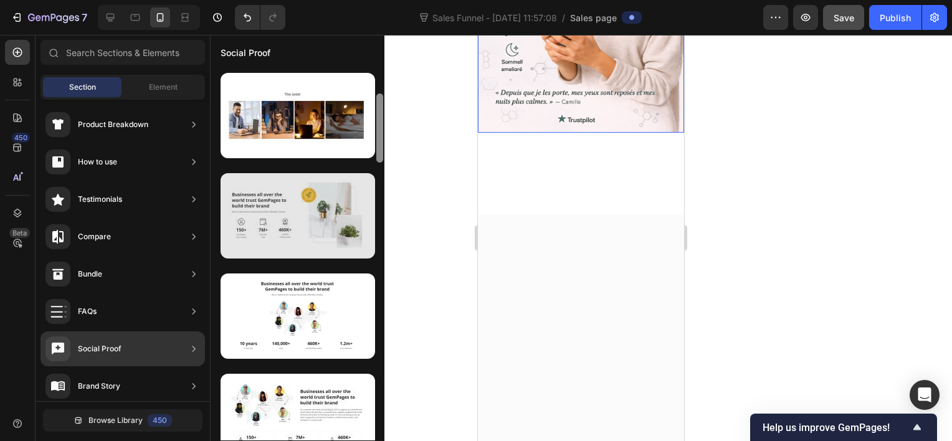
scroll to position [105, 0]
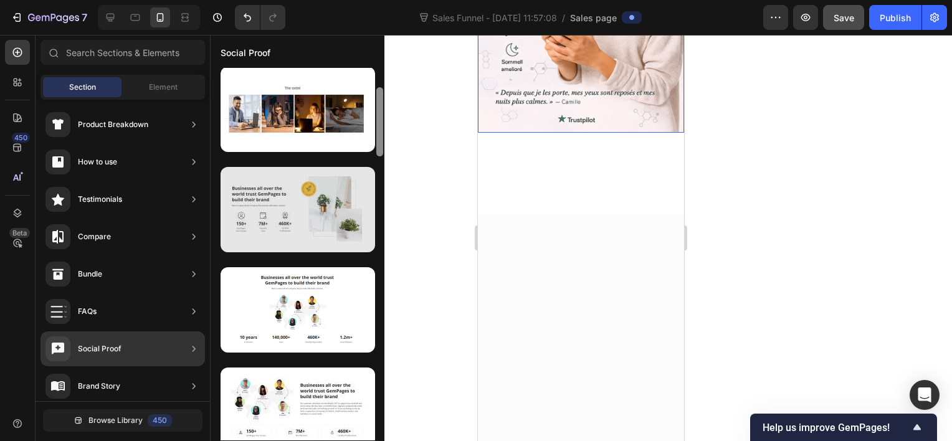
drag, startPoint x: 381, startPoint y: 186, endPoint x: 358, endPoint y: 218, distance: 39.3
click at [358, 218] on div at bounding box center [298, 254] width 174 height 373
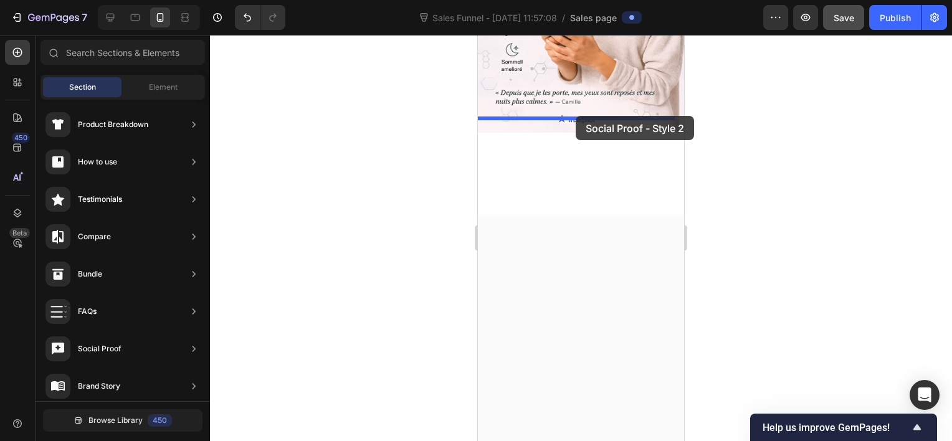
drag, startPoint x: 819, startPoint y: 253, endPoint x: 576, endPoint y: 116, distance: 279.5
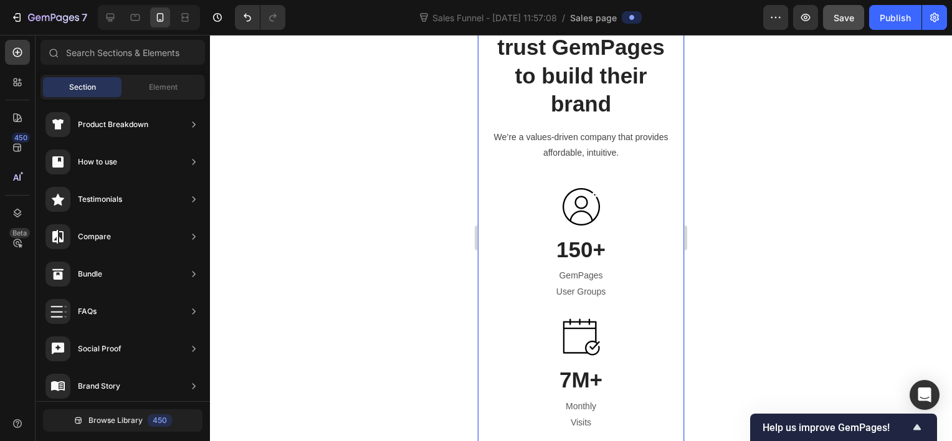
scroll to position [431, 0]
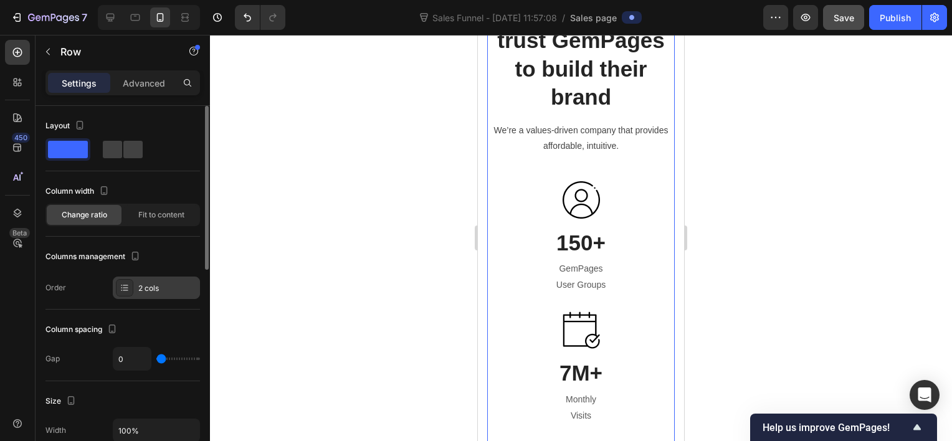
click at [141, 287] on div "2 cols" at bounding box center [167, 288] width 59 height 11
click at [172, 216] on span "Fit to content" at bounding box center [161, 214] width 46 height 11
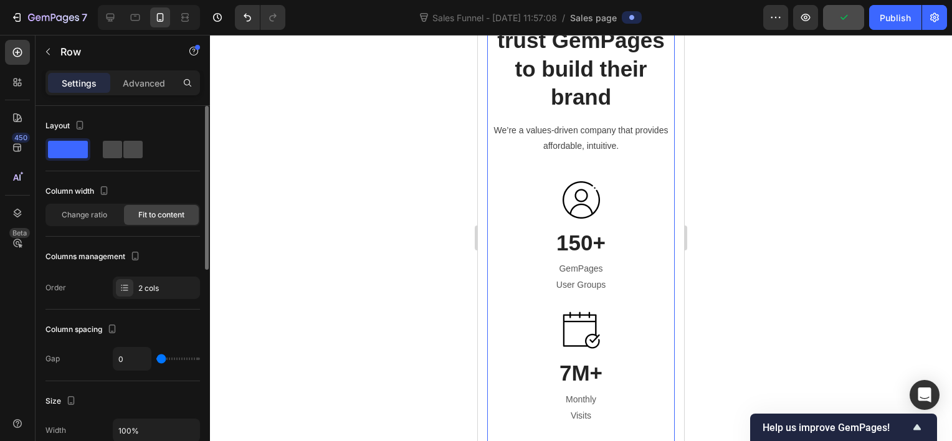
click at [130, 157] on span at bounding box center [132, 149] width 19 height 17
type input "62"
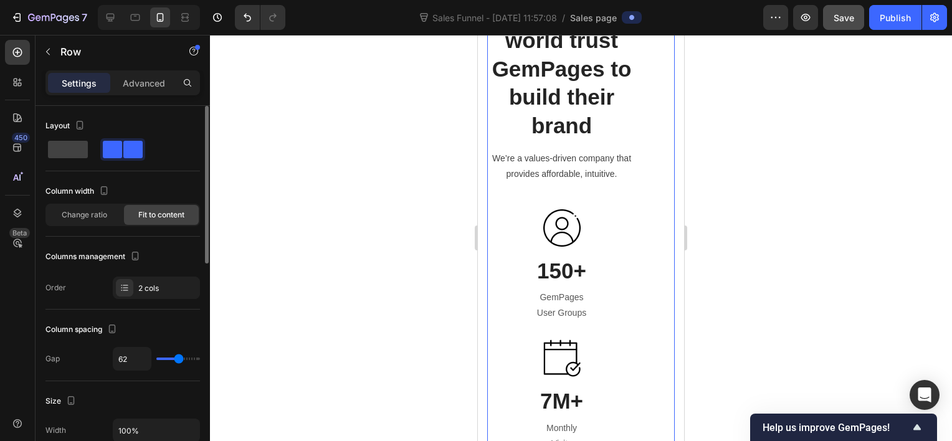
click at [94, 146] on div at bounding box center [122, 149] width 155 height 22
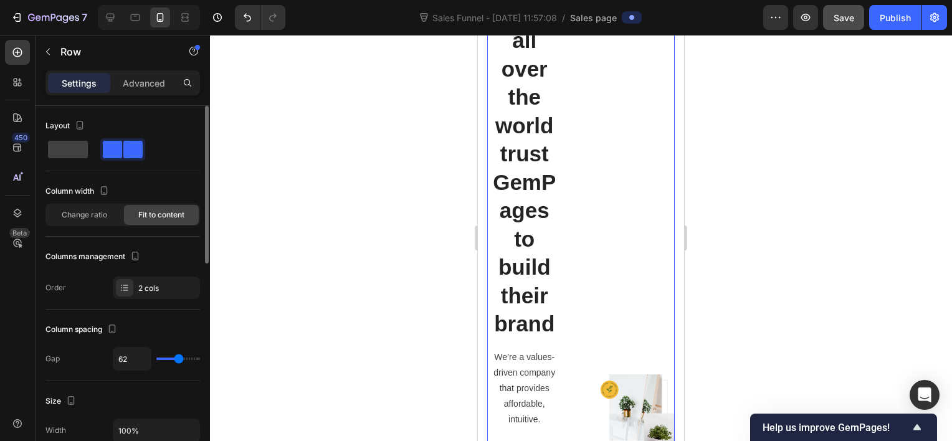
click at [94, 146] on div at bounding box center [122, 149] width 155 height 22
click at [85, 146] on span at bounding box center [68, 149] width 40 height 17
type input "0"
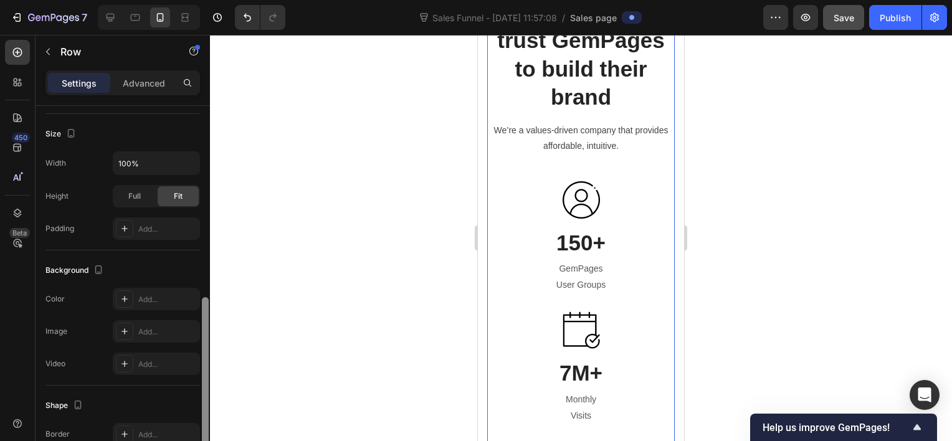
drag, startPoint x: 207, startPoint y: 131, endPoint x: 193, endPoint y: 248, distance: 118.0
click at [193, 248] on div "Layout Column width Change ratio Fit to content Columns management Order 2 cols…" at bounding box center [123, 291] width 174 height 371
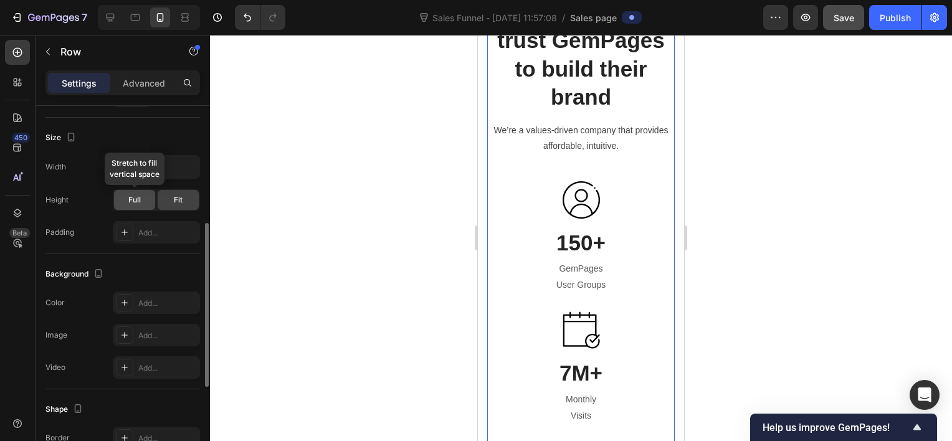
click at [133, 190] on div "Full" at bounding box center [134, 200] width 41 height 20
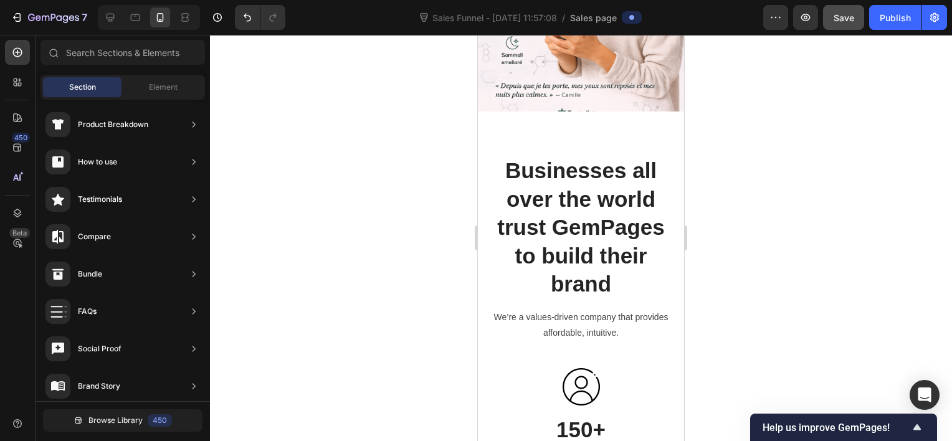
scroll to position [227, 0]
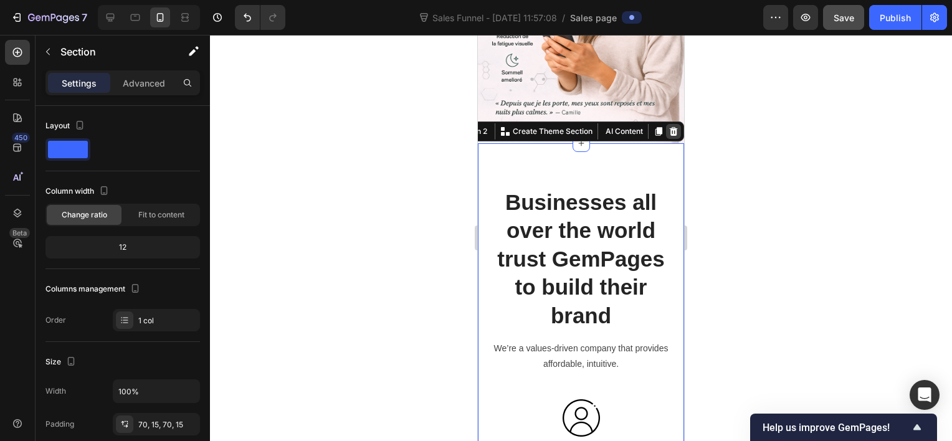
click at [669, 126] on icon at bounding box center [674, 131] width 10 height 10
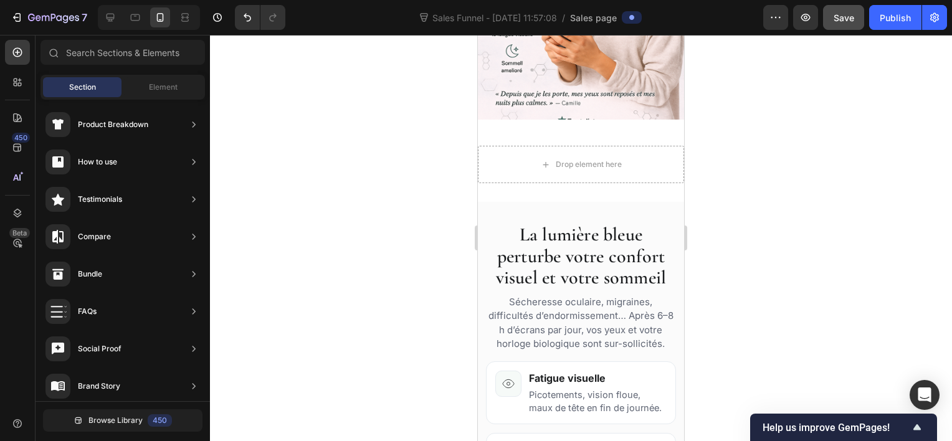
scroll to position [219, 0]
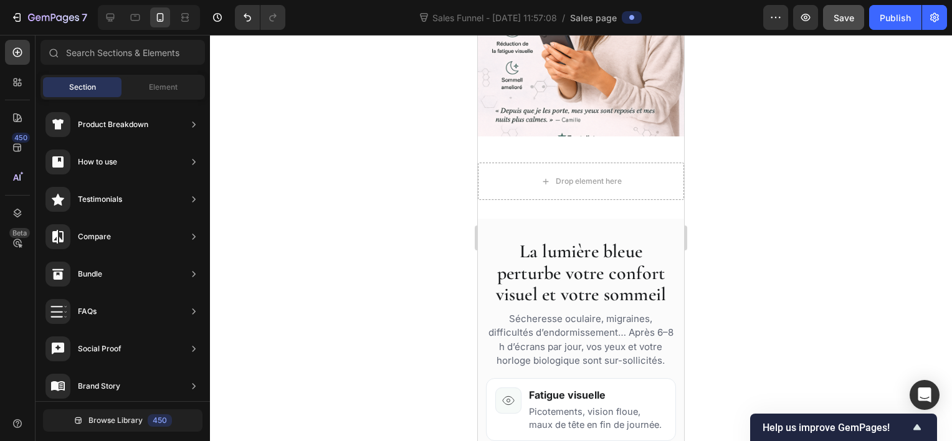
drag, startPoint x: 677, startPoint y: 146, endPoint x: 1161, endPoint y: 179, distance: 485.2
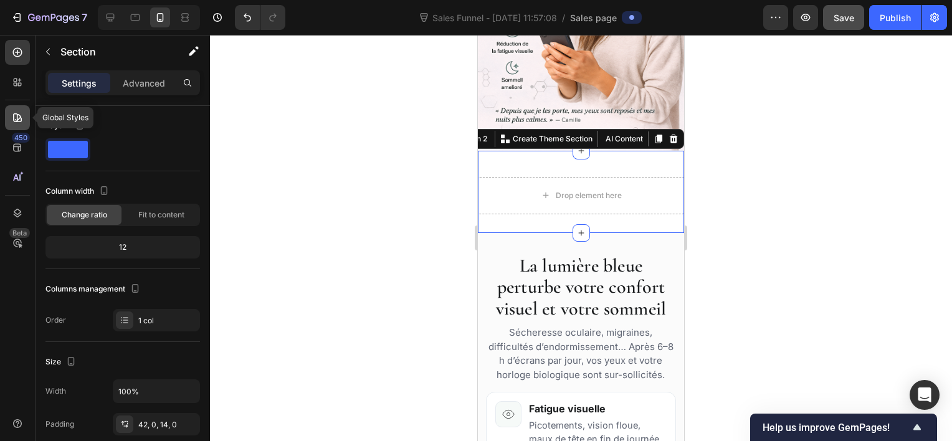
click at [15, 116] on icon at bounding box center [17, 118] width 12 height 12
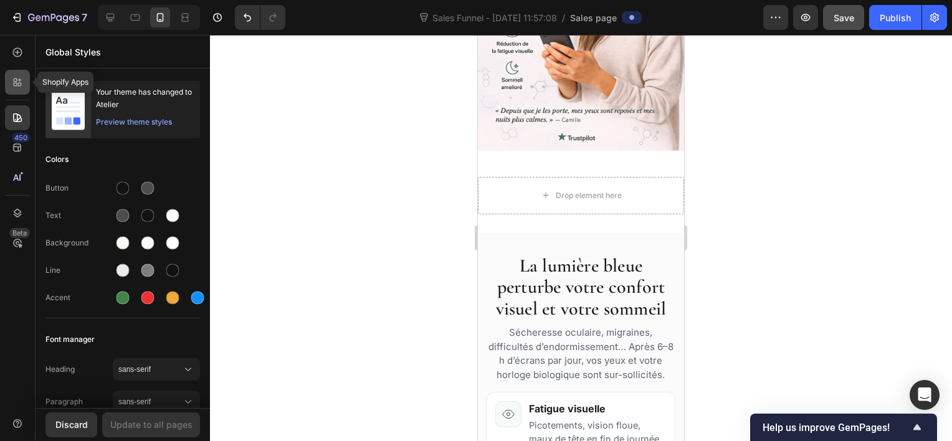
click at [17, 87] on icon at bounding box center [17, 82] width 12 height 12
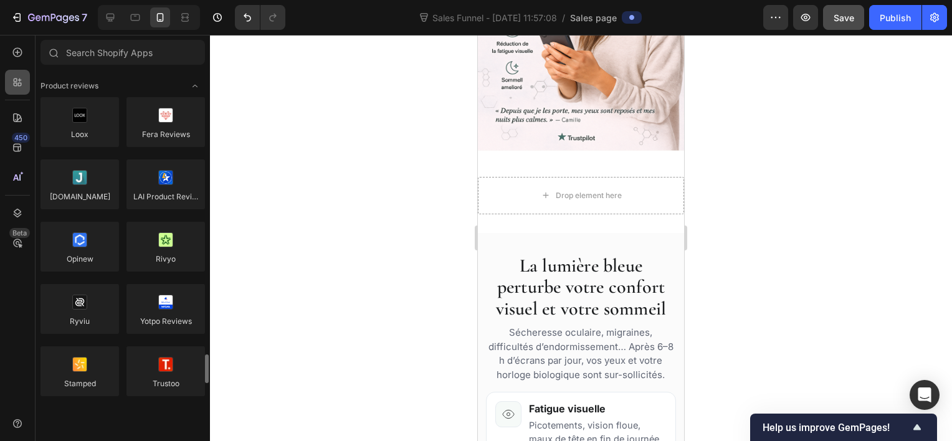
scroll to position [262, 0]
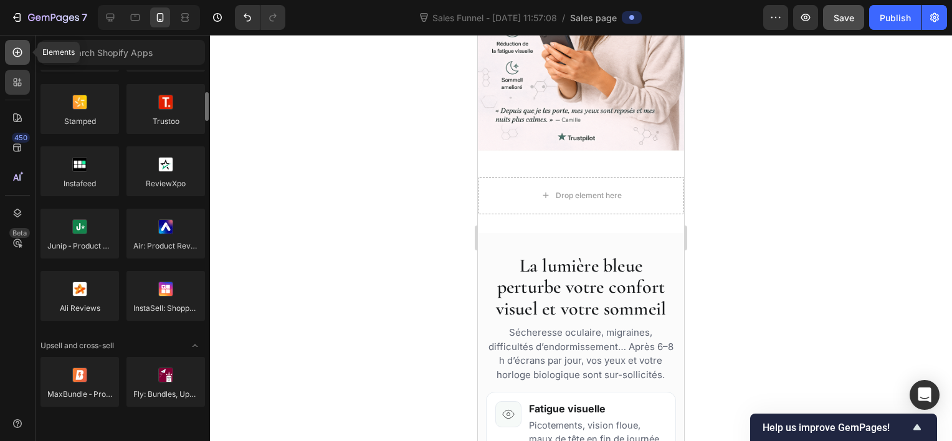
click at [22, 59] on div at bounding box center [17, 52] width 25 height 25
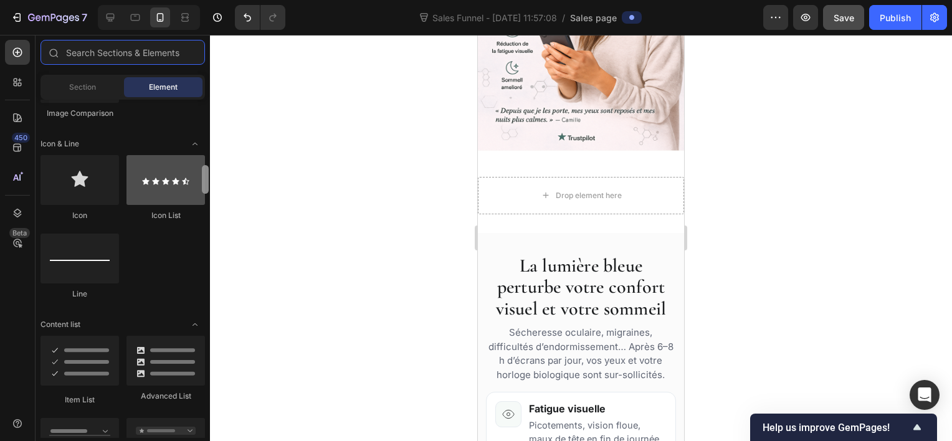
scroll to position [737, 0]
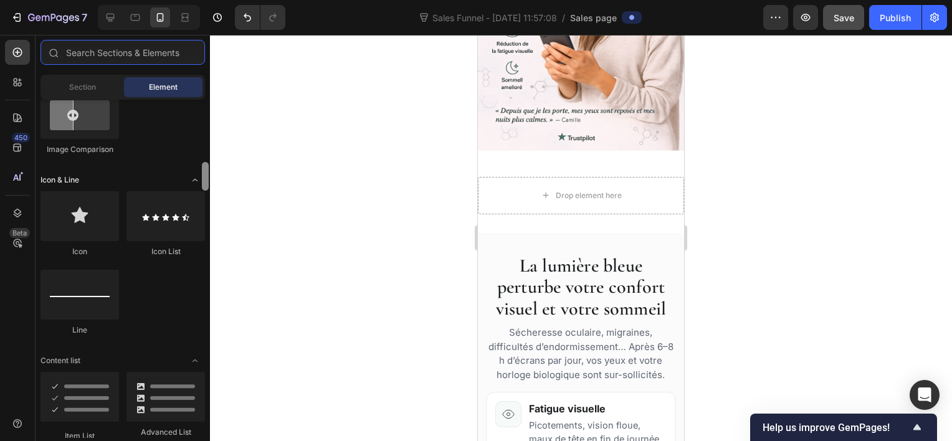
drag, startPoint x: 204, startPoint y: 143, endPoint x: 194, endPoint y: 184, distance: 41.7
click at [194, 184] on div "Layout Row Row Row Row Text Heading Text Block Button Button Button Media Image…" at bounding box center [123, 269] width 174 height 338
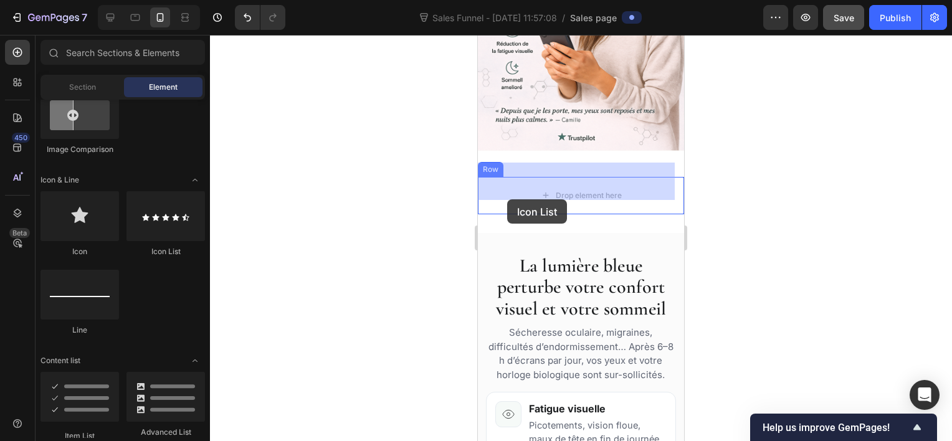
drag, startPoint x: 660, startPoint y: 246, endPoint x: 558, endPoint y: 179, distance: 122.3
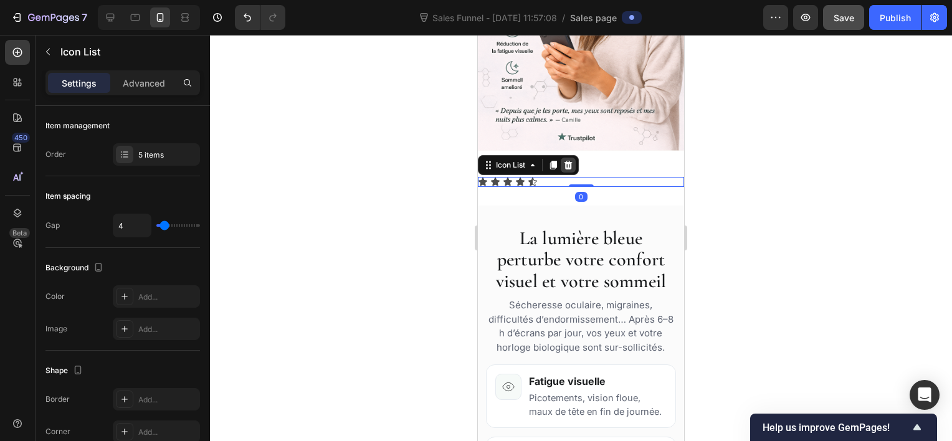
click at [568, 160] on icon at bounding box center [568, 164] width 8 height 9
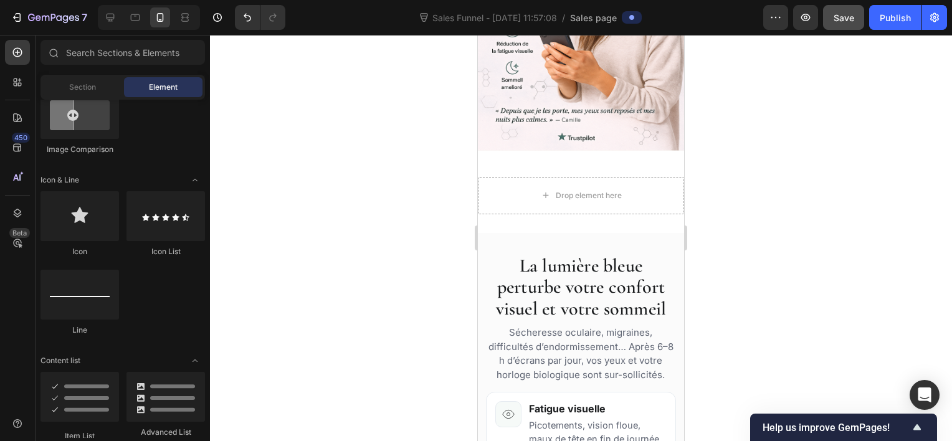
click at [197, 299] on div "Icon Icon List Line" at bounding box center [122, 269] width 164 height 156
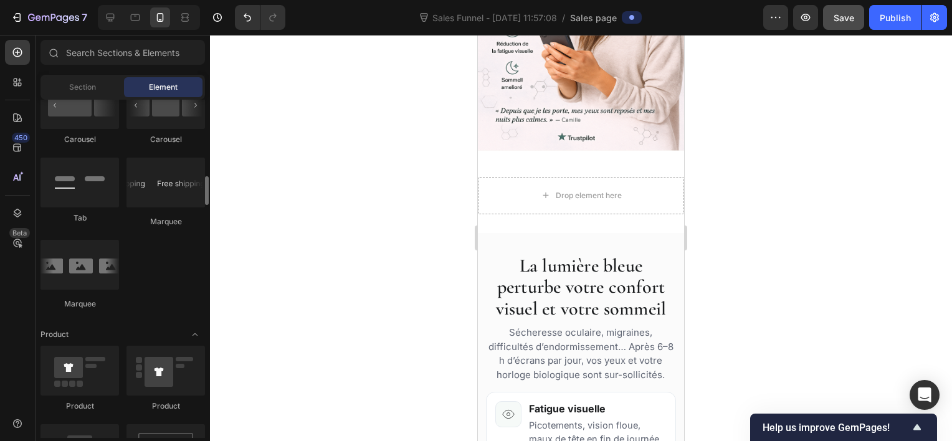
scroll to position [1335, 0]
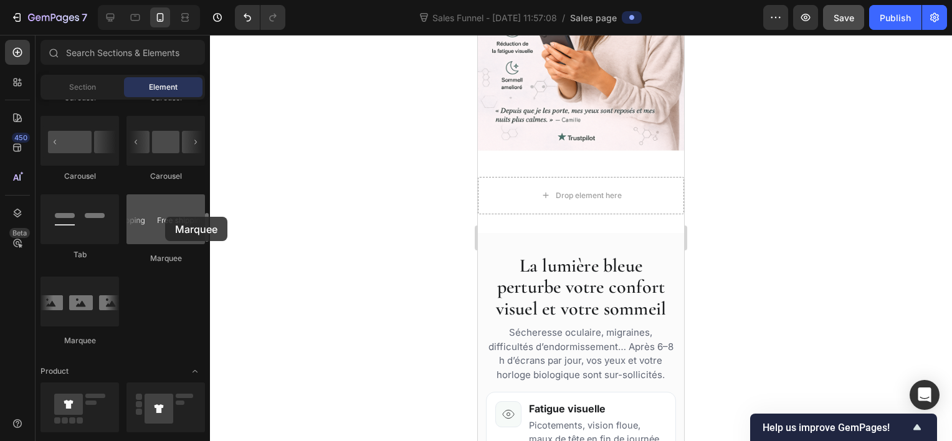
click at [165, 217] on div at bounding box center [165, 219] width 79 height 50
click at [193, 227] on div at bounding box center [165, 219] width 79 height 50
click at [163, 219] on div at bounding box center [165, 219] width 79 height 50
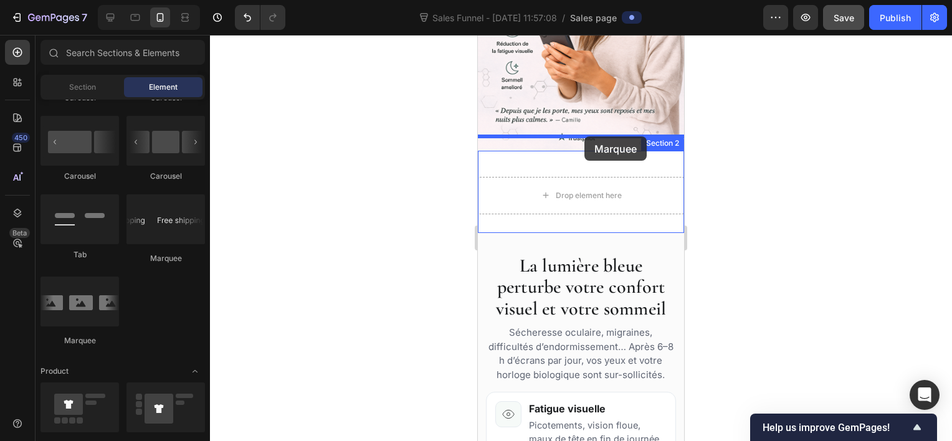
drag, startPoint x: 641, startPoint y: 254, endPoint x: 584, endPoint y: 136, distance: 130.1
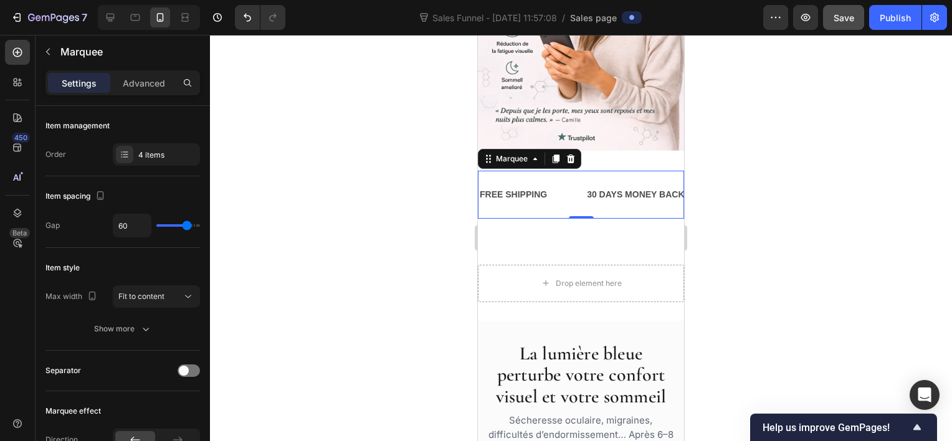
click at [419, 169] on div at bounding box center [581, 238] width 742 height 406
click at [747, 140] on div at bounding box center [581, 238] width 742 height 406
click at [573, 154] on icon at bounding box center [571, 158] width 8 height 9
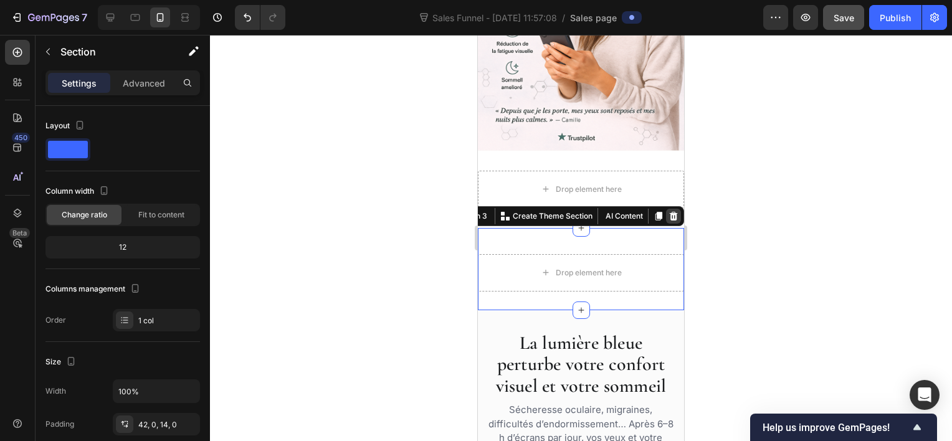
click at [670, 211] on icon at bounding box center [674, 215] width 8 height 9
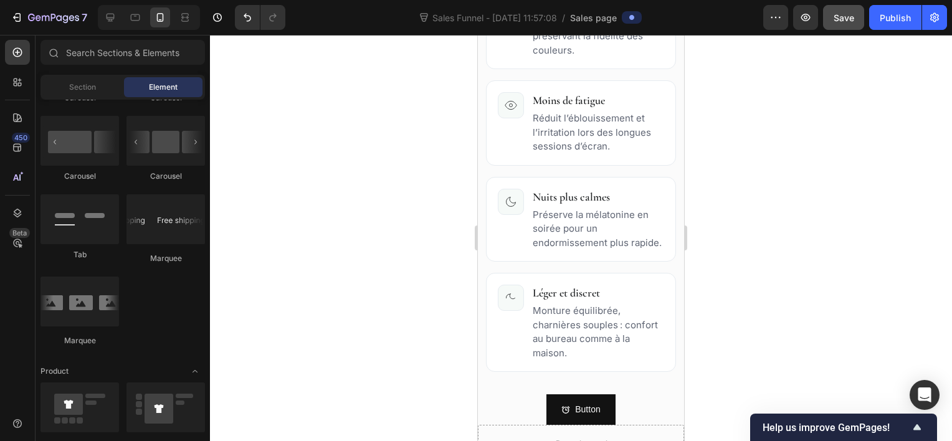
scroll to position [1030, 0]
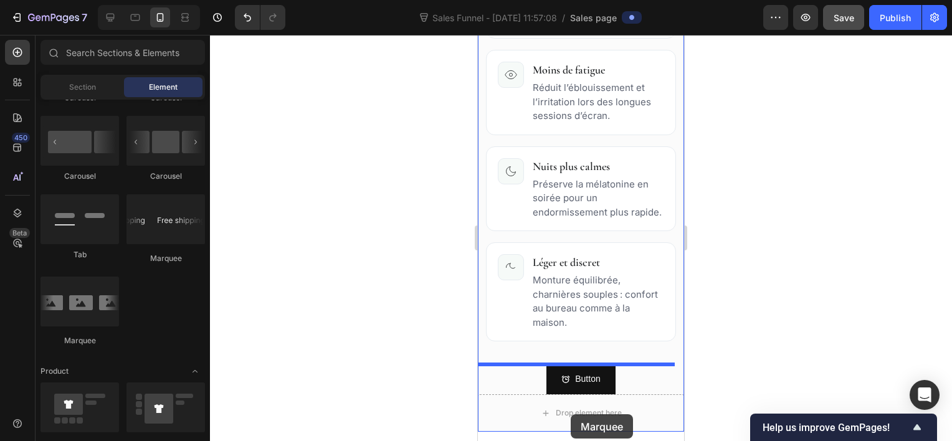
drag, startPoint x: 572, startPoint y: 323, endPoint x: 571, endPoint y: 415, distance: 92.2
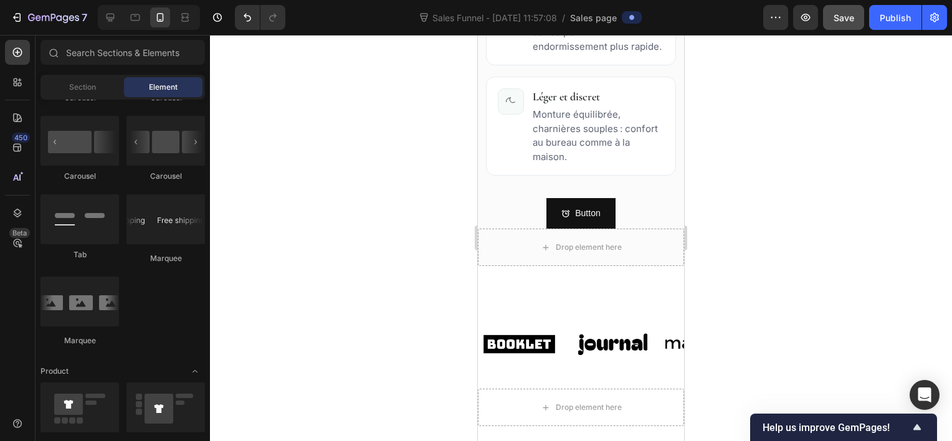
scroll to position [1245, 0]
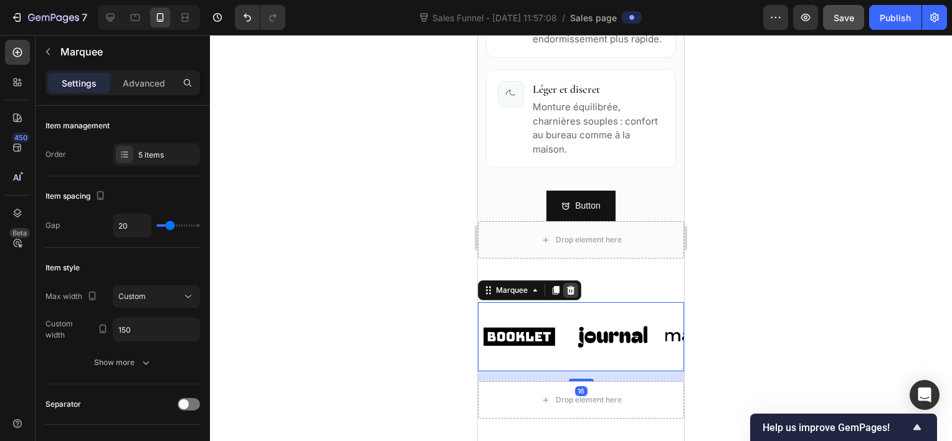
click at [574, 285] on icon at bounding box center [571, 290] width 10 height 10
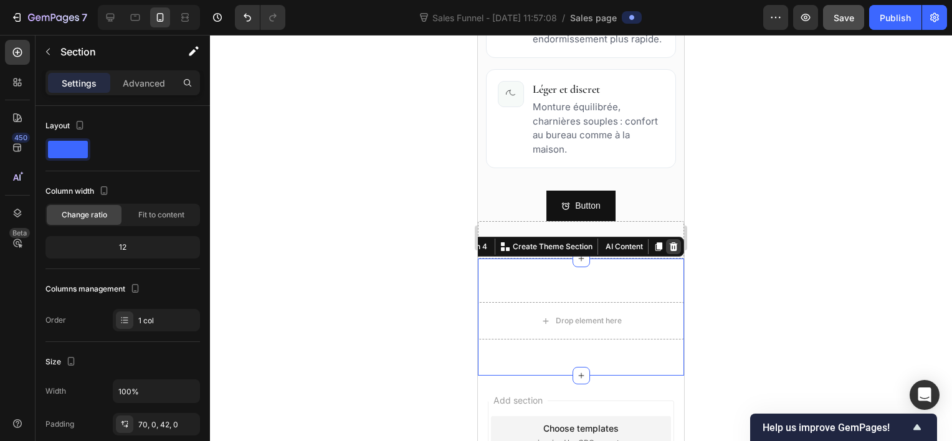
click at [669, 242] on icon at bounding box center [674, 247] width 10 height 10
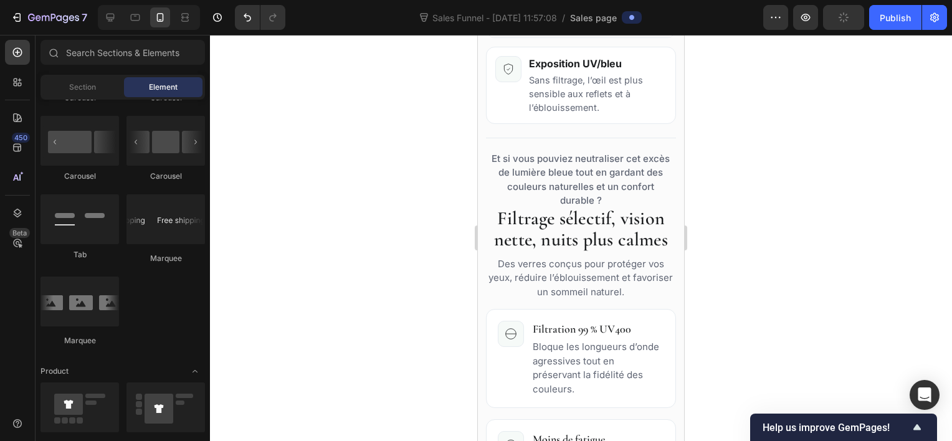
scroll to position [0, 0]
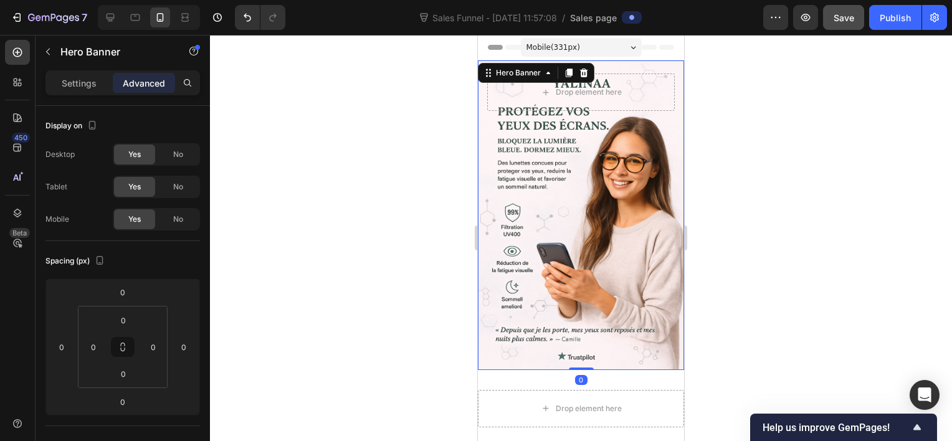
click at [728, 141] on div at bounding box center [581, 238] width 742 height 406
